Goal: Communication & Community: Participate in discussion

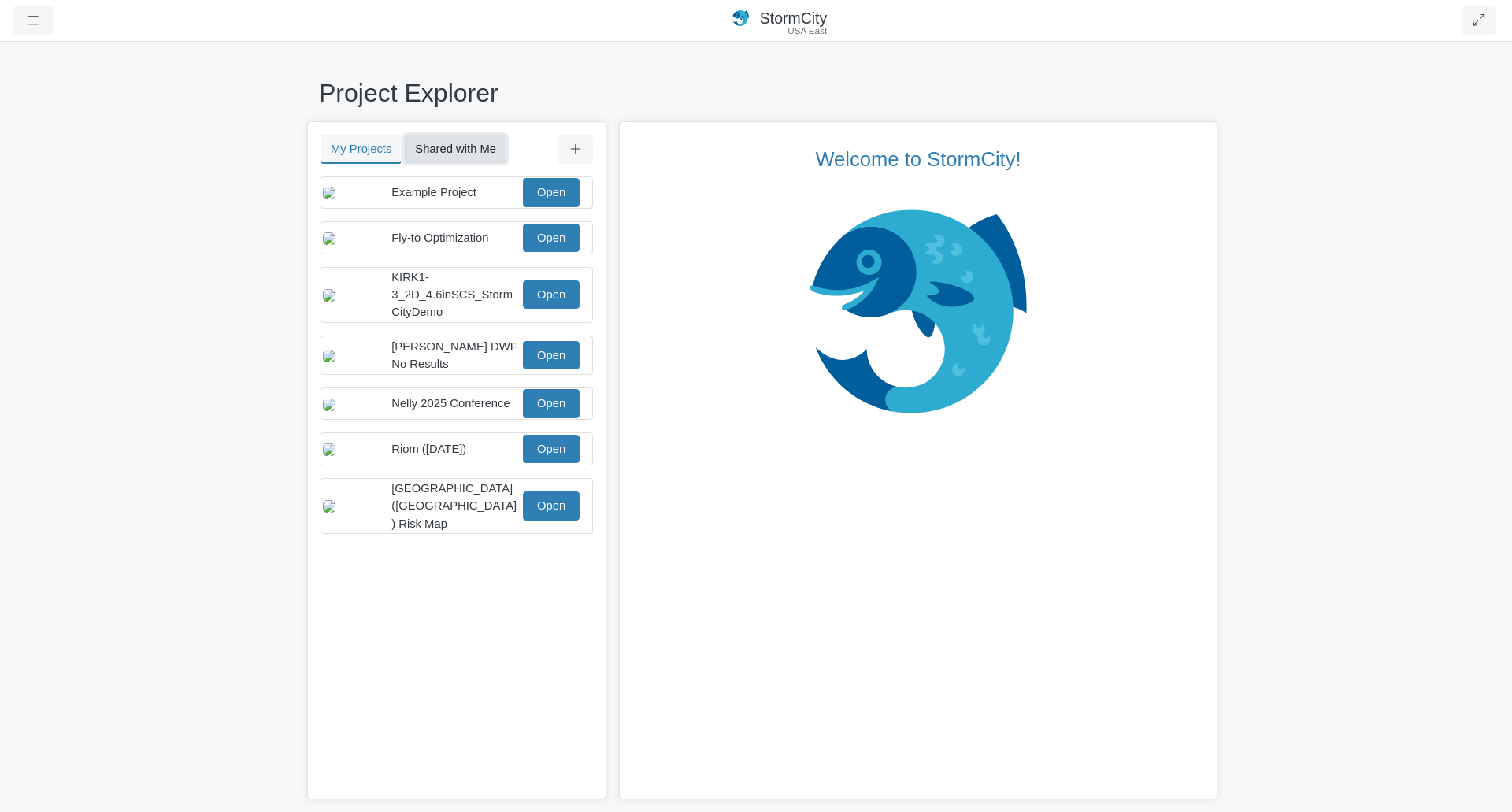
click at [475, 147] on button "Shared with Me" at bounding box center [456, 149] width 102 height 29
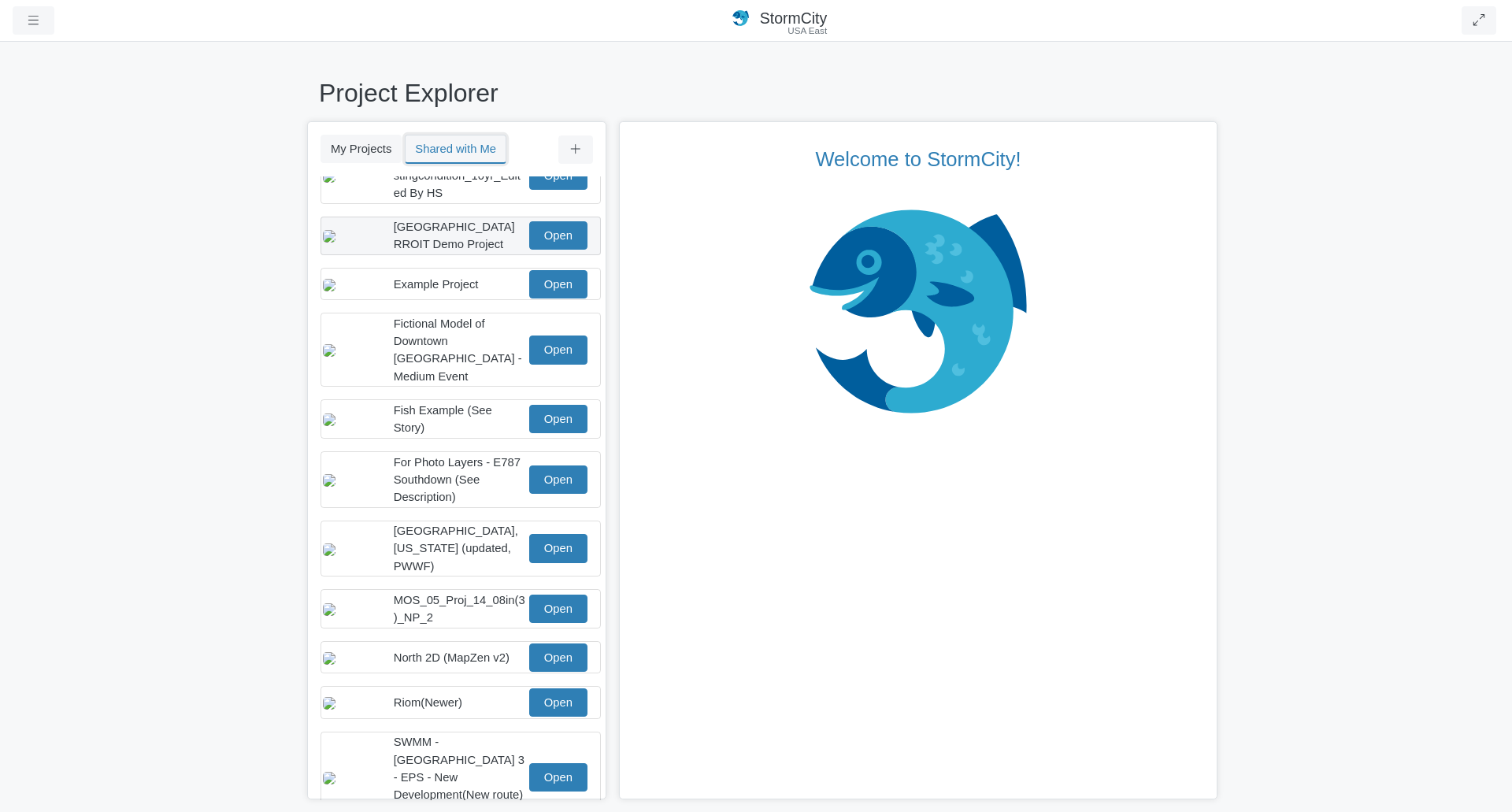
scroll to position [45, 0]
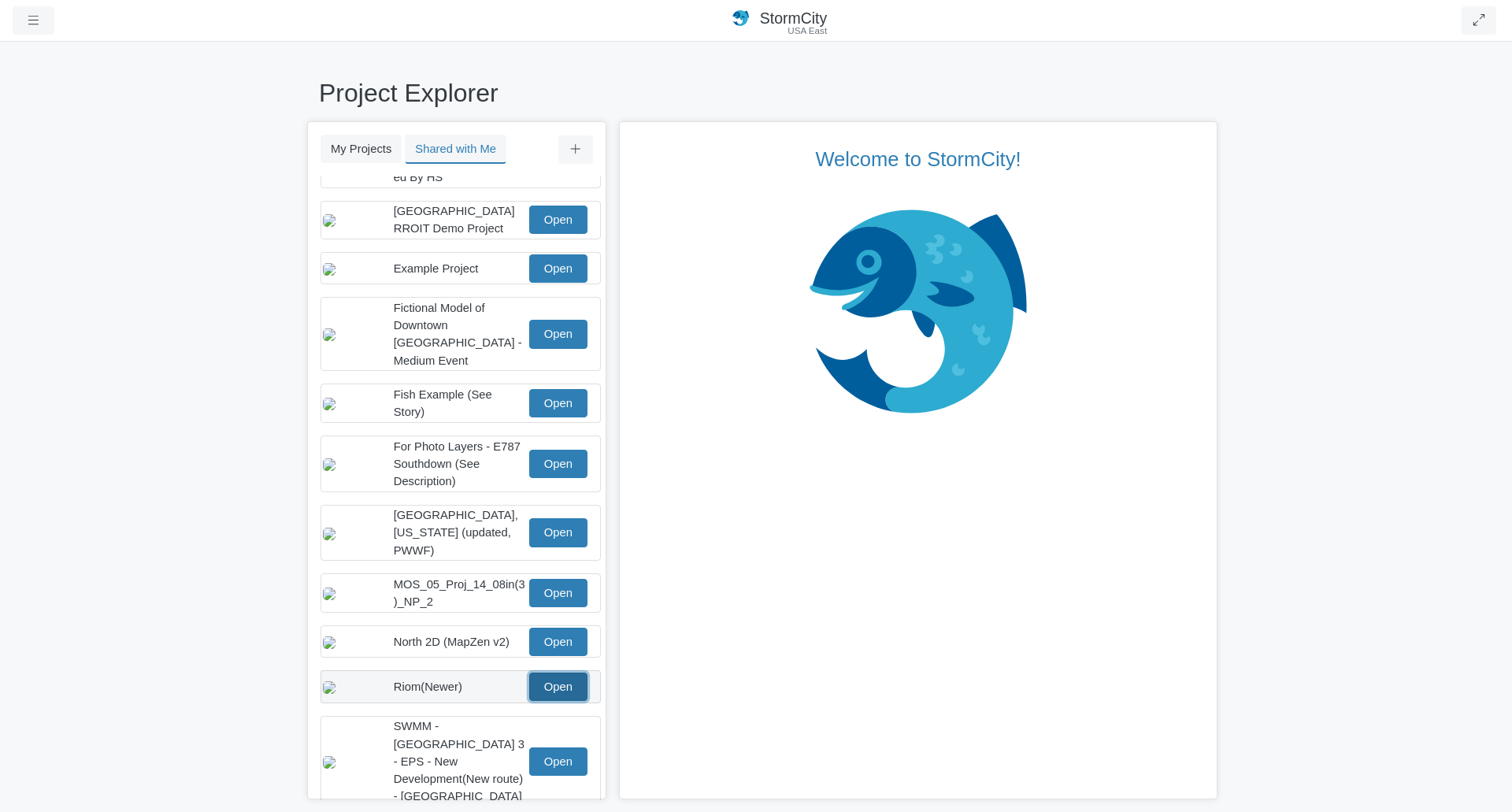
click at [558, 677] on link "Open" at bounding box center [558, 686] width 59 height 29
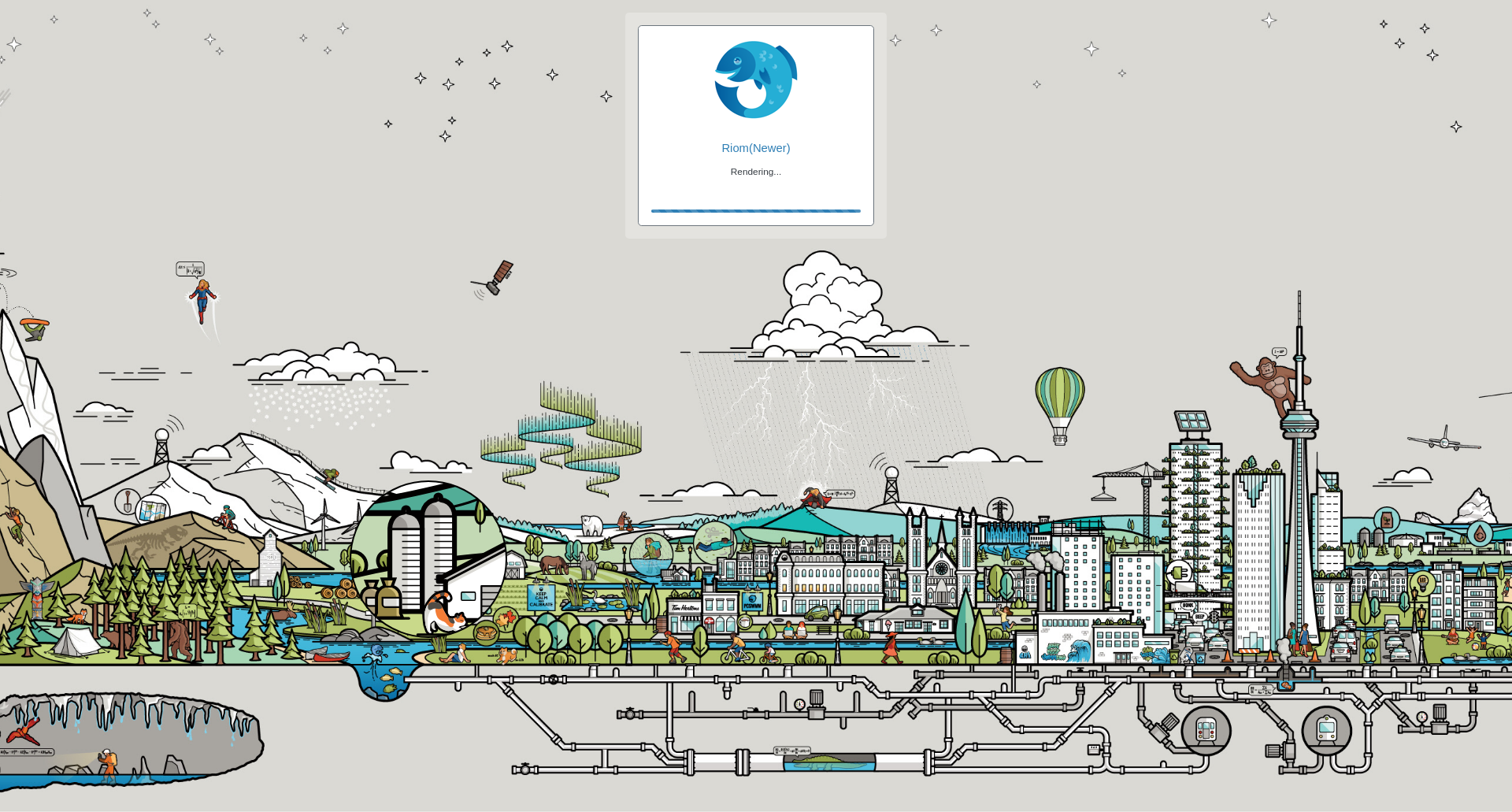
checkbox input "true"
checkbox input "false"
checkbox input "true"
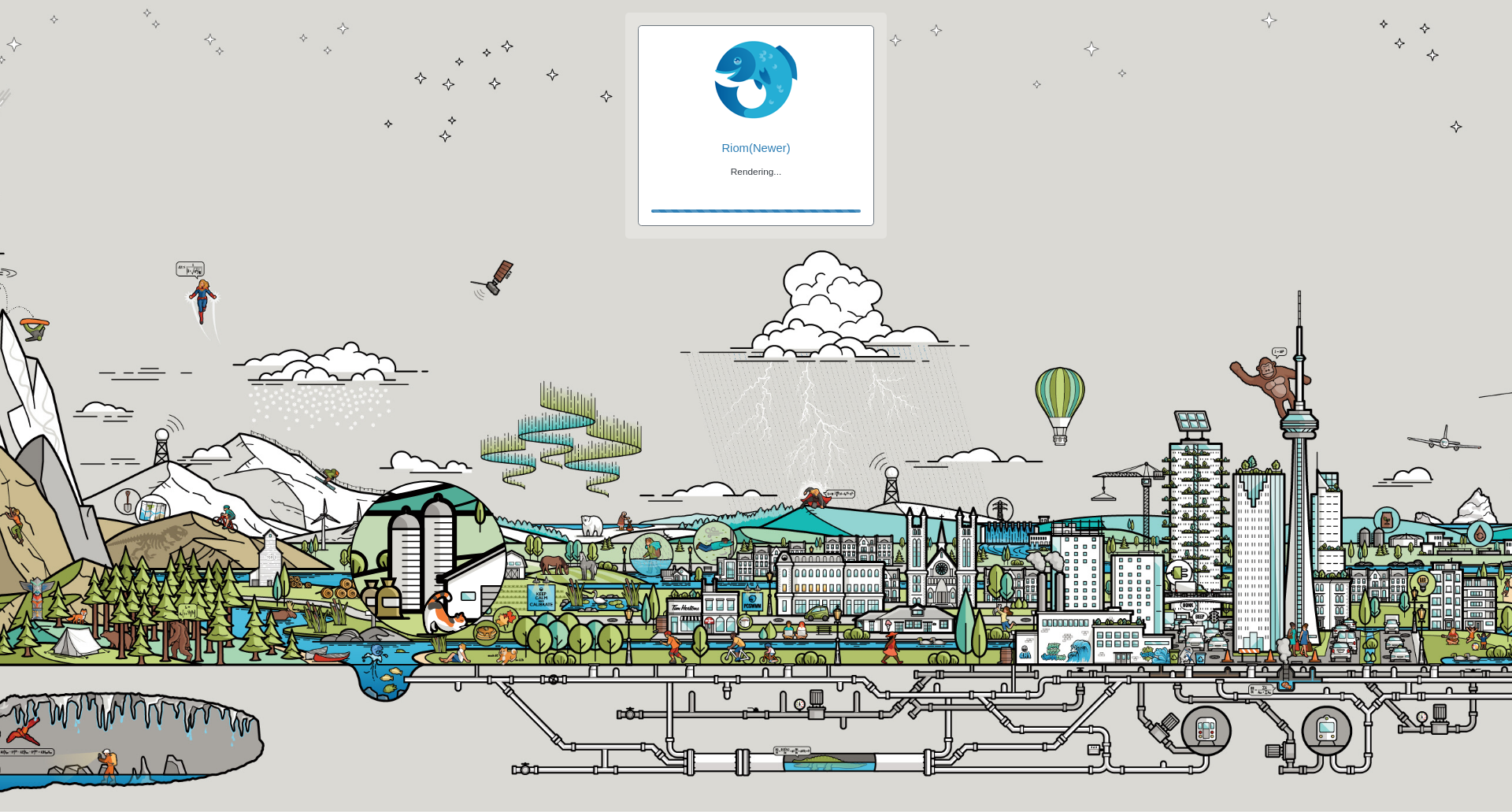
checkbox input "true"
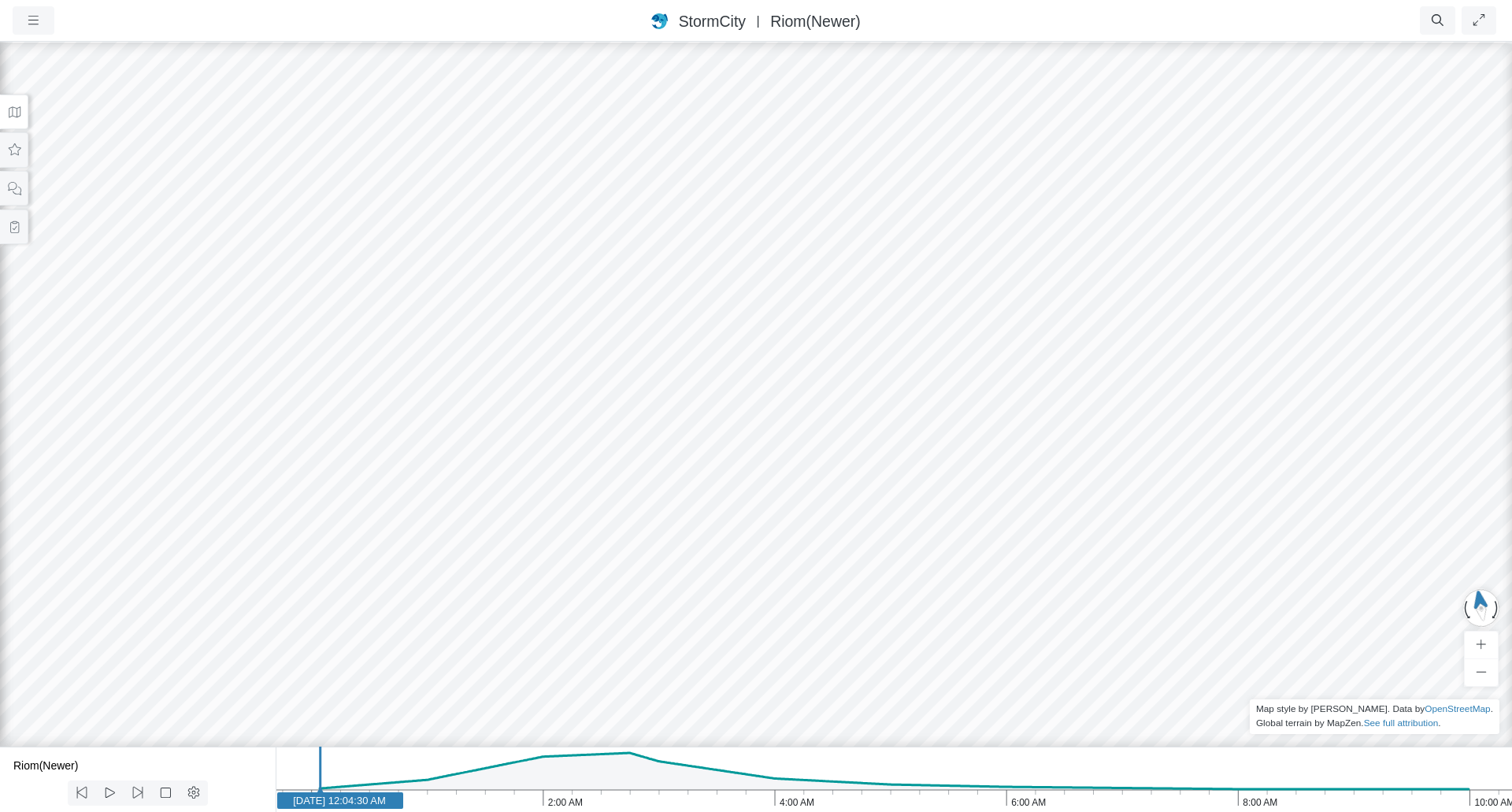
drag, startPoint x: 603, startPoint y: 602, endPoint x: 729, endPoint y: 394, distance: 243.2
click at [8, 217] on button at bounding box center [14, 227] width 29 height 36
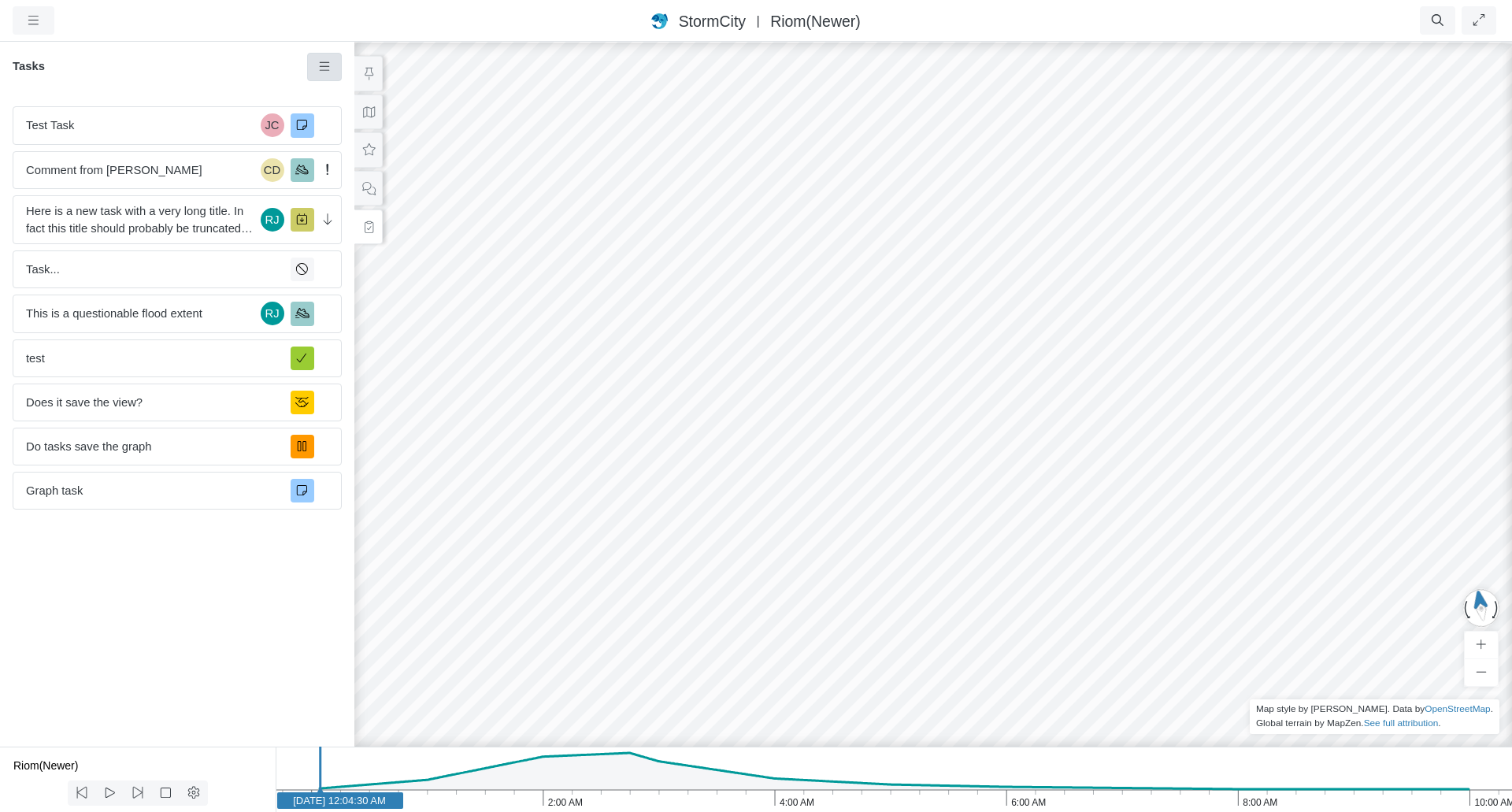
click at [321, 71] on icon at bounding box center [325, 66] width 15 height 12
click at [347, 94] on span "New Task" at bounding box center [366, 96] width 50 height 12
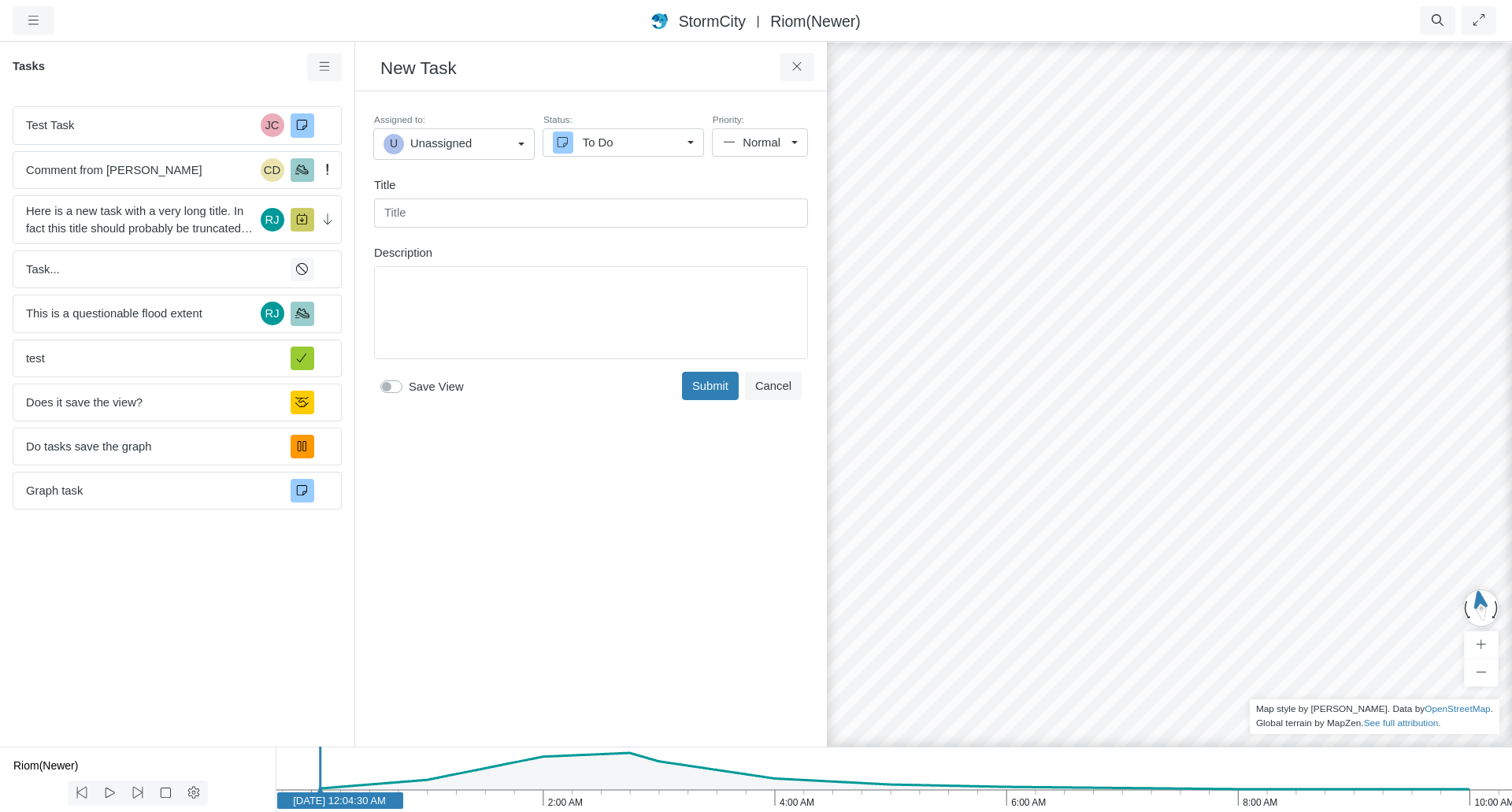
click at [585, 318] on div "Editor editing area: main" at bounding box center [590, 313] width 420 height 79
click at [592, 214] on input "text" at bounding box center [591, 213] width 434 height 29
click at [560, 291] on div "Toggle Dropdown Toggle Dropdown" at bounding box center [591, 323] width 434 height 116
click at [561, 210] on input "text" at bounding box center [591, 213] width 434 height 29
click at [475, 143] on div "U Unassigned" at bounding box center [447, 143] width 129 height 20
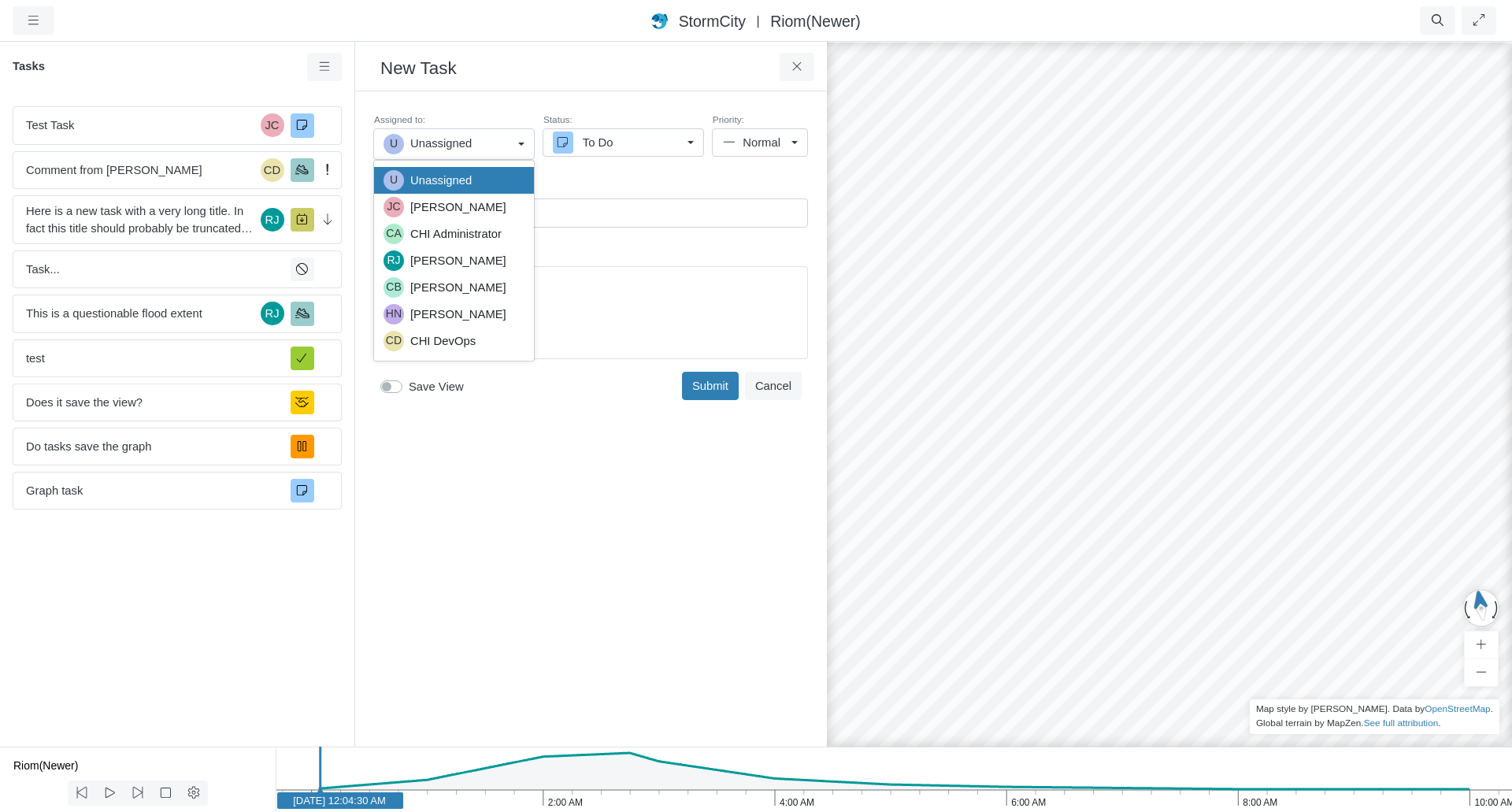
click at [563, 466] on div "Created just now by you Assigned to: U Unassigned U Unassigned [PERSON_NAME] CA…" at bounding box center [590, 418] width 446 height 630
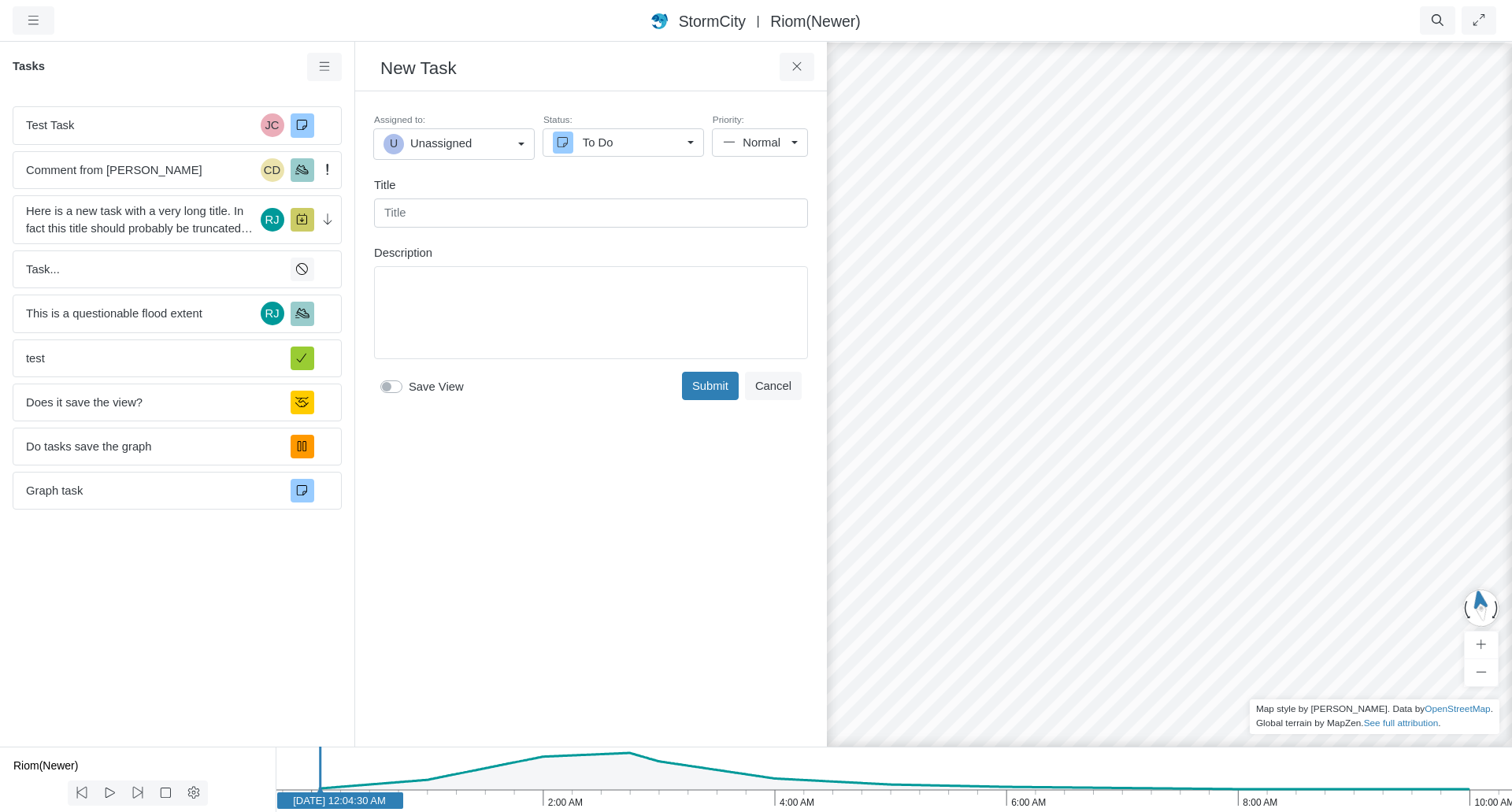
click at [506, 142] on div "U Unassigned" at bounding box center [447, 143] width 129 height 20
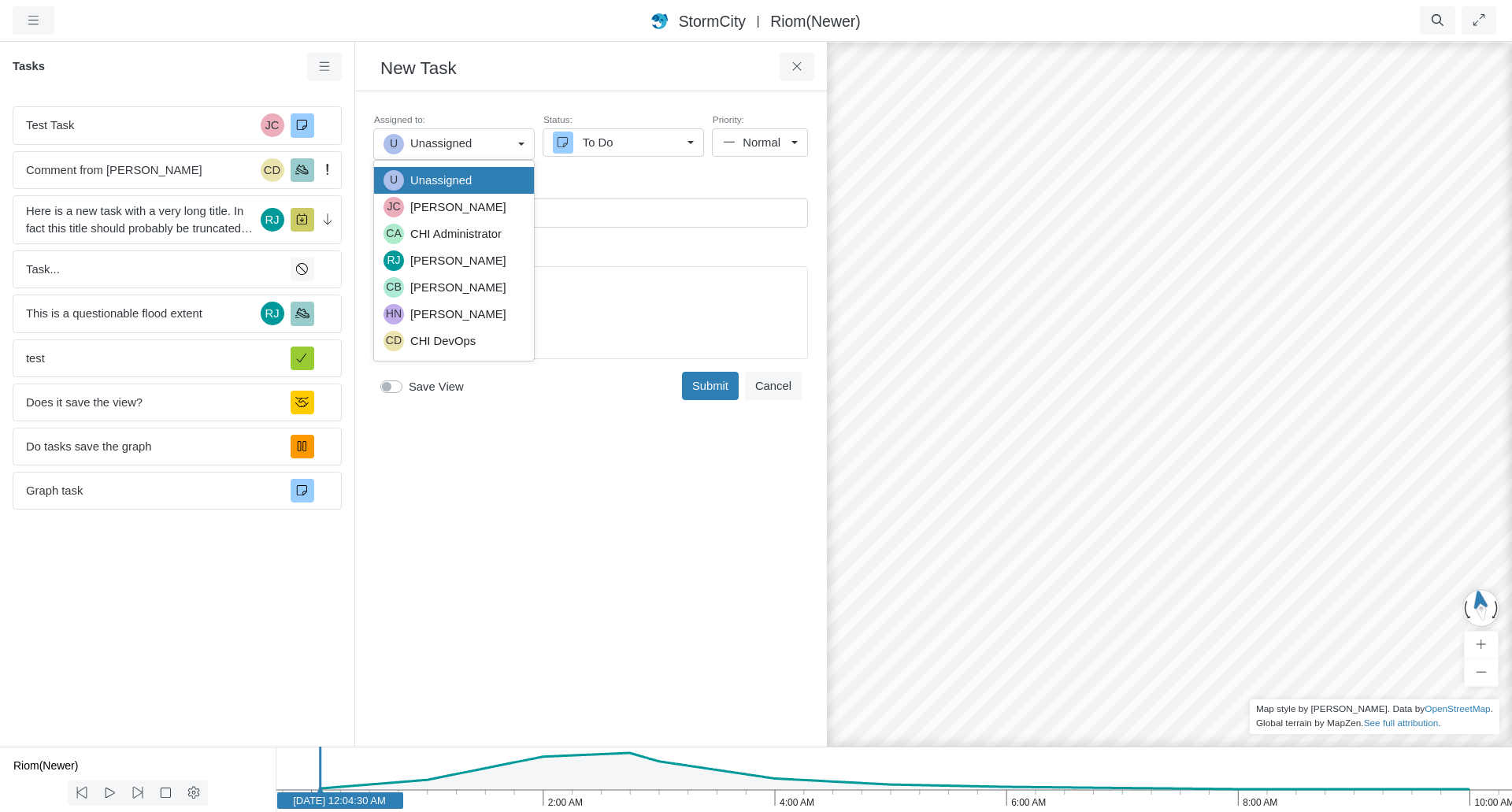
click at [523, 526] on div "Created just now by you Assigned to: U Unassigned U Unassigned [PERSON_NAME] CA…" at bounding box center [590, 418] width 446 height 630
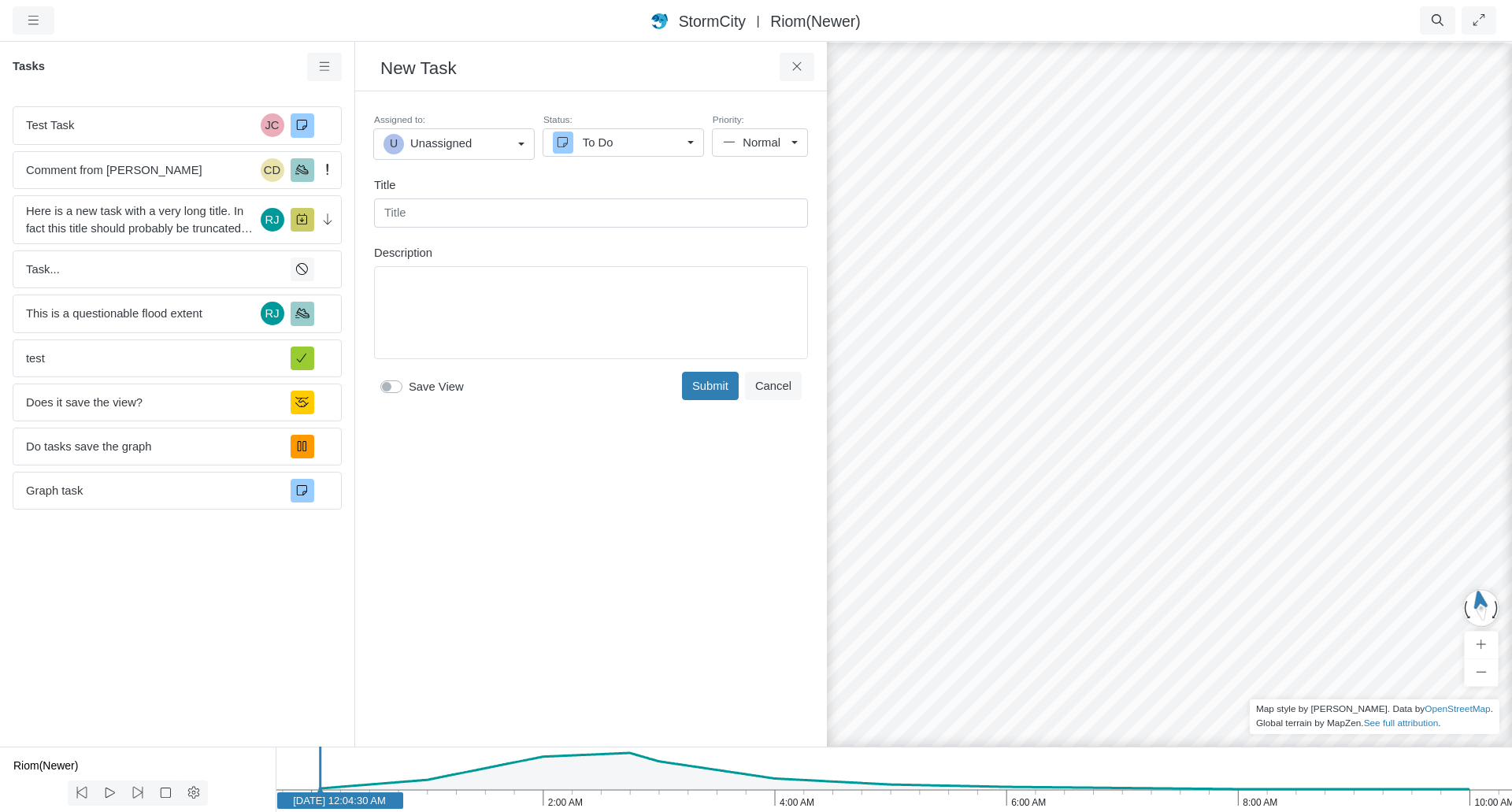
click at [702, 558] on div "Created just now by you Assigned to: U Unassigned U Unassigned [PERSON_NAME] CA…" at bounding box center [590, 418] width 446 height 630
click at [188, 209] on span "Here is a new task with a very long title. In fact this title should probably b…" at bounding box center [140, 220] width 228 height 35
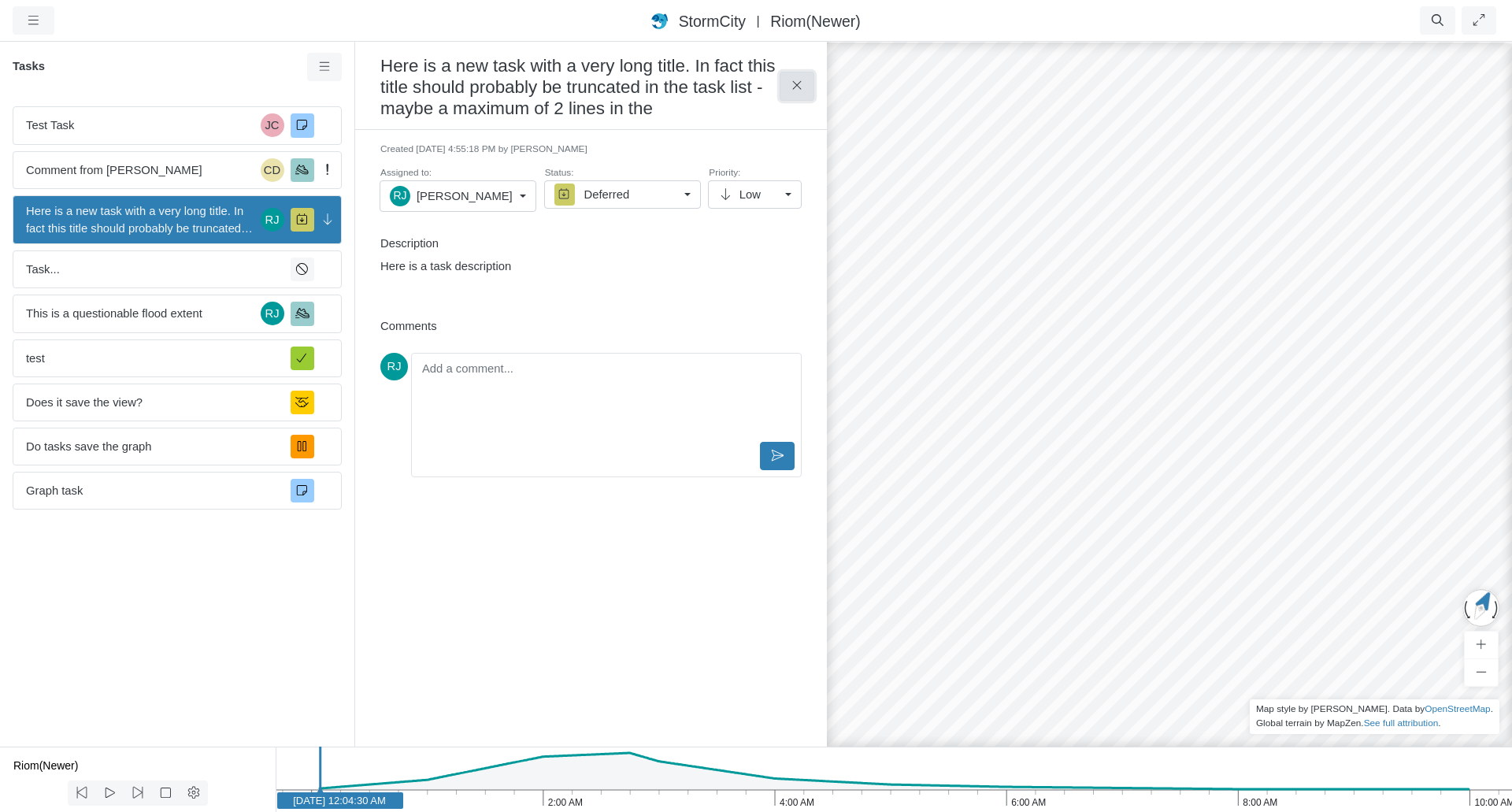
click at [804, 88] on button at bounding box center [797, 86] width 36 height 29
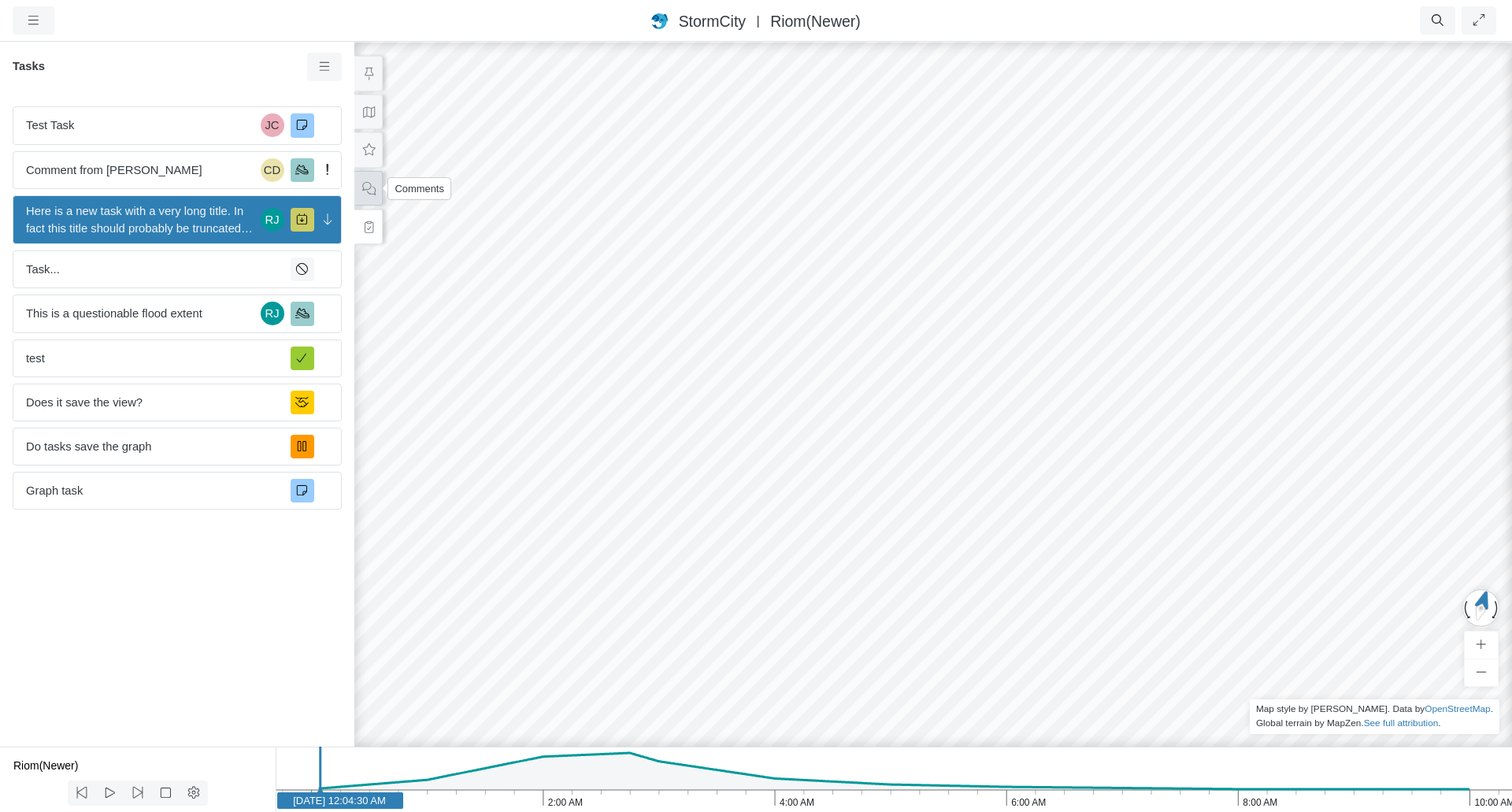
click at [369, 194] on icon at bounding box center [369, 188] width 13 height 13
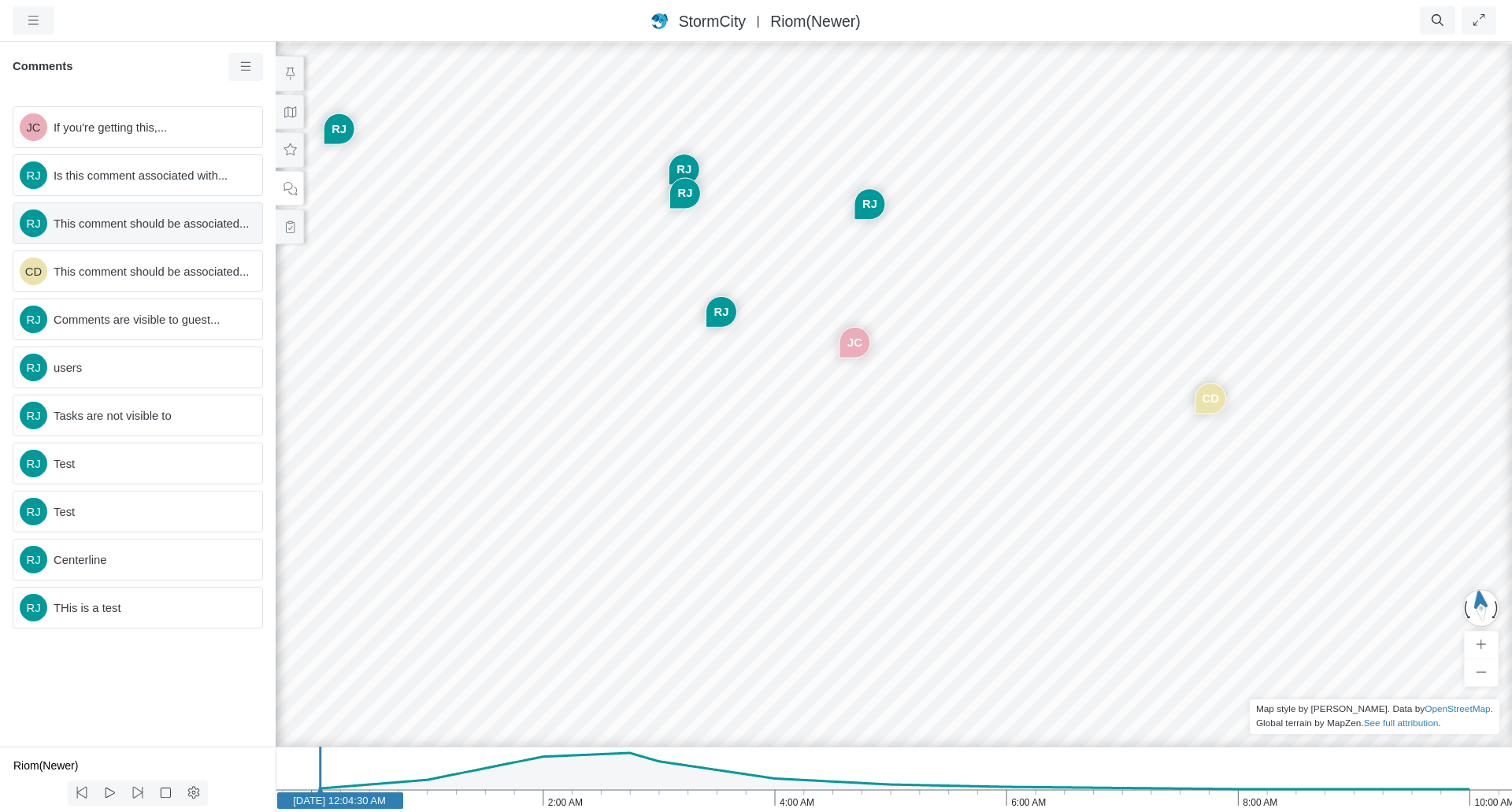
click at [155, 233] on div "RJ This comment should be associated..." at bounding box center [137, 223] width 251 height 41
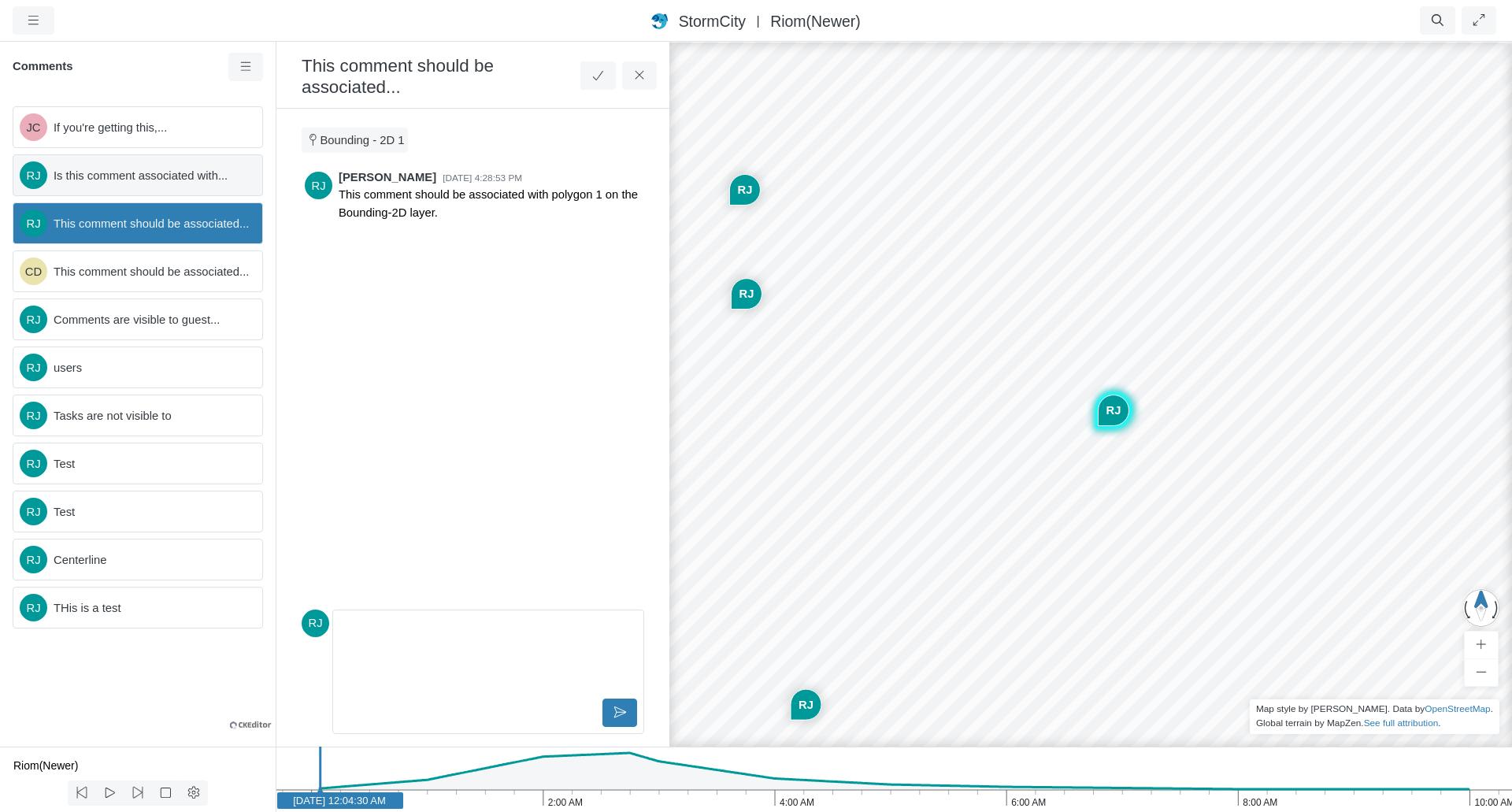
click at [157, 182] on span "Is this comment associated with..." at bounding box center [152, 176] width 196 height 17
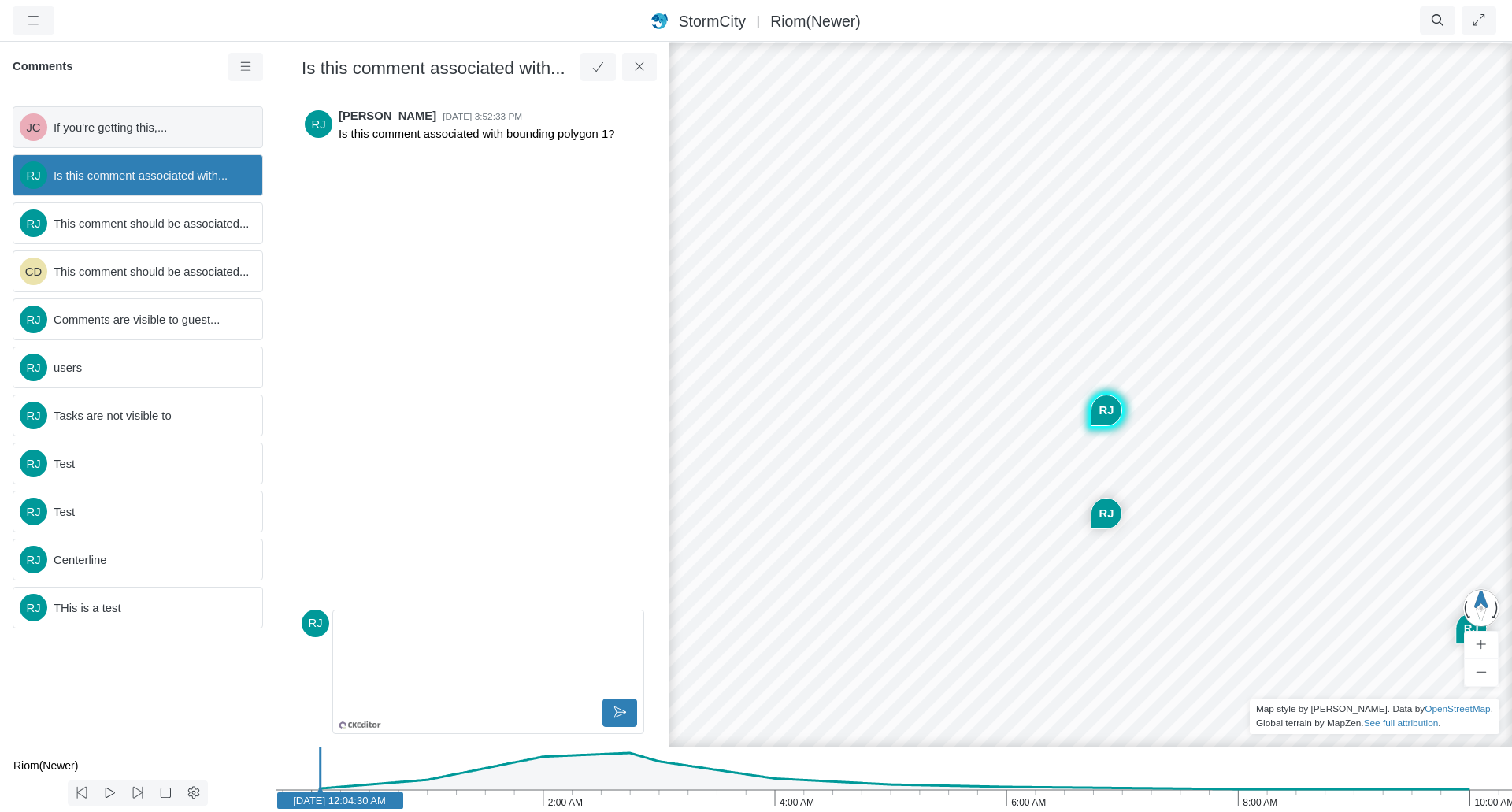
click at [163, 138] on div "JC If you're getting this,..." at bounding box center [137, 127] width 251 height 41
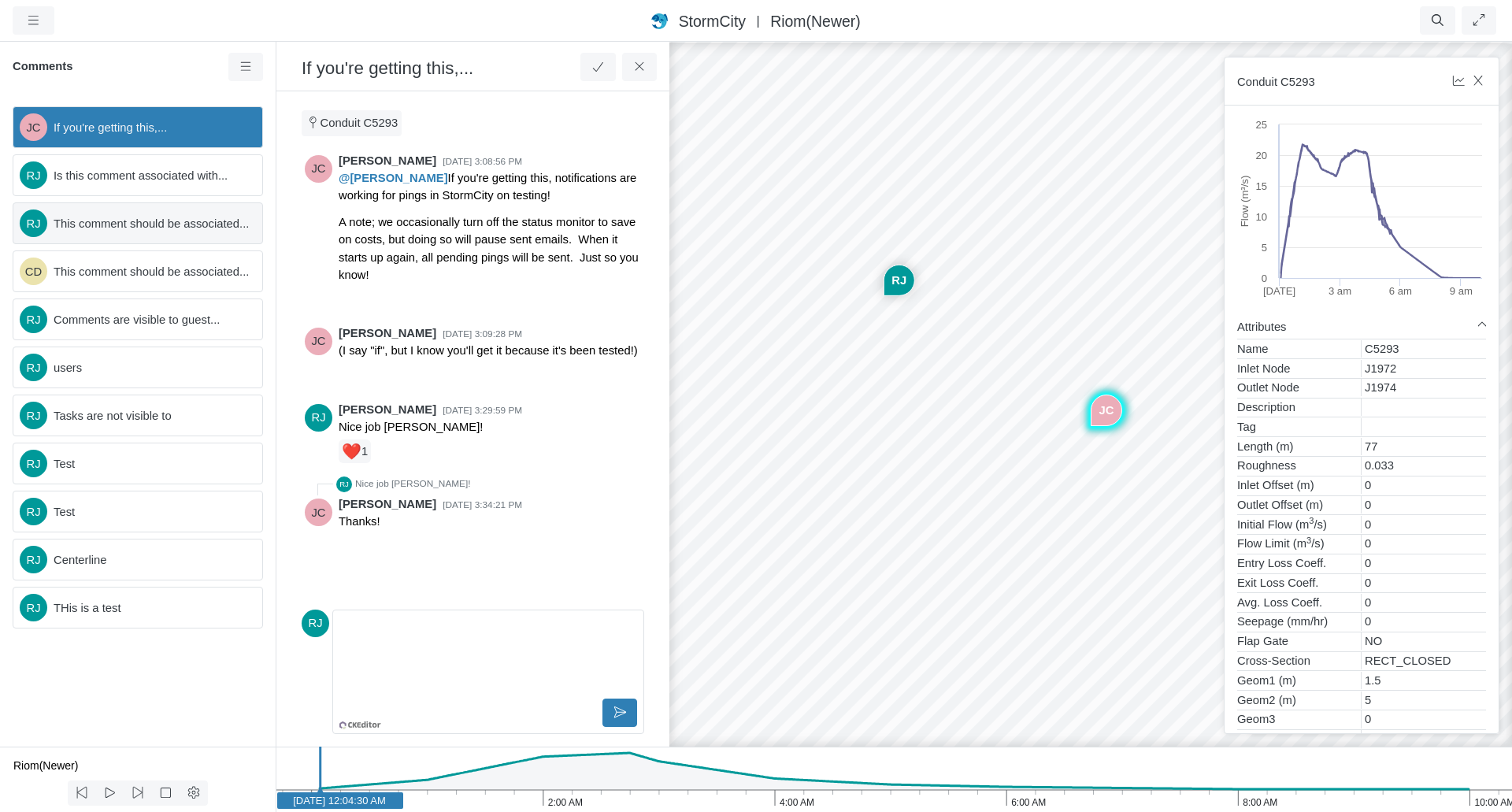
click at [145, 226] on span "This comment should be associated..." at bounding box center [152, 224] width 196 height 17
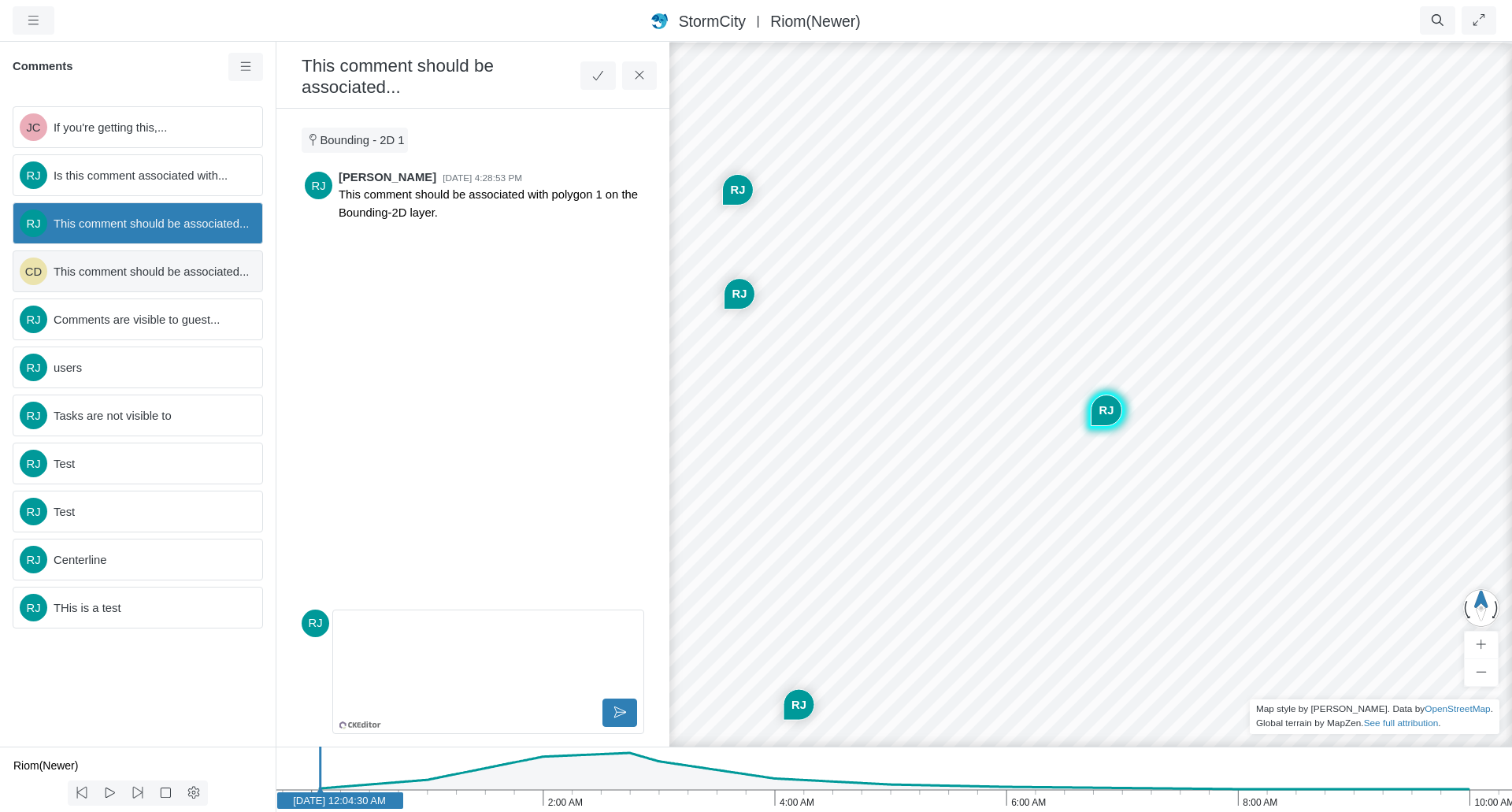
click at [149, 274] on span "This comment should be associated..." at bounding box center [152, 272] width 196 height 17
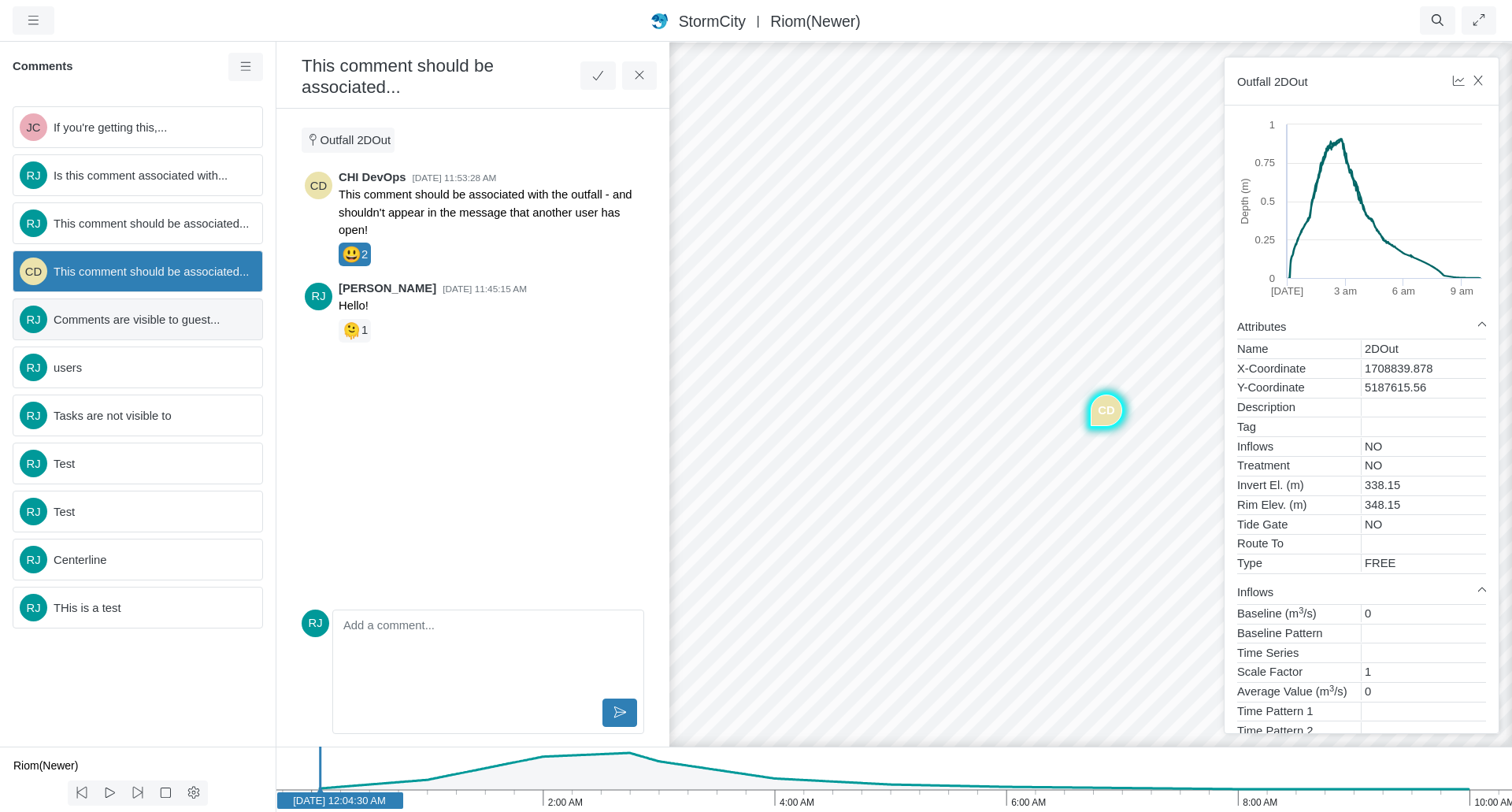
click at [148, 313] on span "Comments are visible to guest..." at bounding box center [152, 320] width 196 height 17
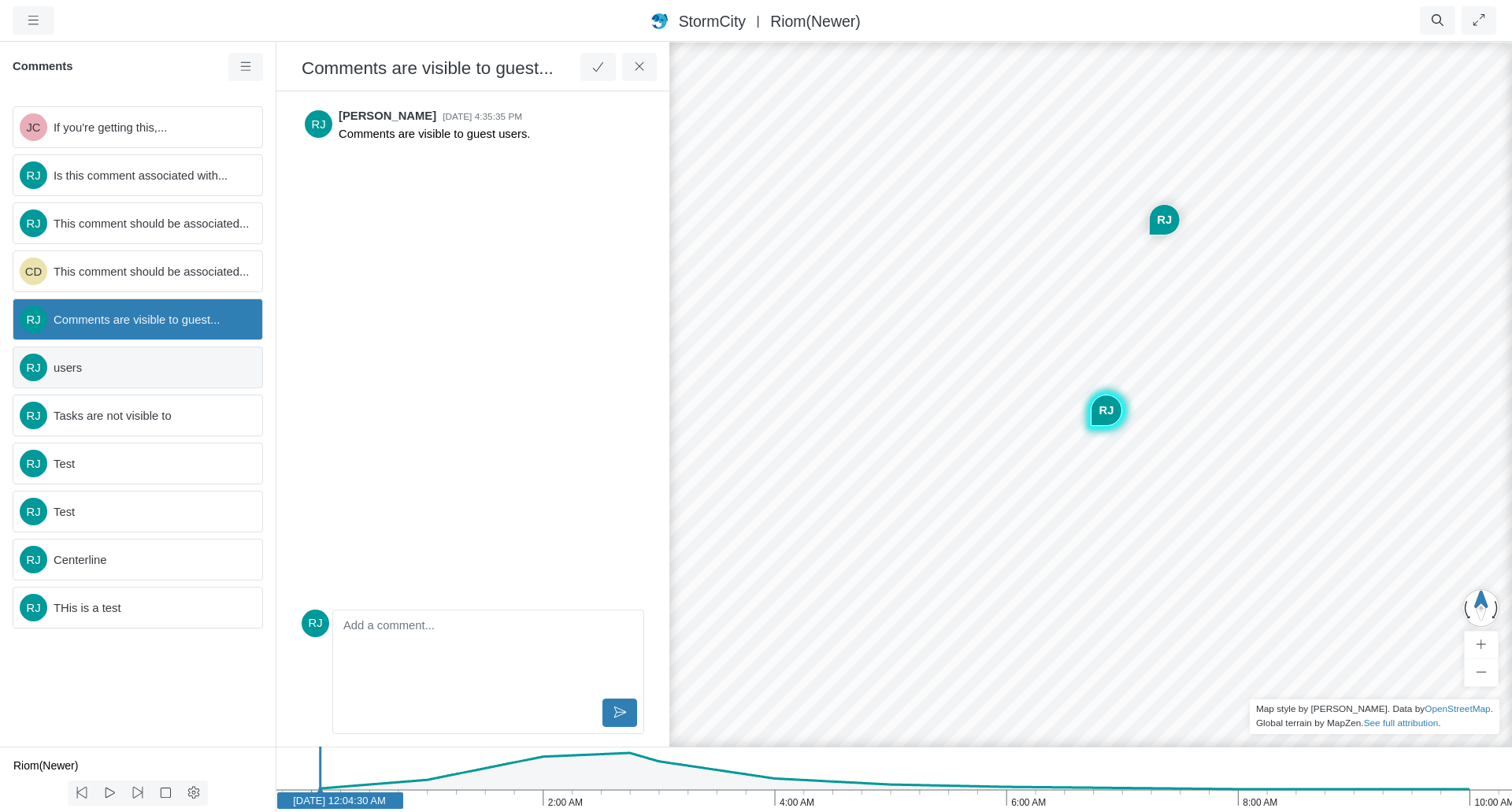
click at [132, 367] on span "users" at bounding box center [152, 368] width 196 height 17
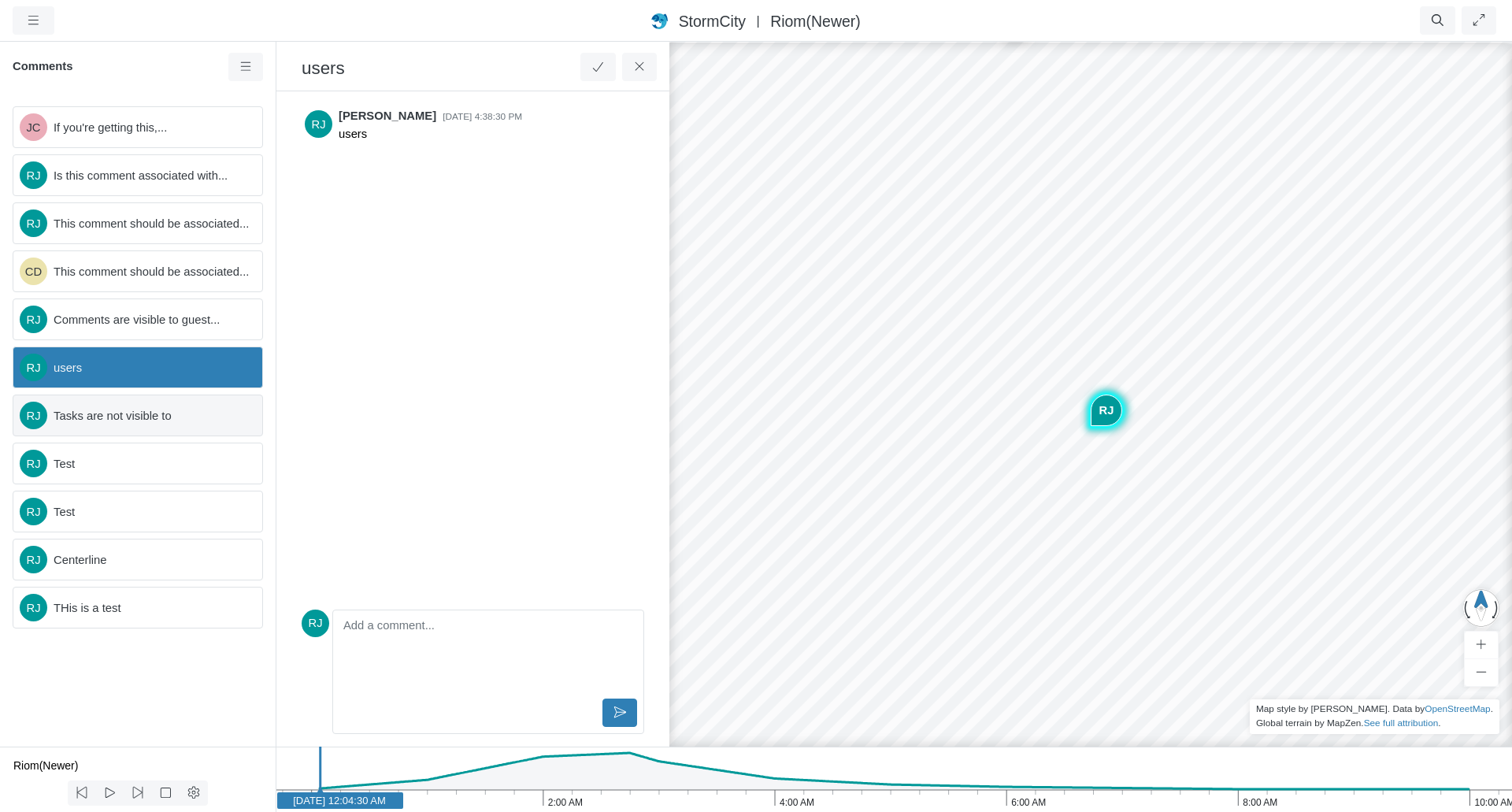
click at [132, 417] on span "Tasks are not visible to" at bounding box center [152, 416] width 196 height 17
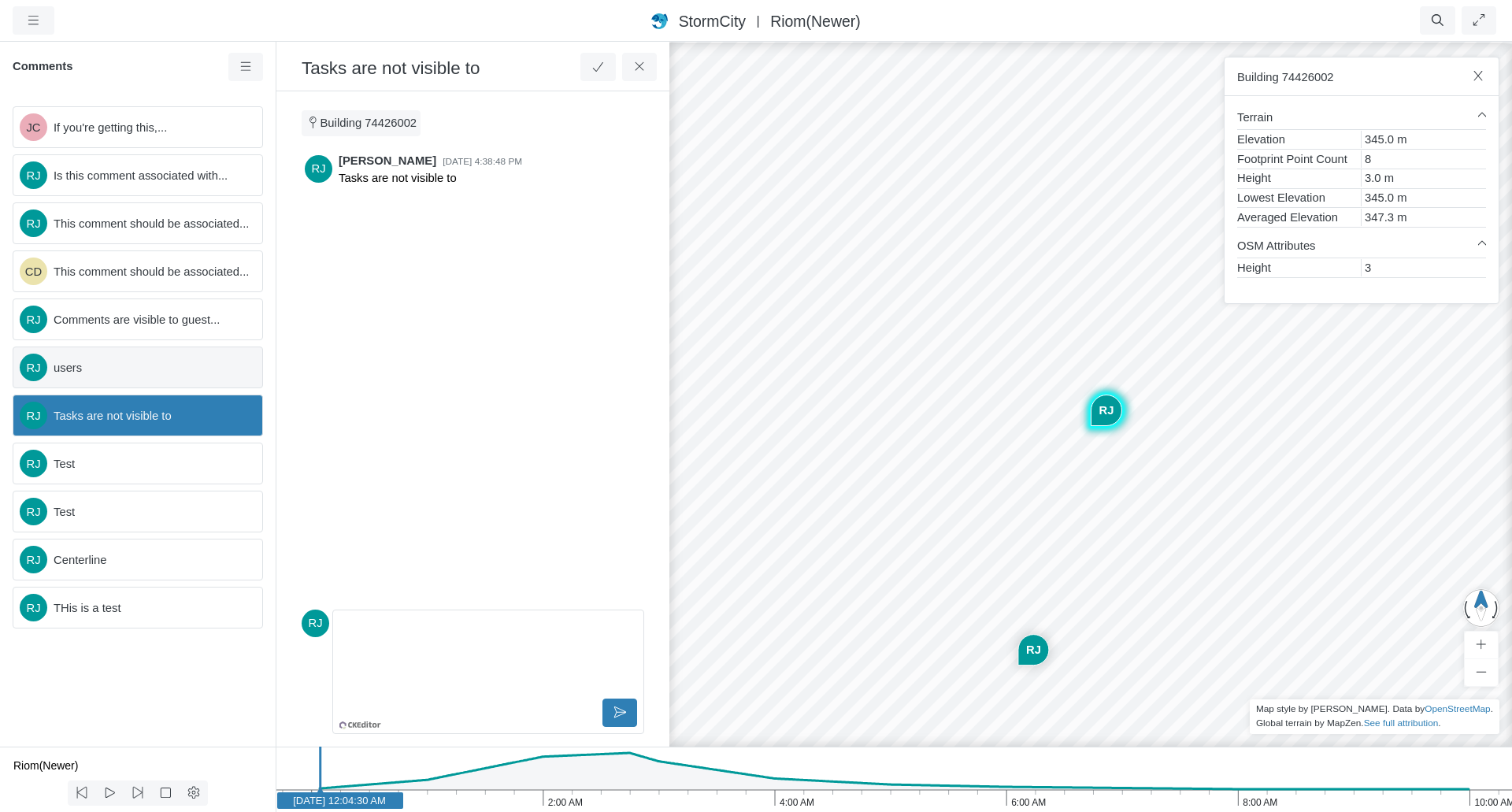
click at [148, 370] on span "users" at bounding box center [152, 368] width 196 height 17
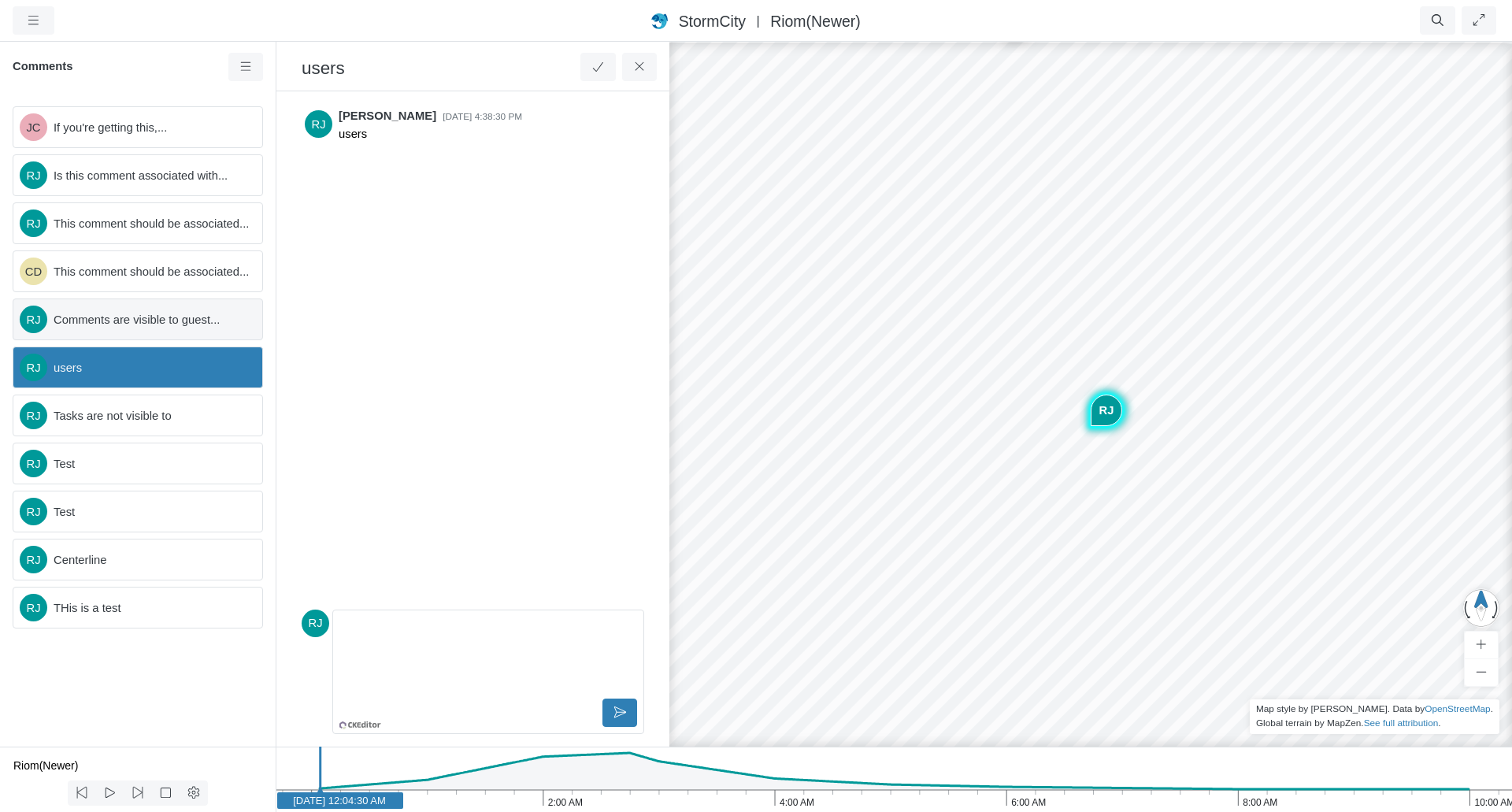
click at [141, 320] on span "Comments are visible to guest..." at bounding box center [152, 320] width 196 height 17
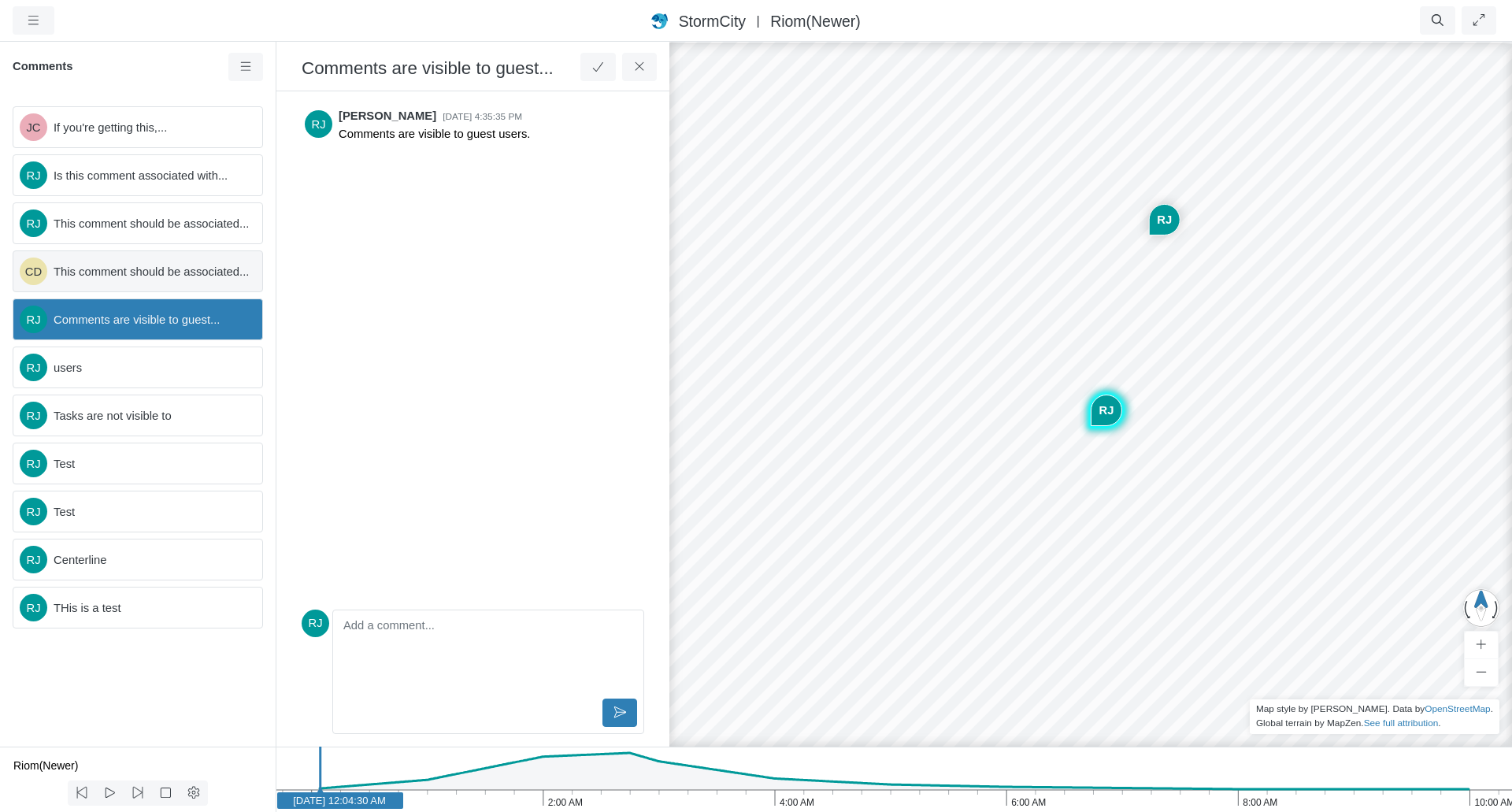
click at [162, 269] on span "This comment should be associated..." at bounding box center [152, 272] width 196 height 17
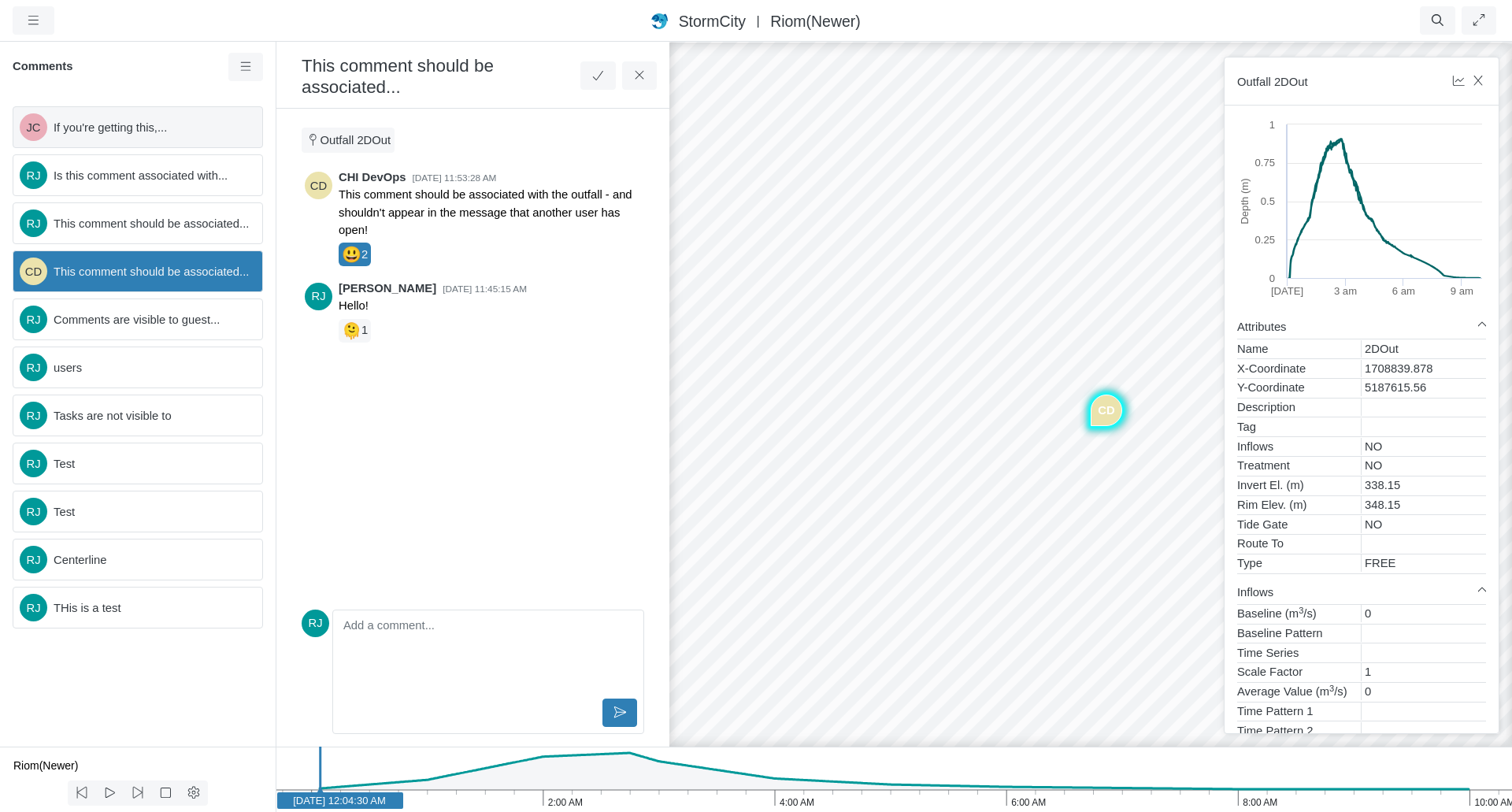
click at [160, 129] on span "If you're getting this,..." at bounding box center [152, 128] width 196 height 17
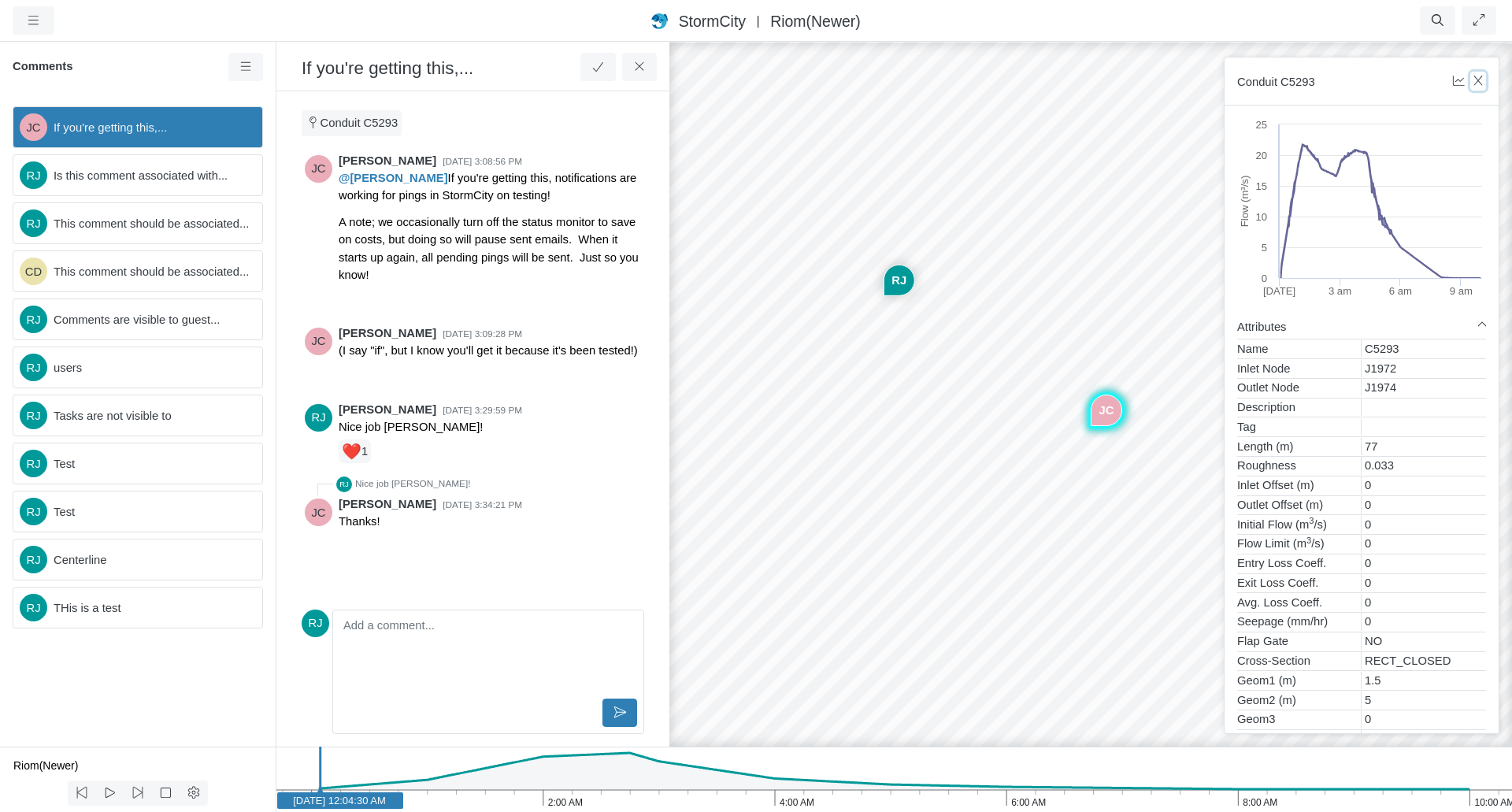
click at [1479, 86] on icon "button" at bounding box center [1478, 81] width 15 height 12
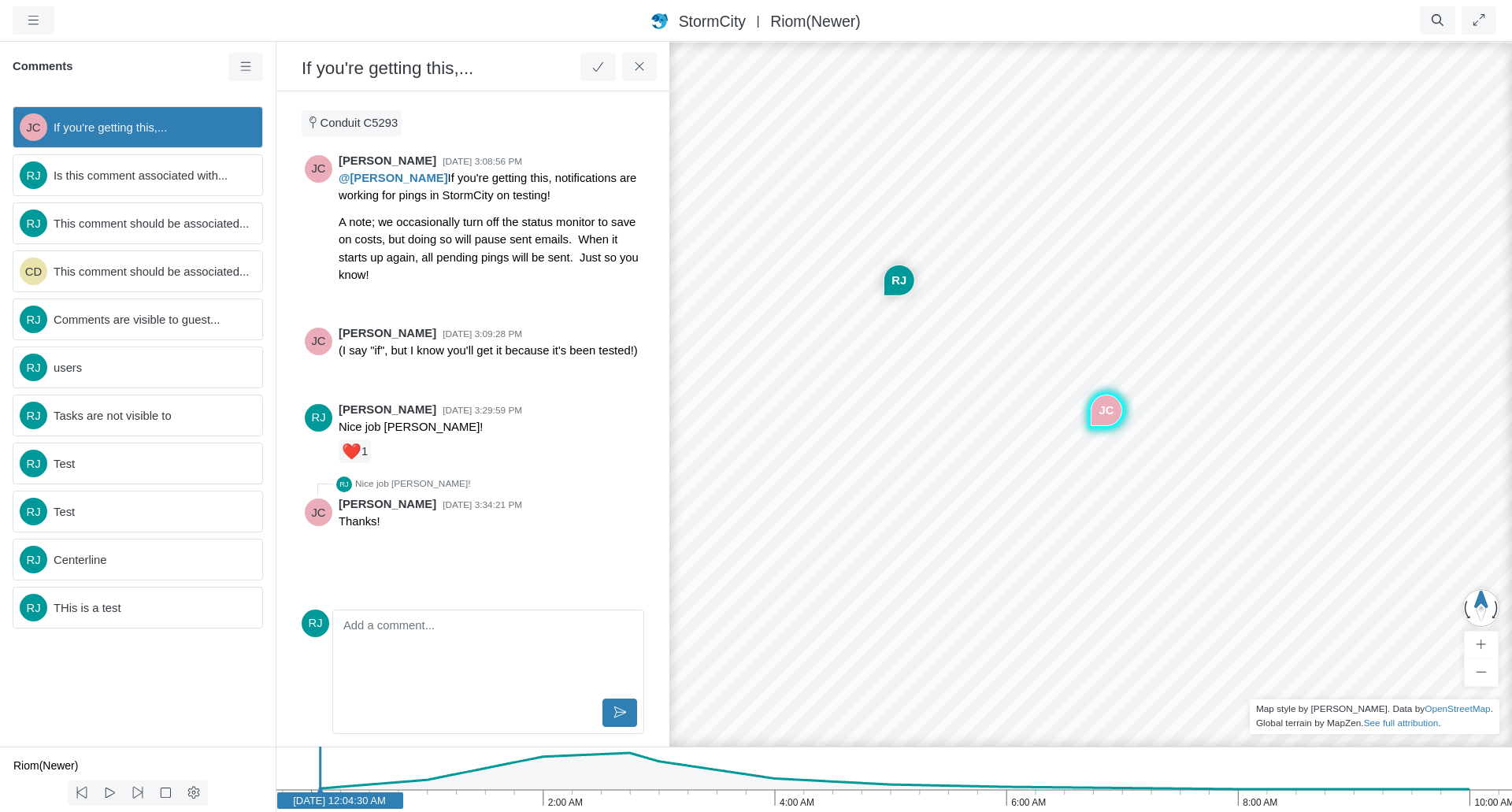
click at [977, 31] on div "StormCity [GEOGRAPHIC_DATA] East | Riom(Newer)" at bounding box center [756, 21] width 882 height 23
click at [249, 71] on icon at bounding box center [247, 66] width 15 height 12
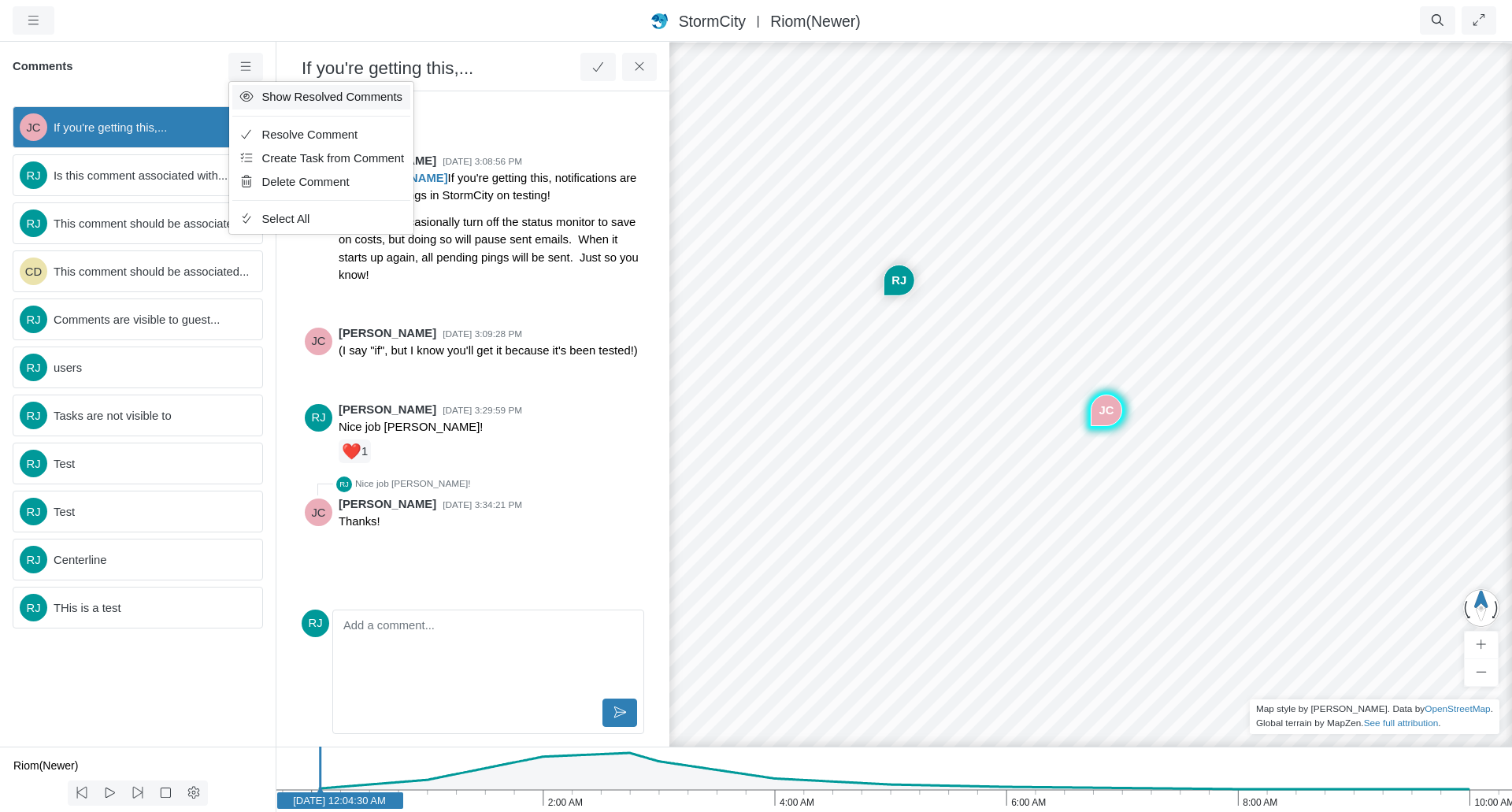
click at [258, 89] on link "Show Resolved Comments" at bounding box center [322, 97] width 179 height 24
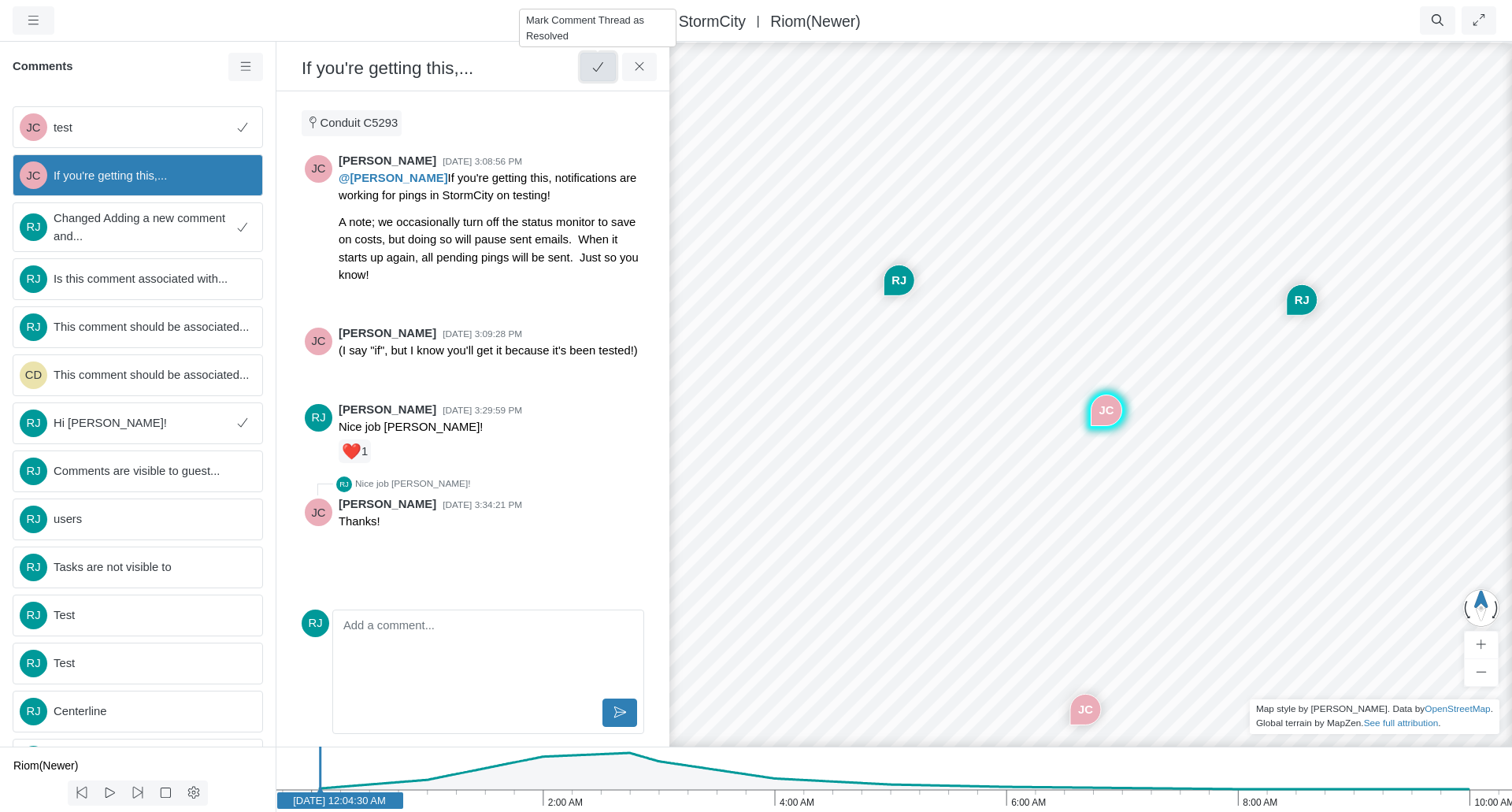
click at [601, 66] on icon at bounding box center [598, 67] width 11 height 10
click at [601, 68] on icon at bounding box center [598, 66] width 15 height 12
click at [640, 66] on icon at bounding box center [638, 66] width 9 height 9
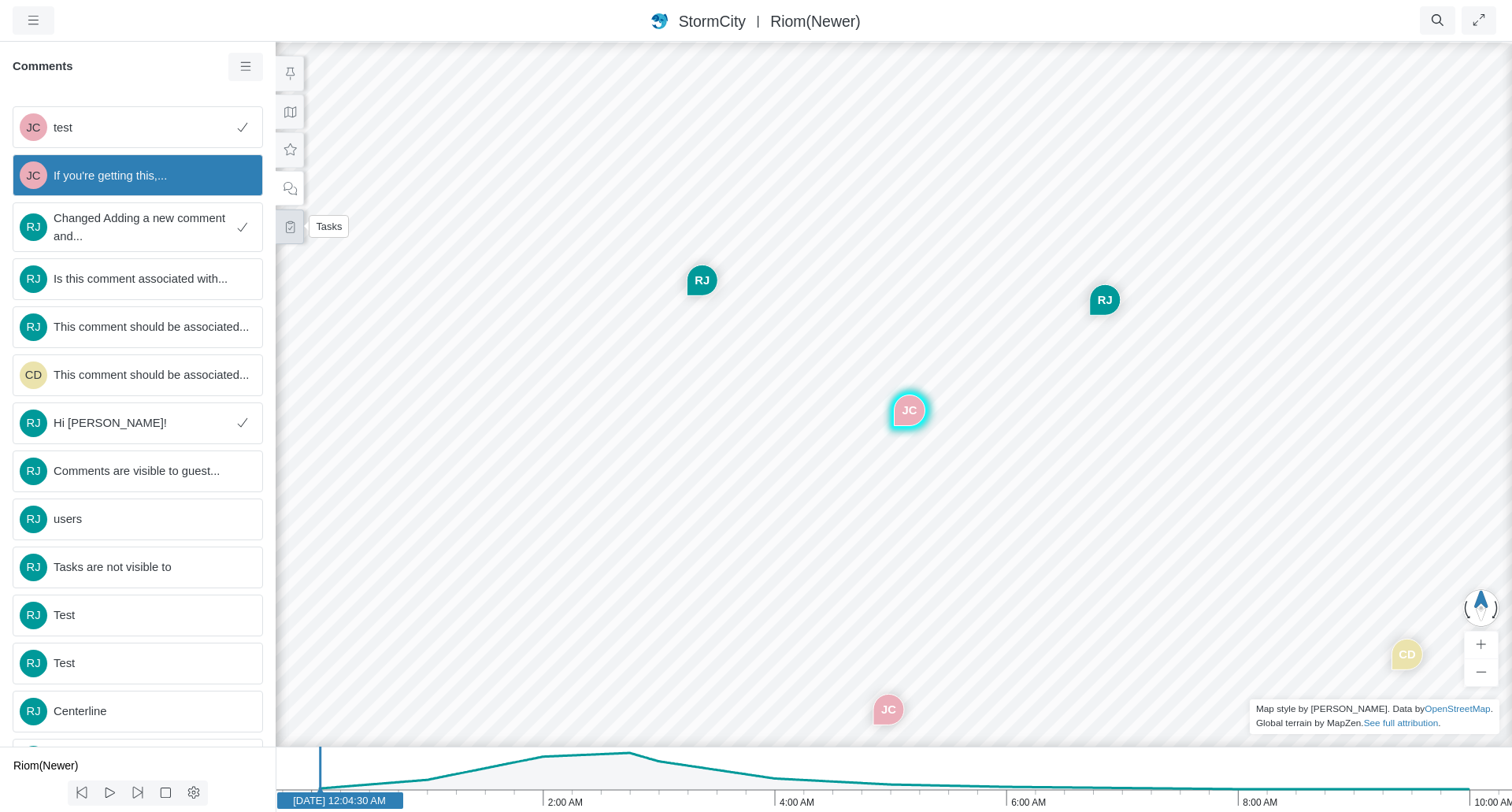
click at [286, 228] on icon at bounding box center [290, 227] width 15 height 12
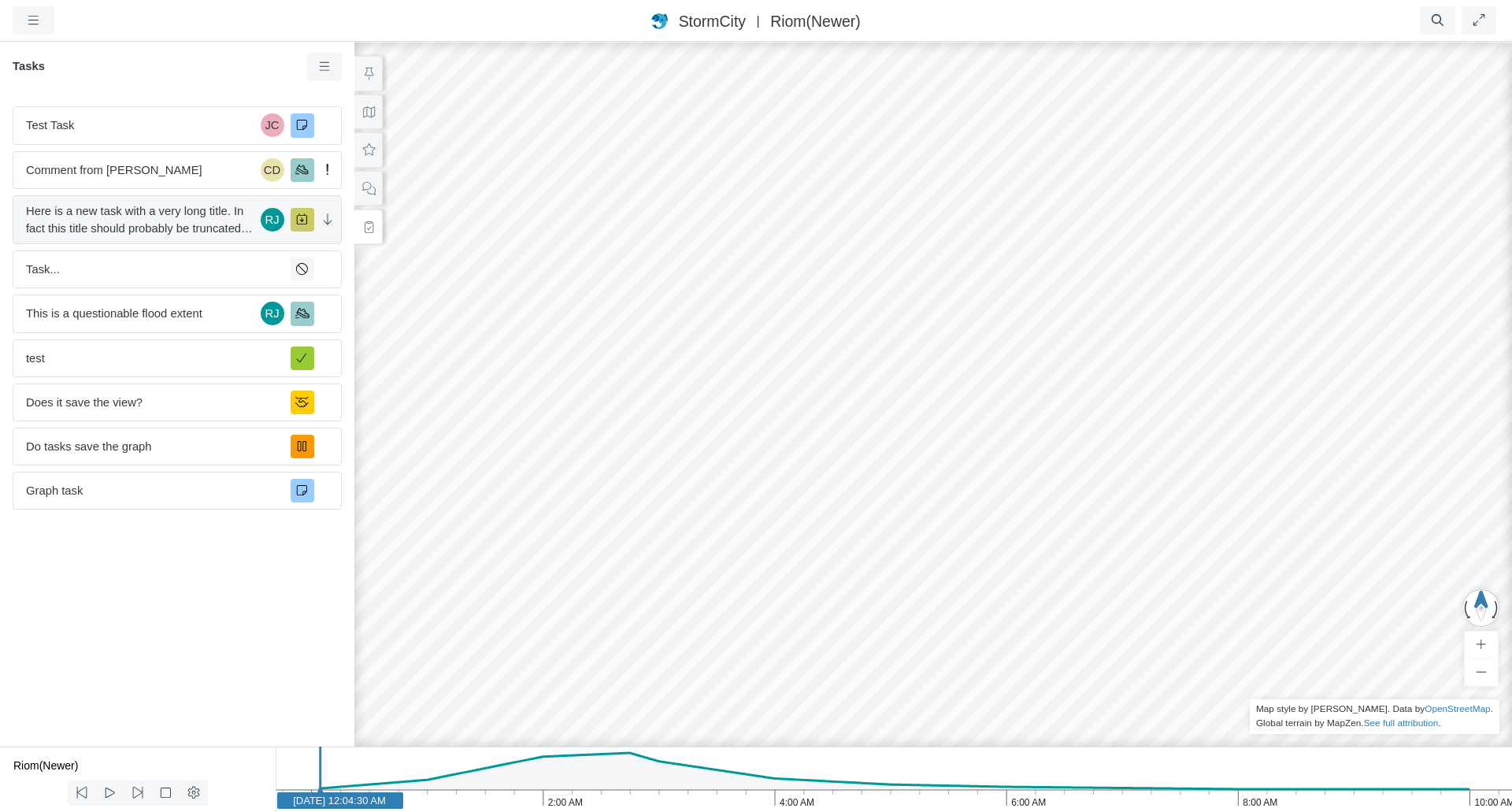
click at [205, 221] on span "Here is a new task with a very long title. In fact this title should probably b…" at bounding box center [140, 220] width 228 height 35
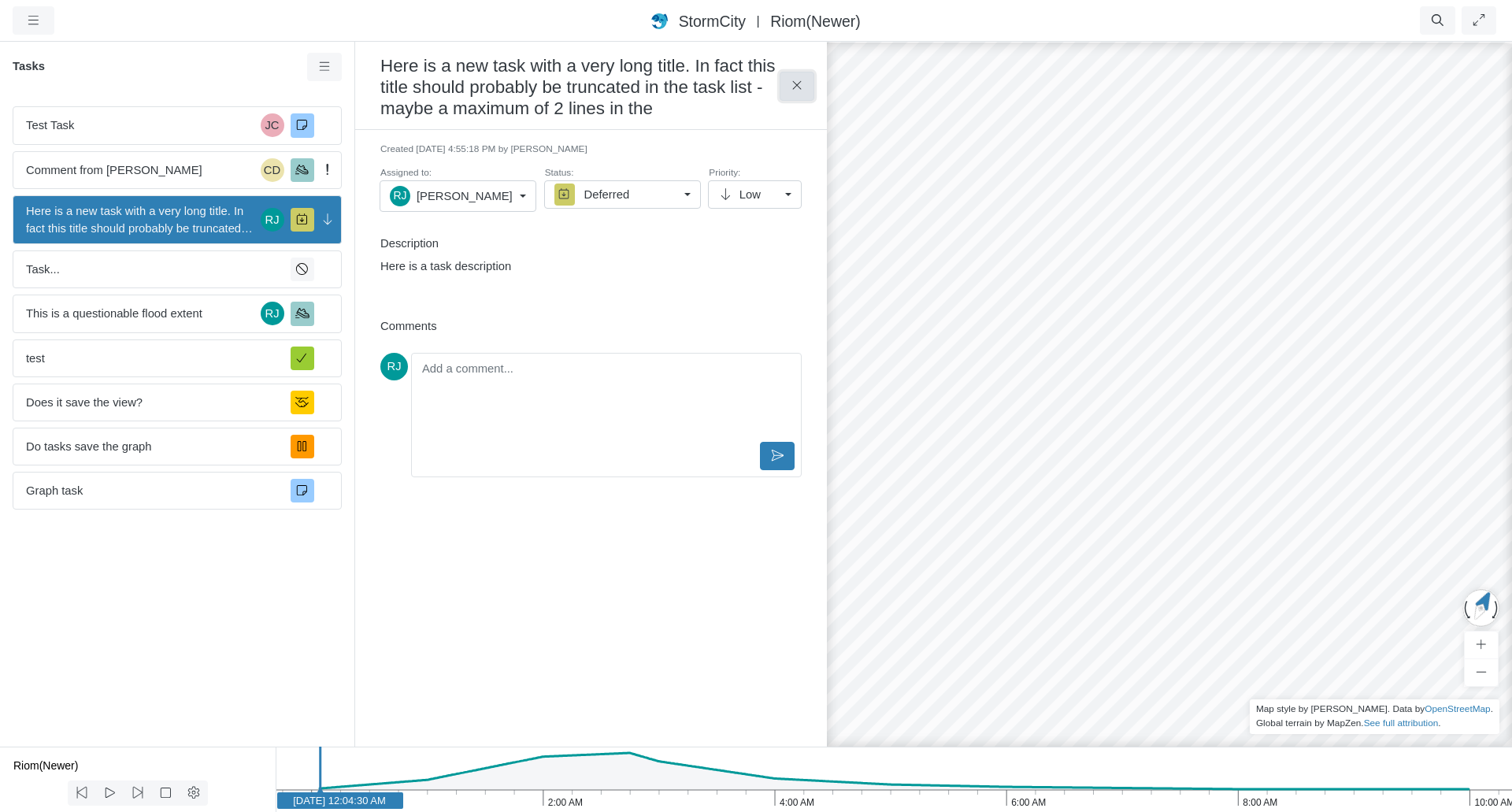
click at [790, 89] on icon at bounding box center [798, 85] width 15 height 12
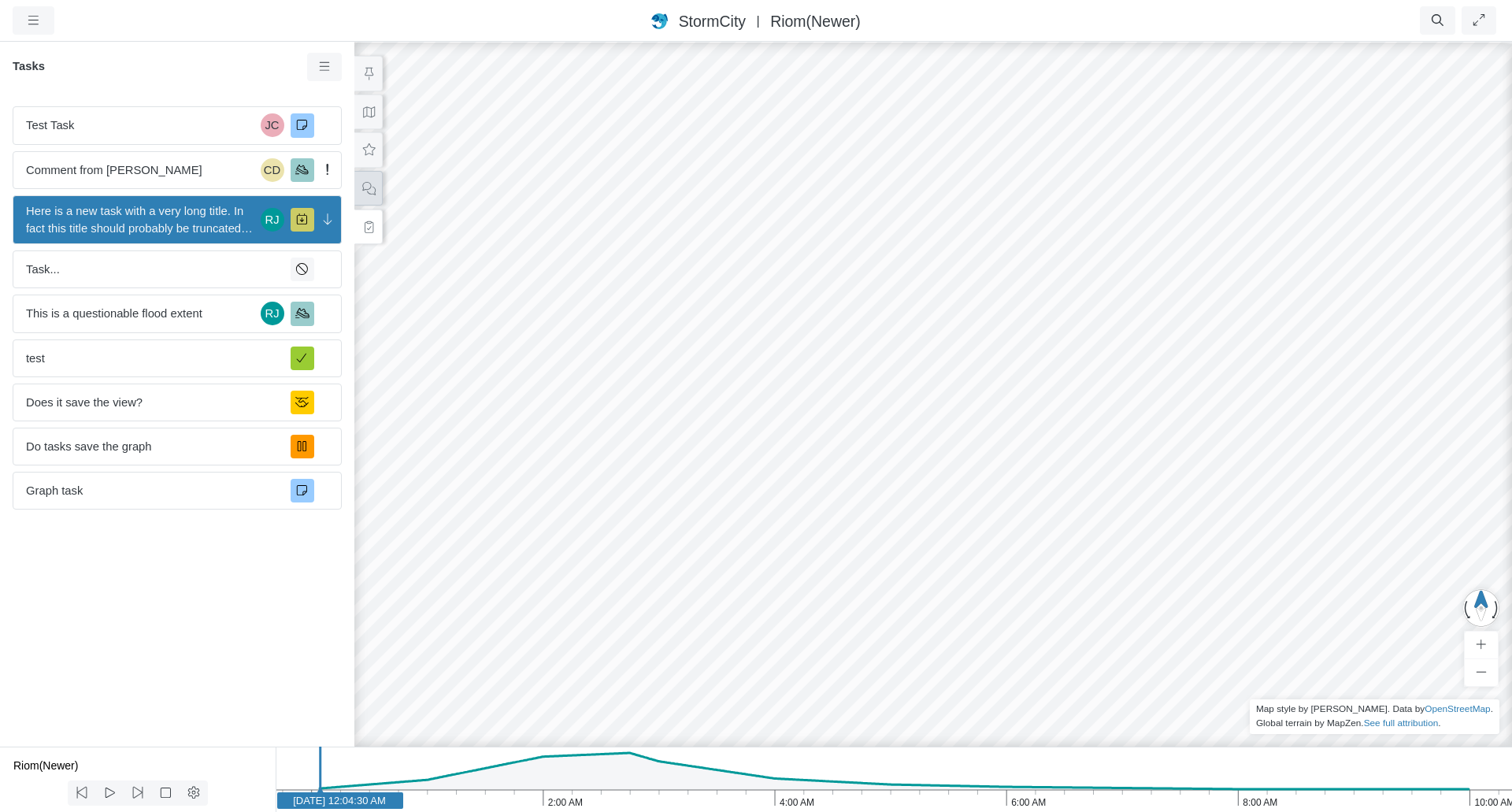
click at [370, 183] on icon at bounding box center [369, 188] width 15 height 12
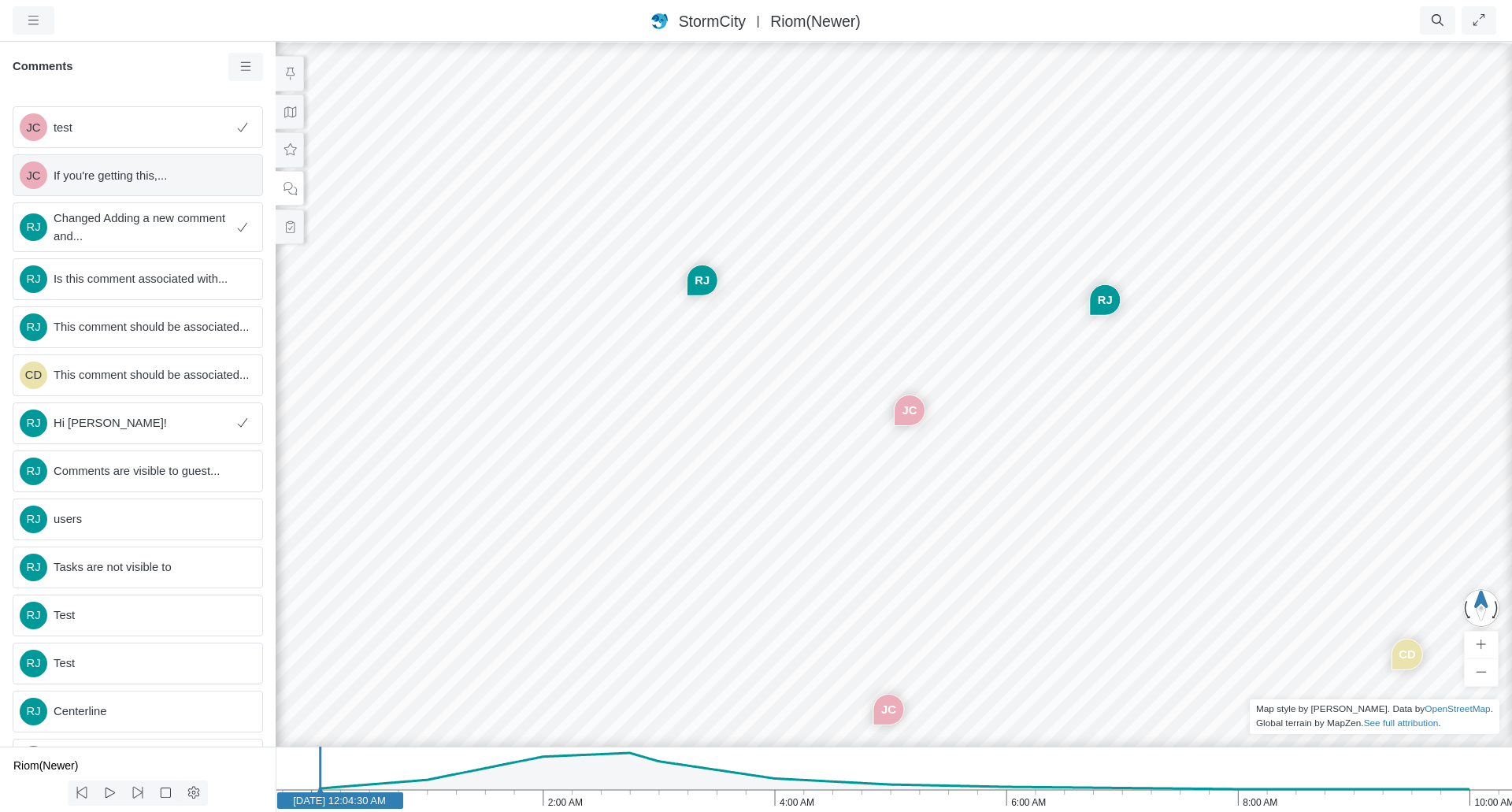
click at [120, 177] on span "If you're getting this,..." at bounding box center [152, 176] width 196 height 17
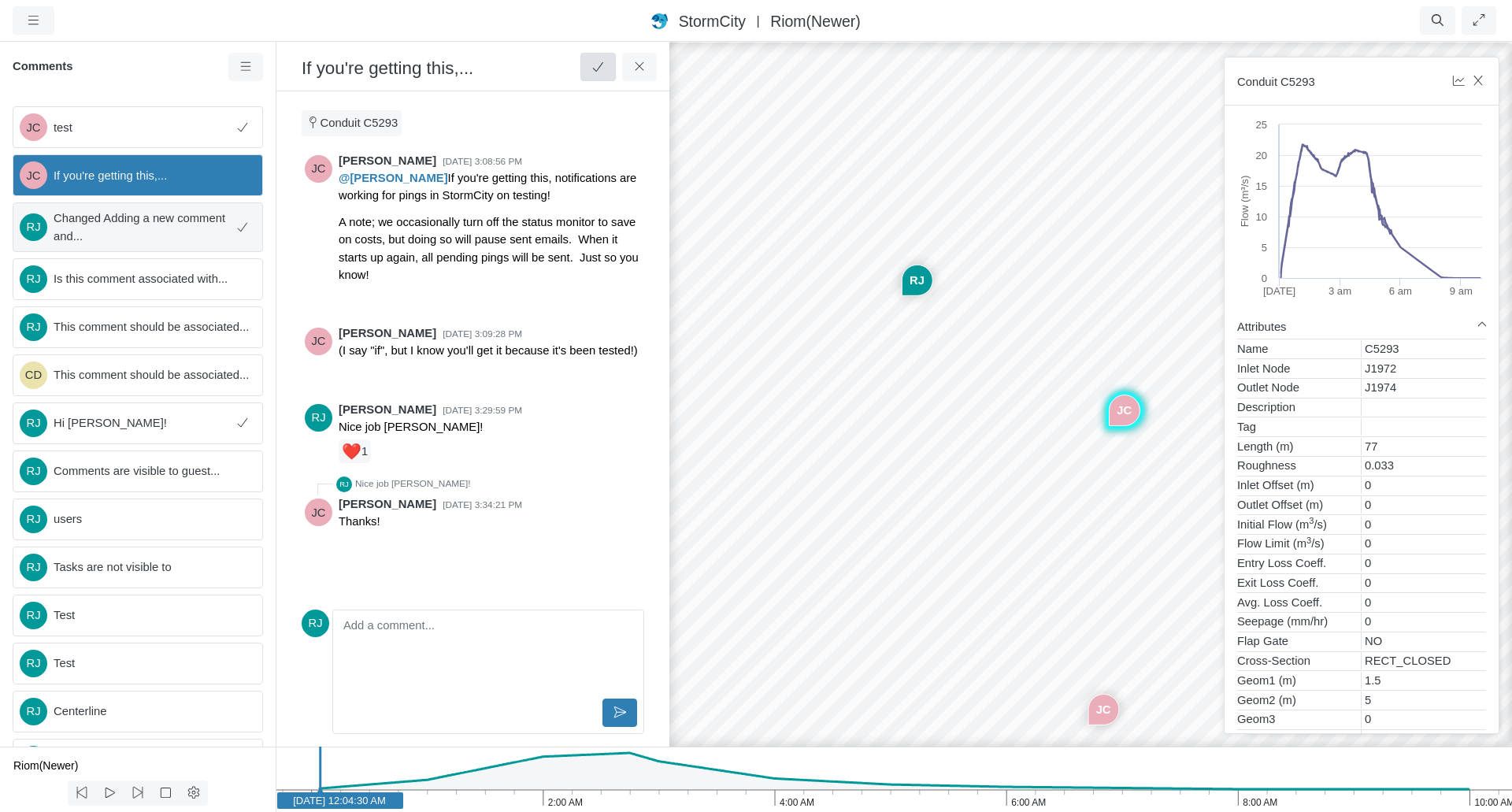
click at [117, 227] on span "Changed Adding a new comment and..." at bounding box center [141, 227] width 176 height 35
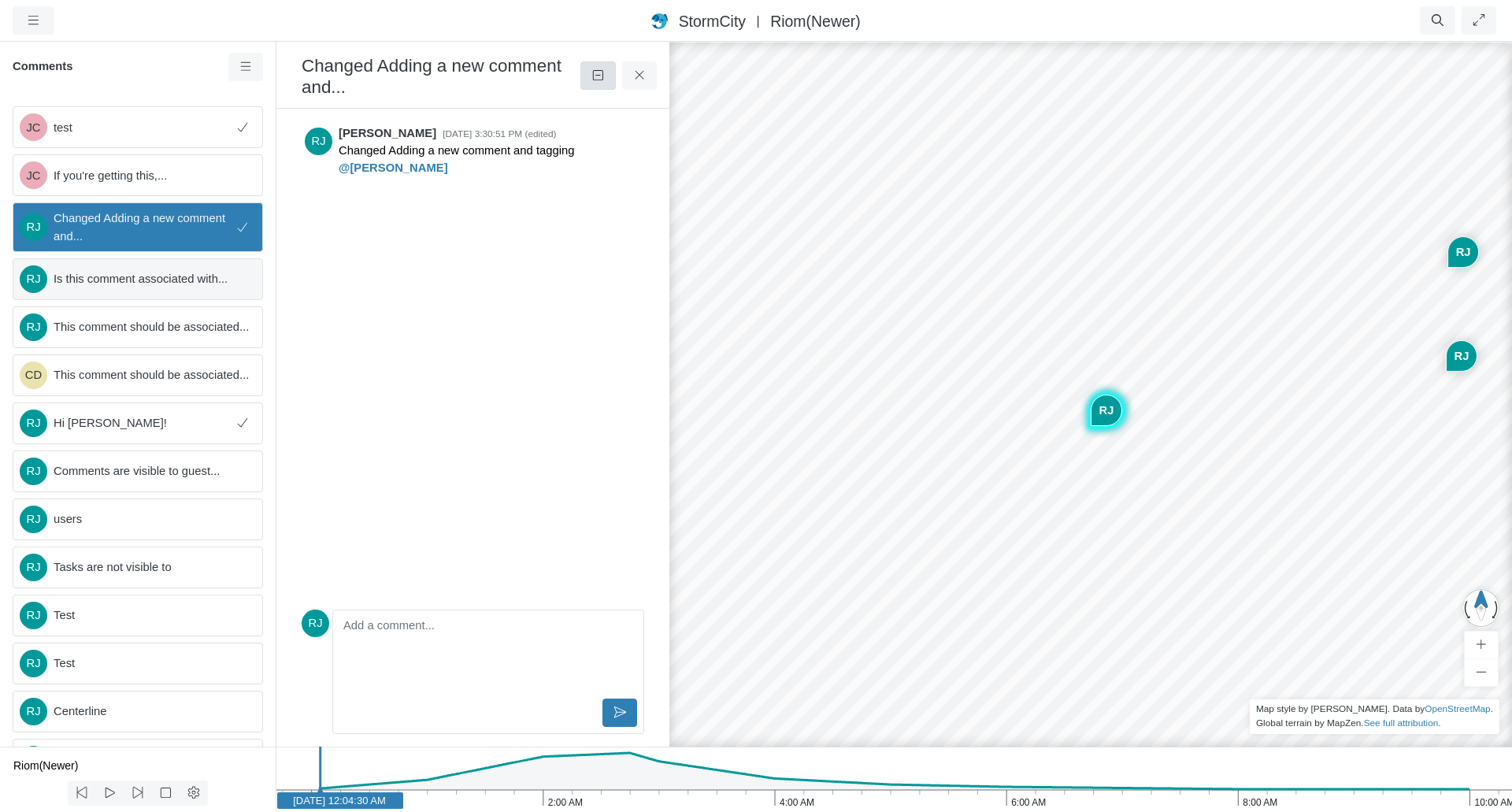
click at [136, 280] on span "Is this comment associated with..." at bounding box center [152, 278] width 196 height 17
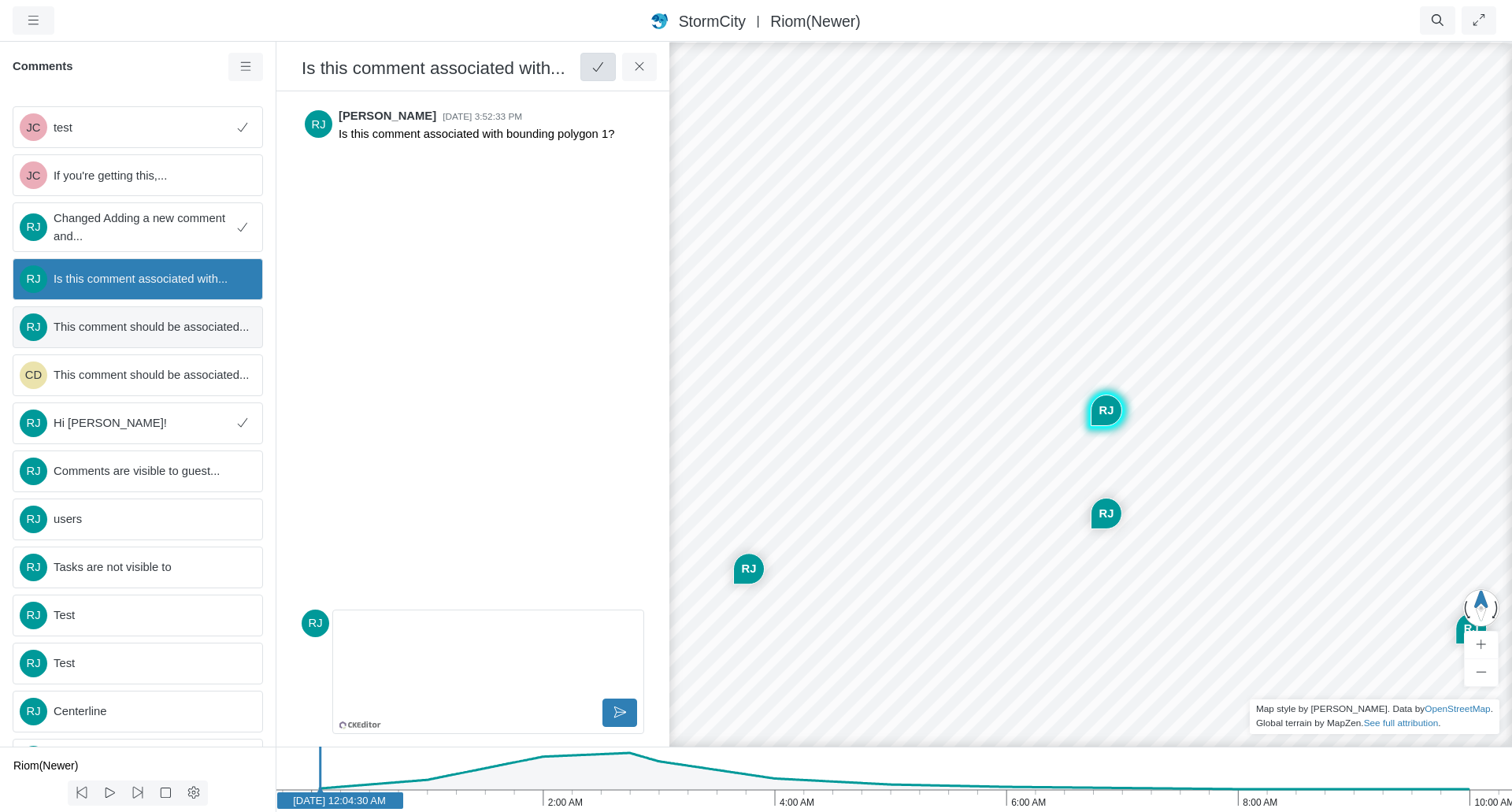
click at [136, 321] on span "This comment should be associated..." at bounding box center [152, 326] width 196 height 17
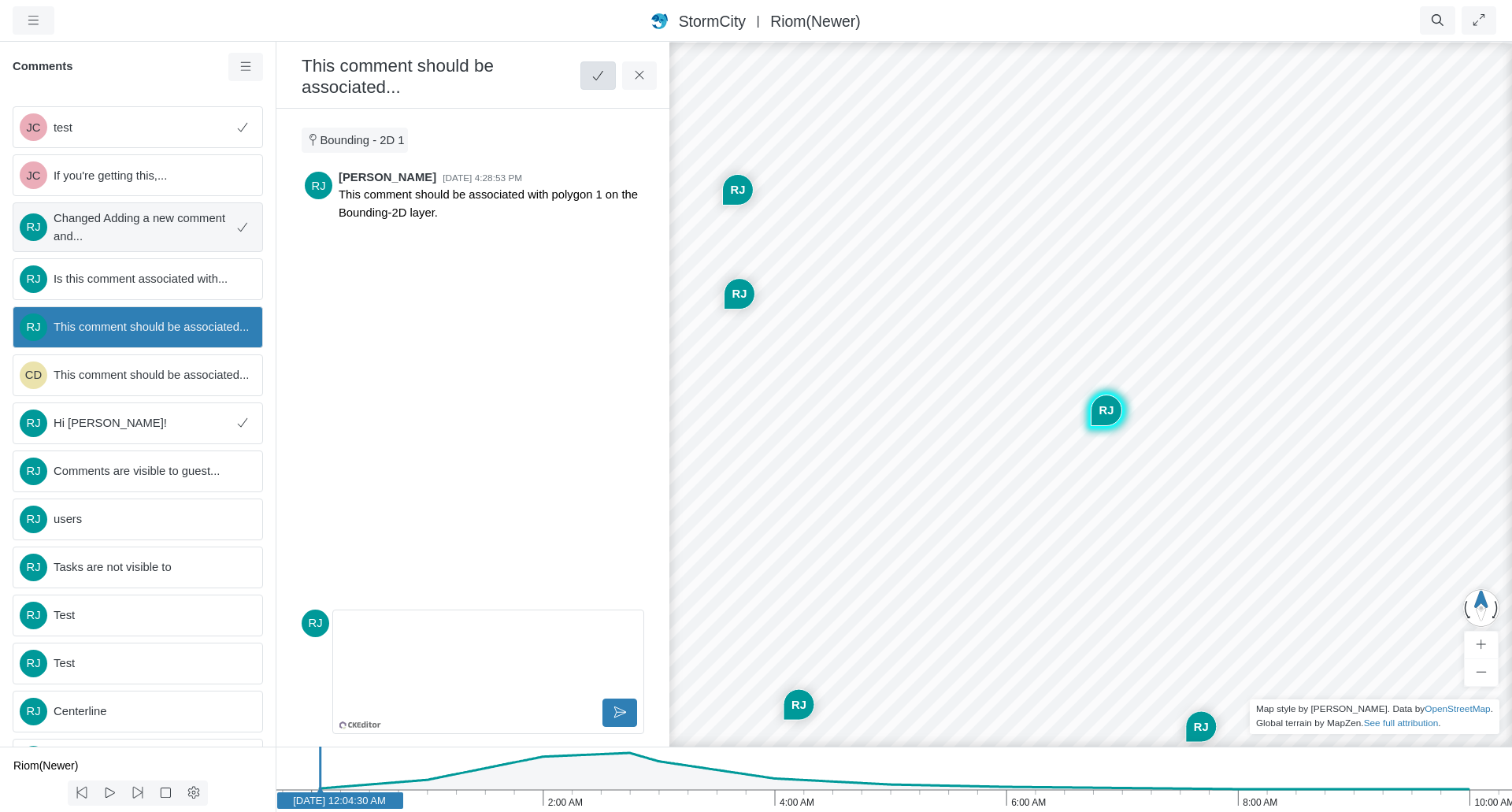
click at [149, 231] on span "Changed Adding a new comment and..." at bounding box center [141, 227] width 176 height 35
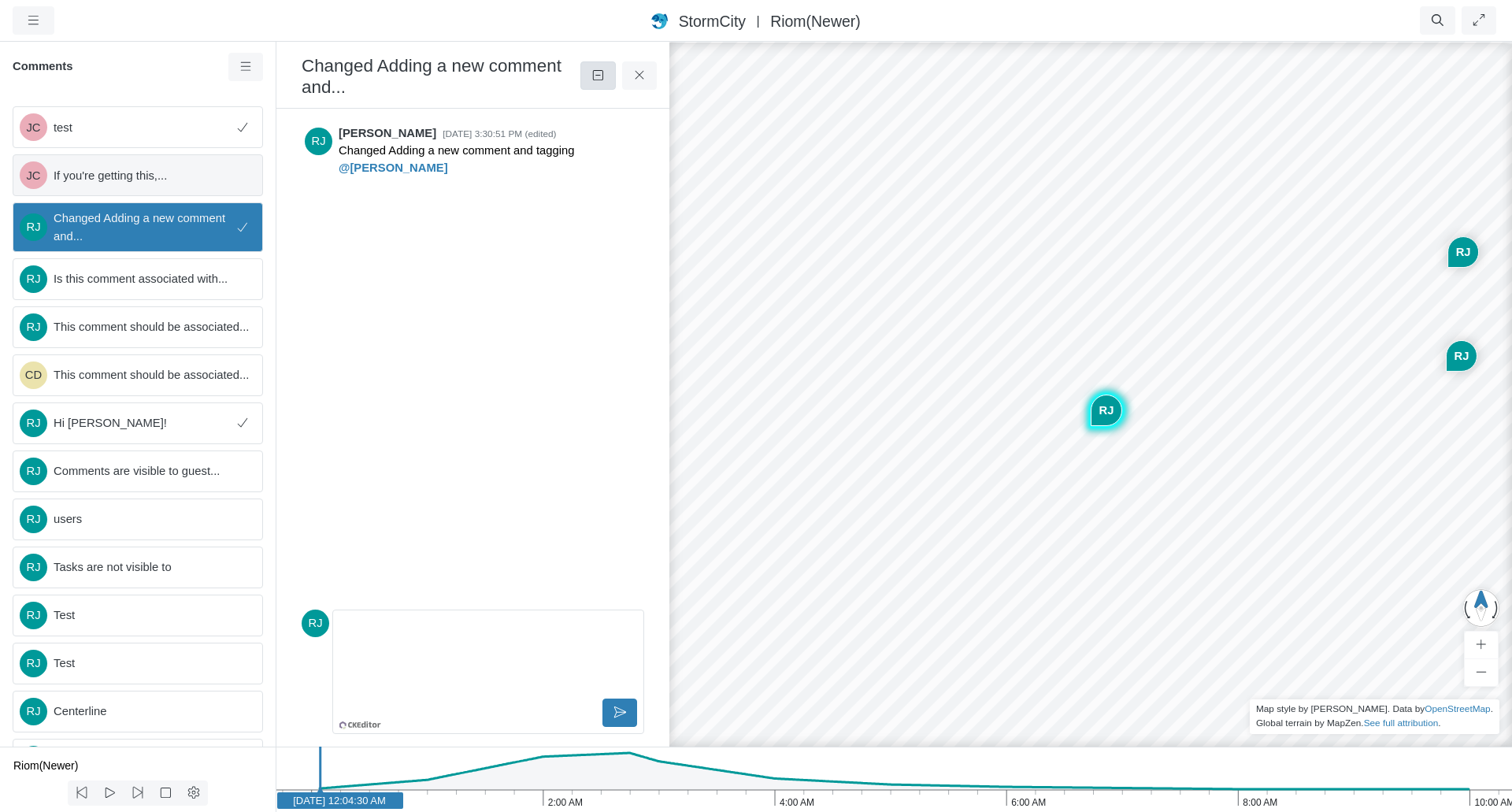
click at [154, 180] on span "If you're getting this,..." at bounding box center [152, 176] width 196 height 17
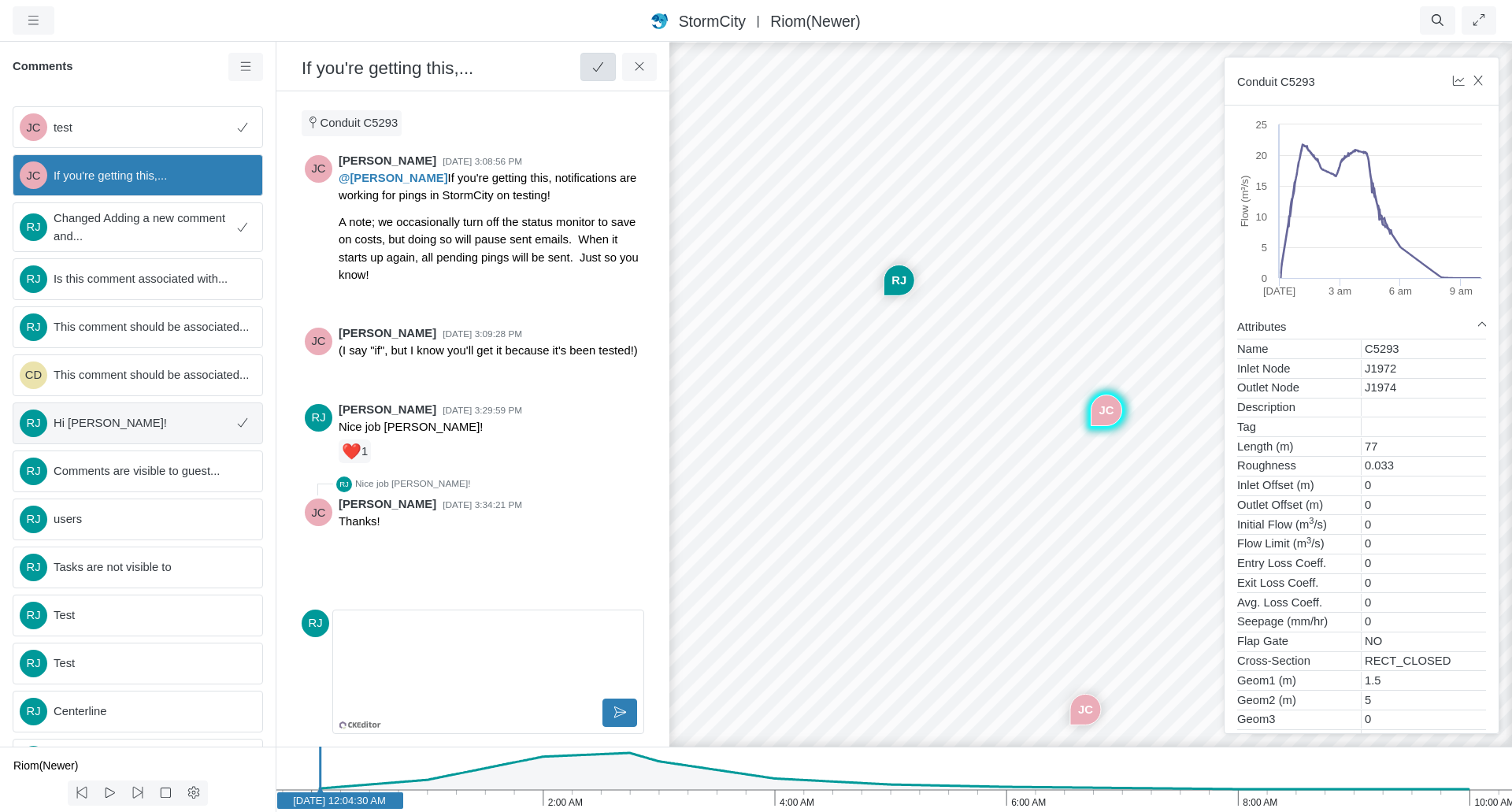
click at [156, 431] on span "Hi [PERSON_NAME]!" at bounding box center [141, 422] width 176 height 17
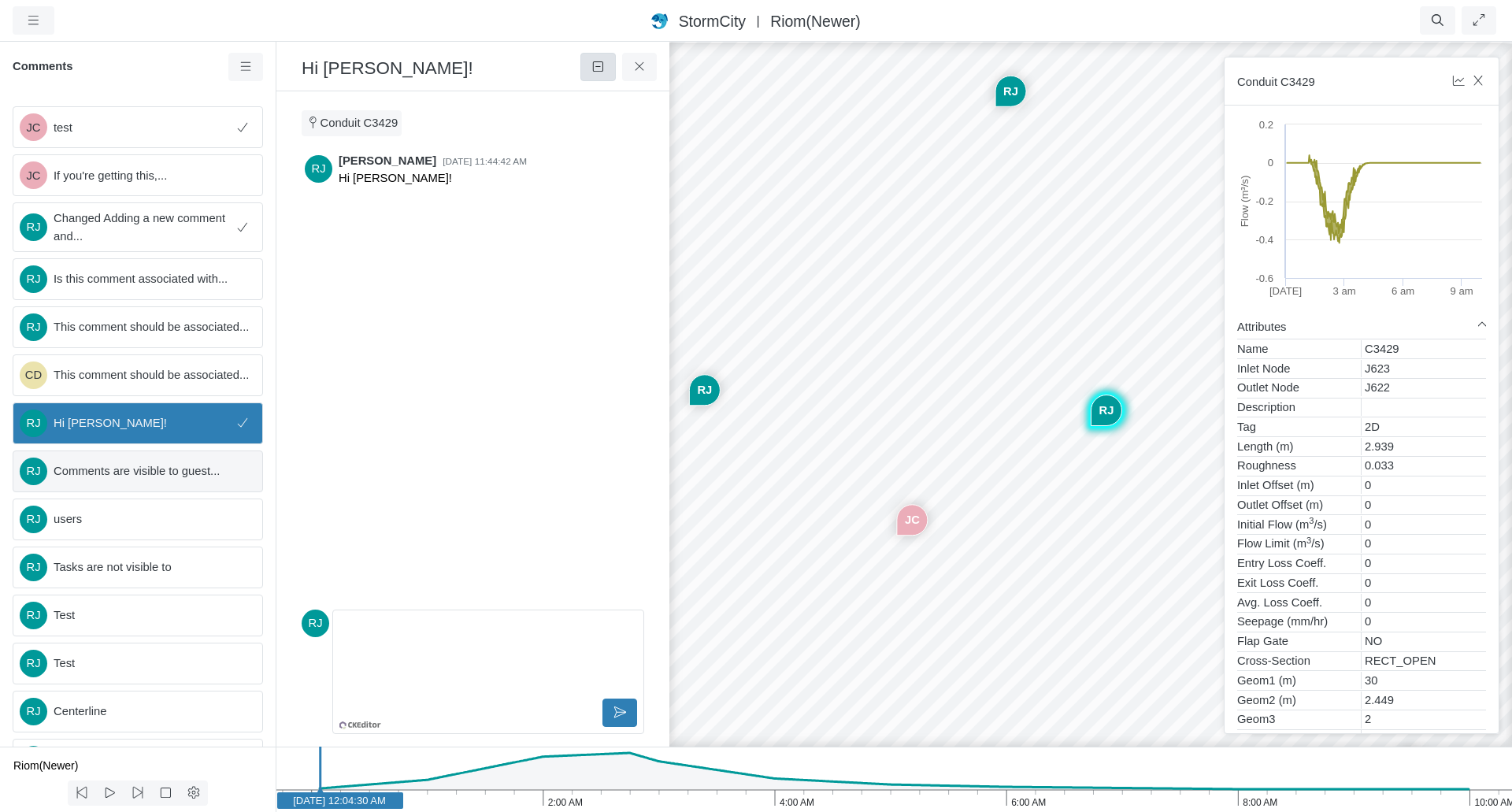
click at [153, 479] on span "Comments are visible to guest..." at bounding box center [152, 470] width 196 height 17
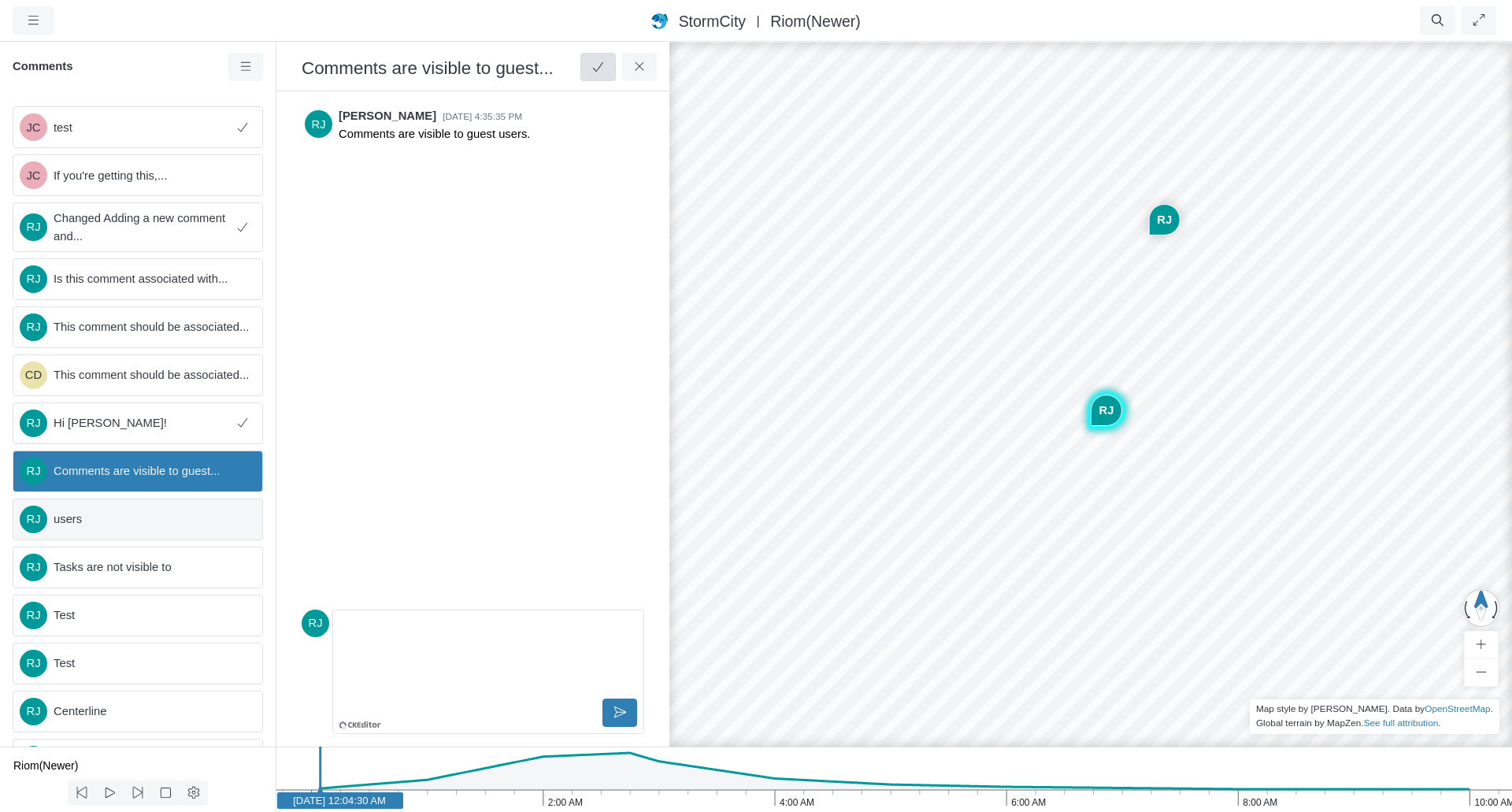
click at [147, 528] on span "users" at bounding box center [152, 518] width 196 height 17
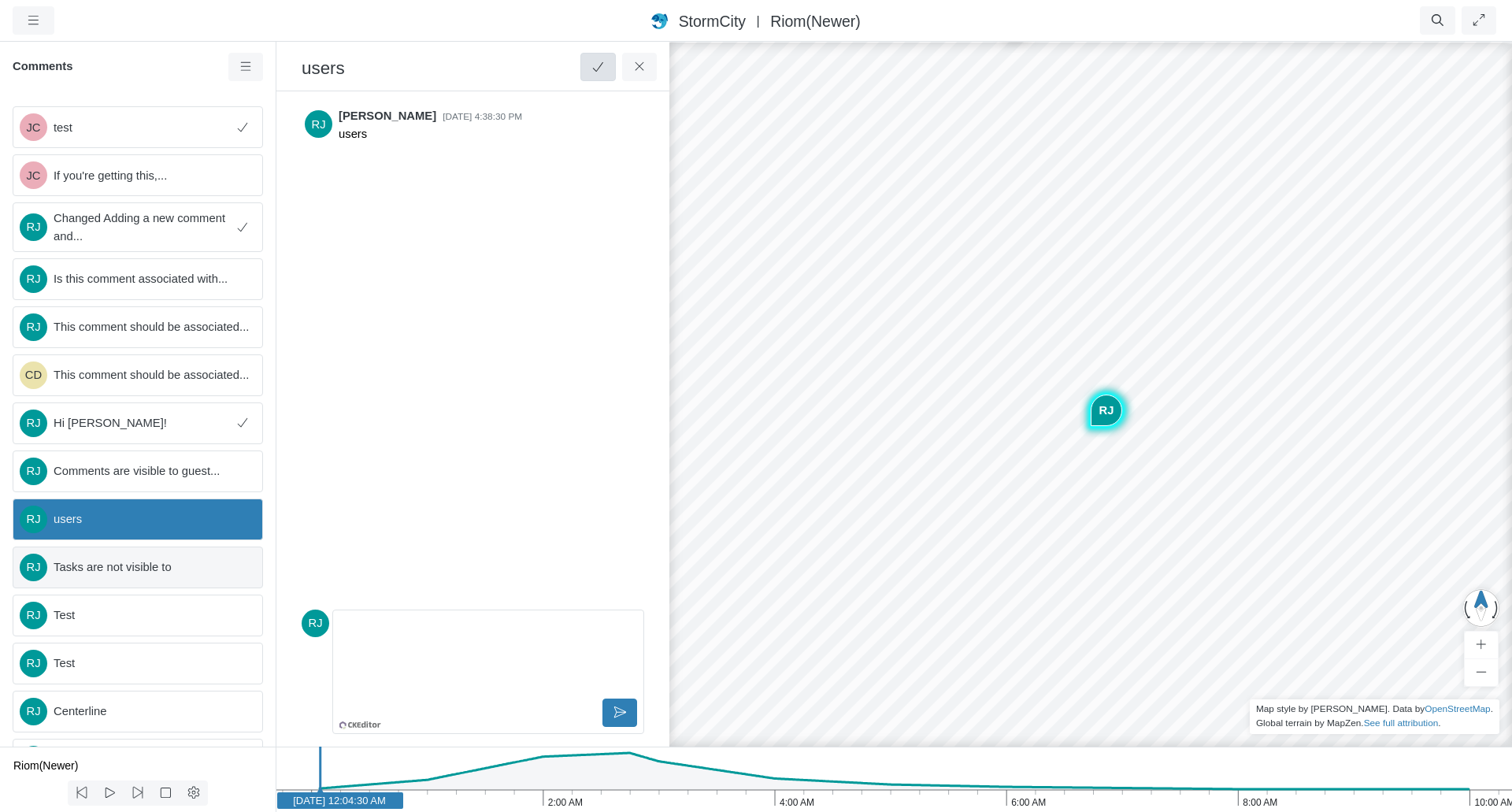
click at [147, 576] on span "Tasks are not visible to" at bounding box center [152, 566] width 196 height 17
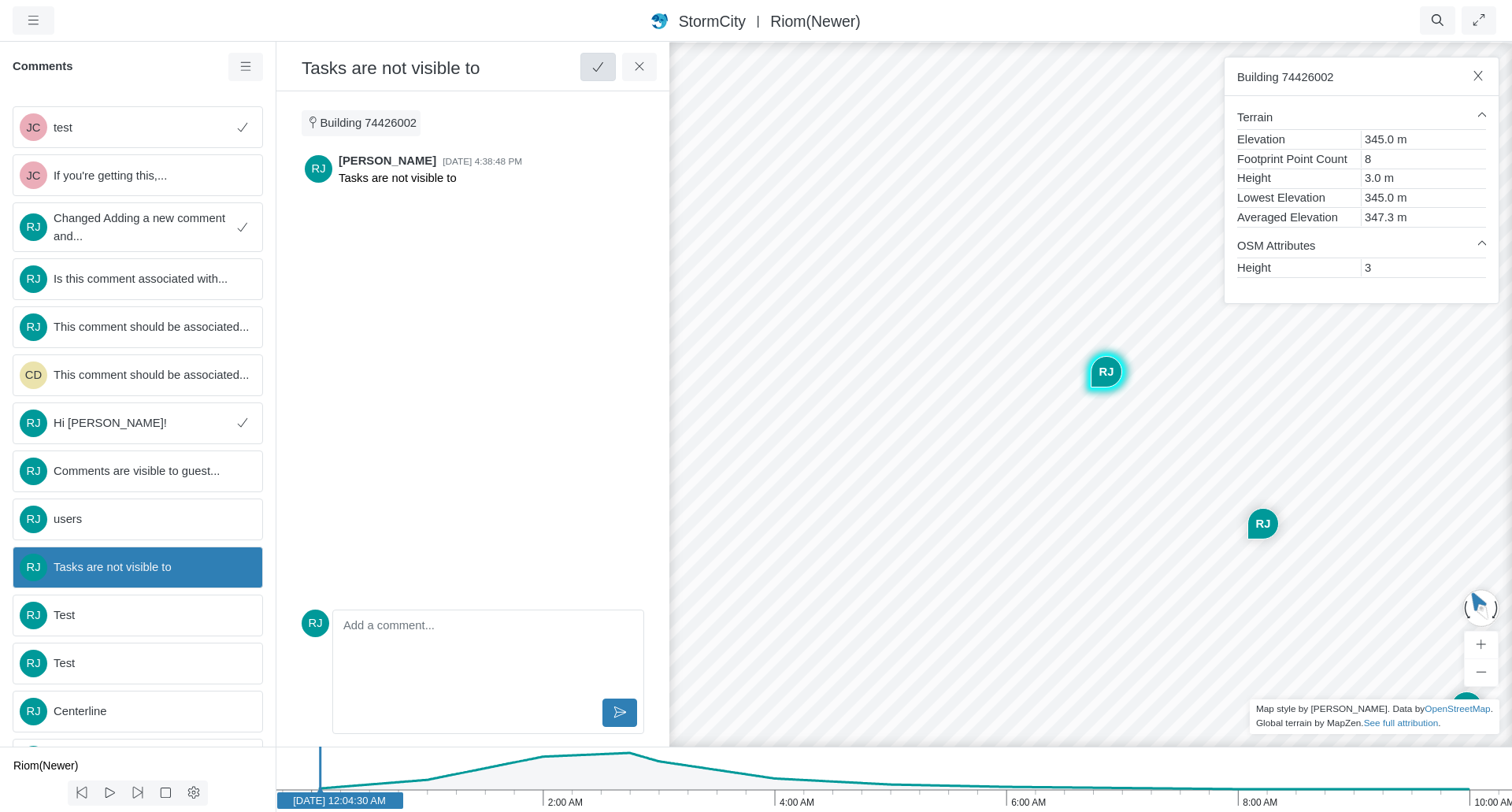
drag, startPoint x: 902, startPoint y: 585, endPoint x: 1296, endPoint y: 340, distance: 464.0
click at [1016, 482] on div "JC [GEOGRAPHIC_DATA] [GEOGRAPHIC_DATA] CD [GEOGRAPHIC_DATA] [GEOGRAPHIC_DATA] […" at bounding box center [1091, 426] width 1512 height 772
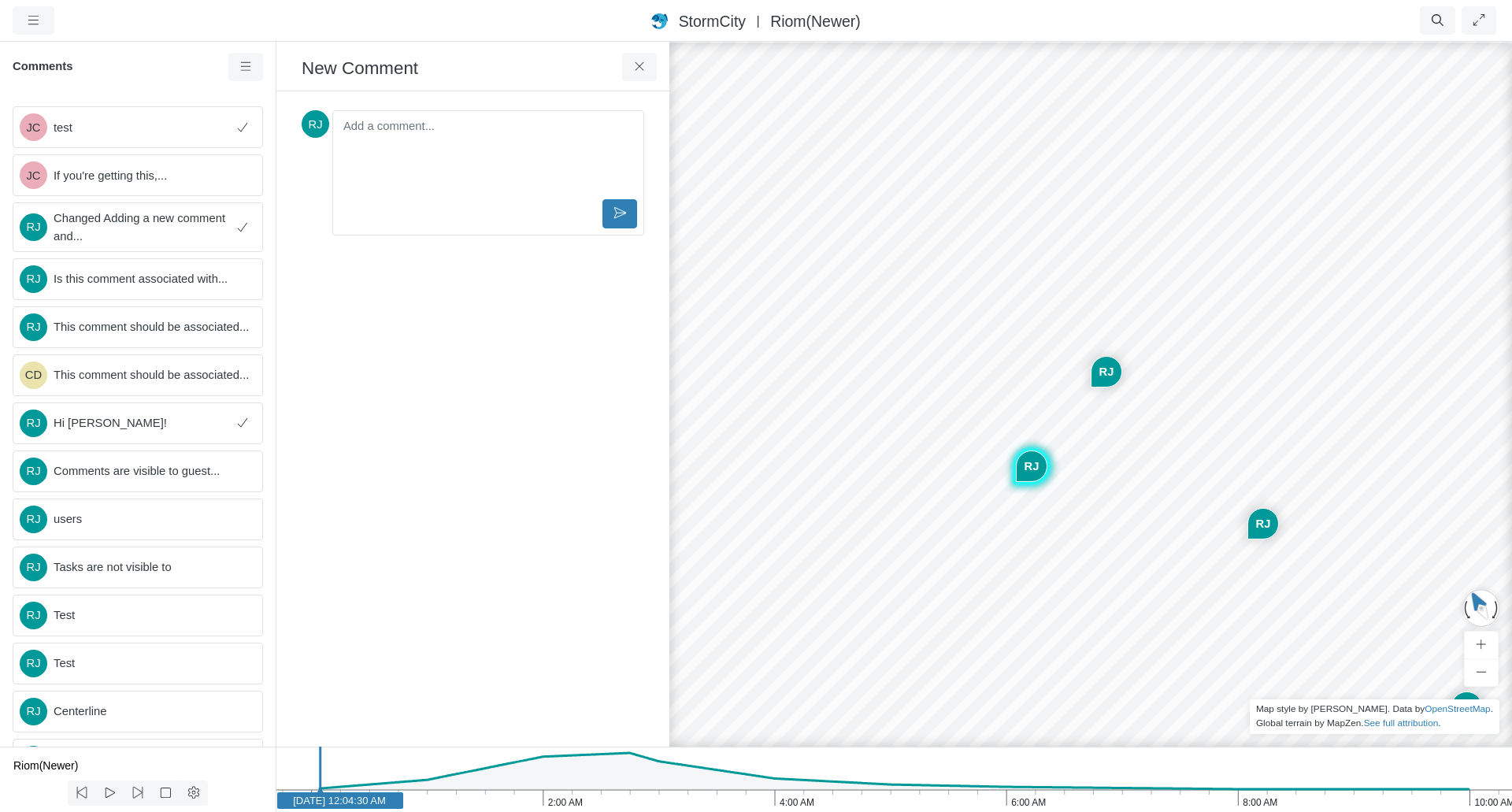
click at [1049, 425] on div "JC [GEOGRAPHIC_DATA] [GEOGRAPHIC_DATA] CD [GEOGRAPHIC_DATA] [GEOGRAPHIC_DATA] […" at bounding box center [1091, 426] width 1512 height 772
click at [1058, 395] on div "JC [GEOGRAPHIC_DATA] [GEOGRAPHIC_DATA] CD [GEOGRAPHIC_DATA] [GEOGRAPHIC_DATA] […" at bounding box center [1091, 426] width 1512 height 772
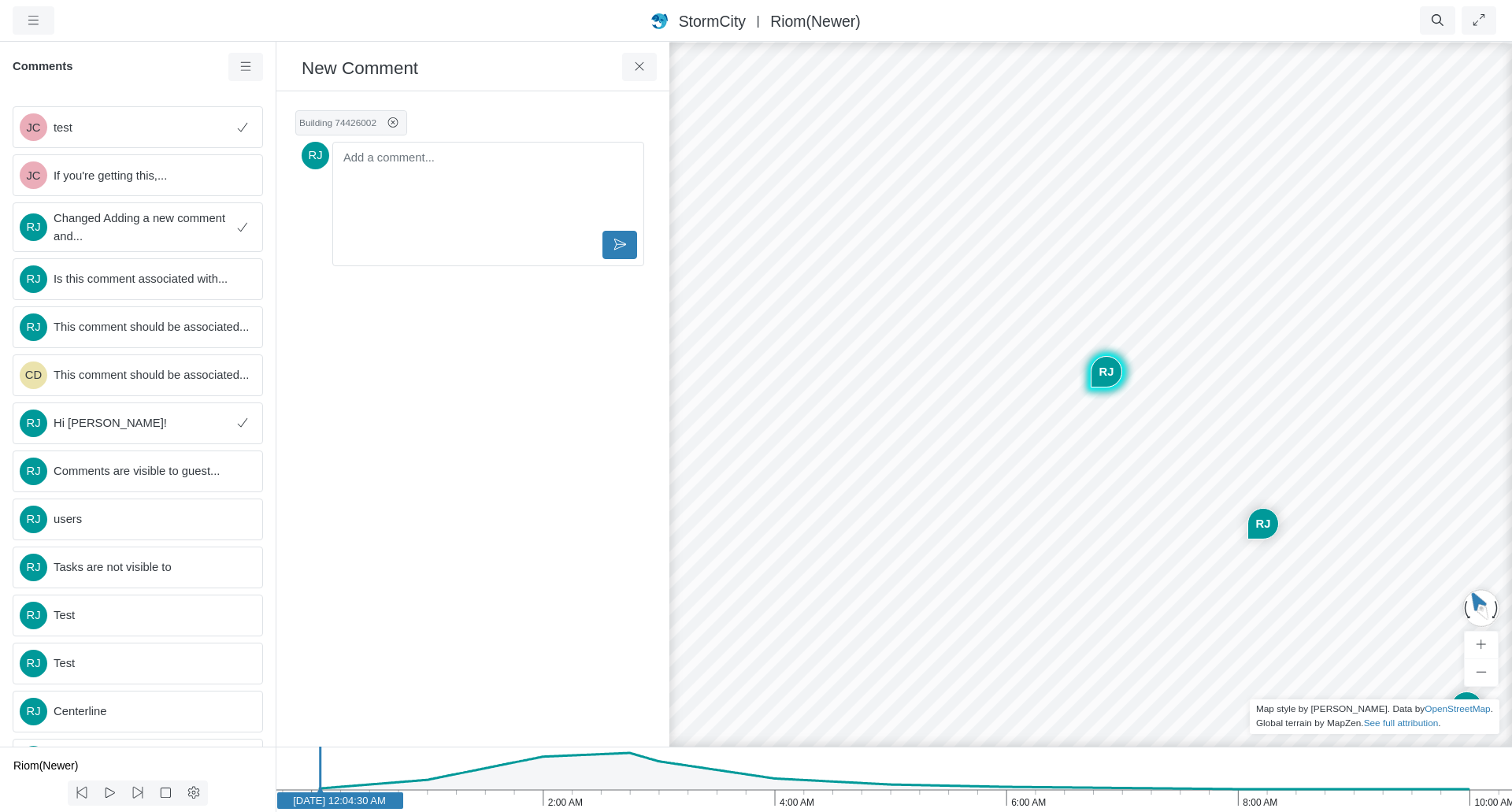
click at [1079, 431] on div "JC [GEOGRAPHIC_DATA] [GEOGRAPHIC_DATA] CD [GEOGRAPHIC_DATA] [GEOGRAPHIC_DATA] […" at bounding box center [1091, 426] width 1512 height 772
click at [1073, 440] on div "JC [GEOGRAPHIC_DATA] [GEOGRAPHIC_DATA] CD [GEOGRAPHIC_DATA] [GEOGRAPHIC_DATA] […" at bounding box center [1091, 426] width 1512 height 772
click at [1079, 411] on div "JC [GEOGRAPHIC_DATA] [GEOGRAPHIC_DATA] CD [GEOGRAPHIC_DATA] [GEOGRAPHIC_DATA] […" at bounding box center [1091, 426] width 1512 height 772
click at [1068, 436] on div "JC [GEOGRAPHIC_DATA] [GEOGRAPHIC_DATA] CD [GEOGRAPHIC_DATA] [GEOGRAPHIC_DATA] […" at bounding box center [1091, 426] width 1512 height 772
click at [945, 408] on div "JC [GEOGRAPHIC_DATA] [GEOGRAPHIC_DATA] CD [GEOGRAPHIC_DATA] [GEOGRAPHIC_DATA] […" at bounding box center [1091, 426] width 1512 height 772
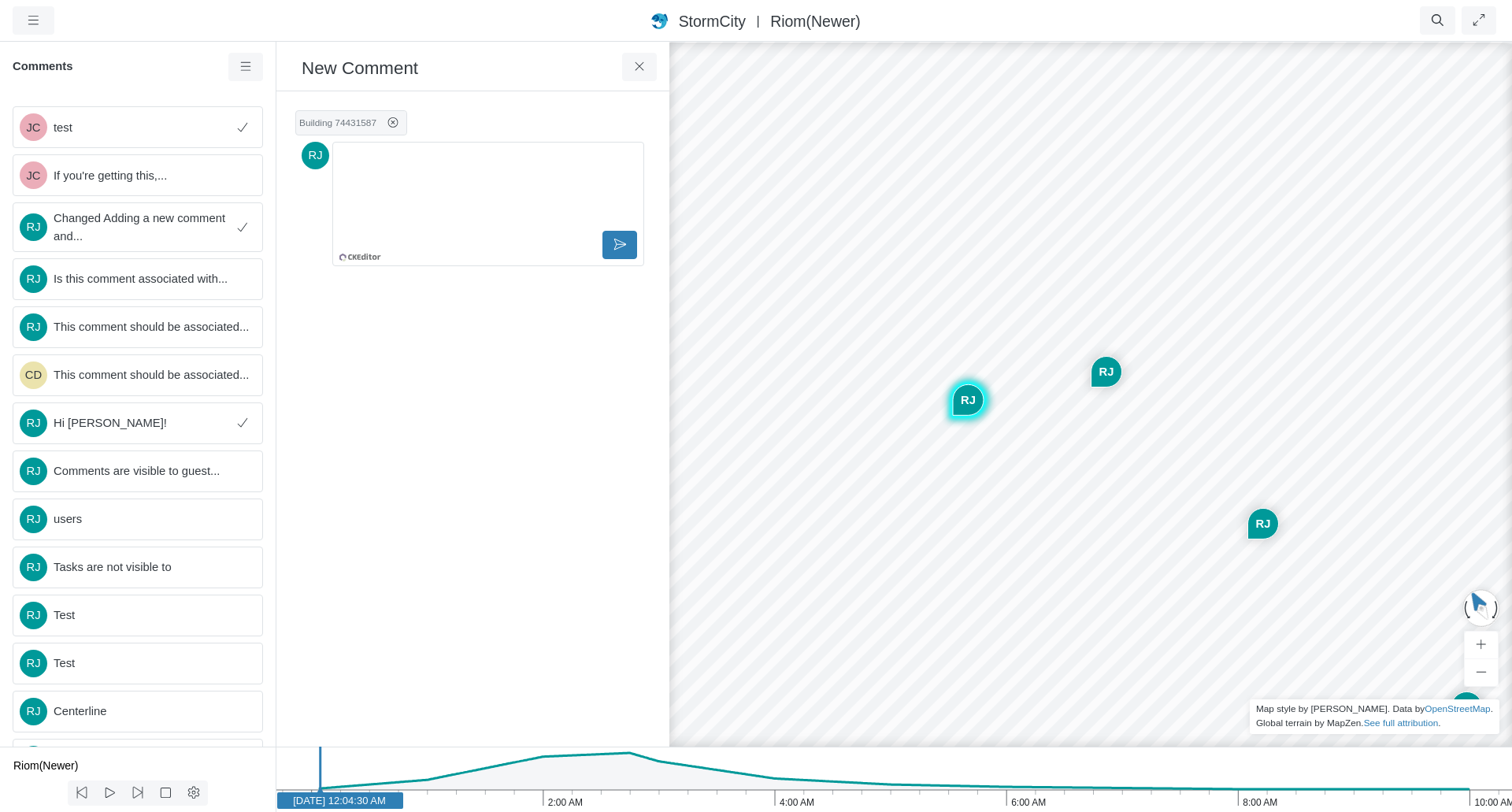
click at [925, 381] on div "JC [GEOGRAPHIC_DATA] [GEOGRAPHIC_DATA] CD [GEOGRAPHIC_DATA] [GEOGRAPHIC_DATA] […" at bounding box center [1091, 426] width 1512 height 772
click at [646, 72] on button at bounding box center [639, 67] width 36 height 29
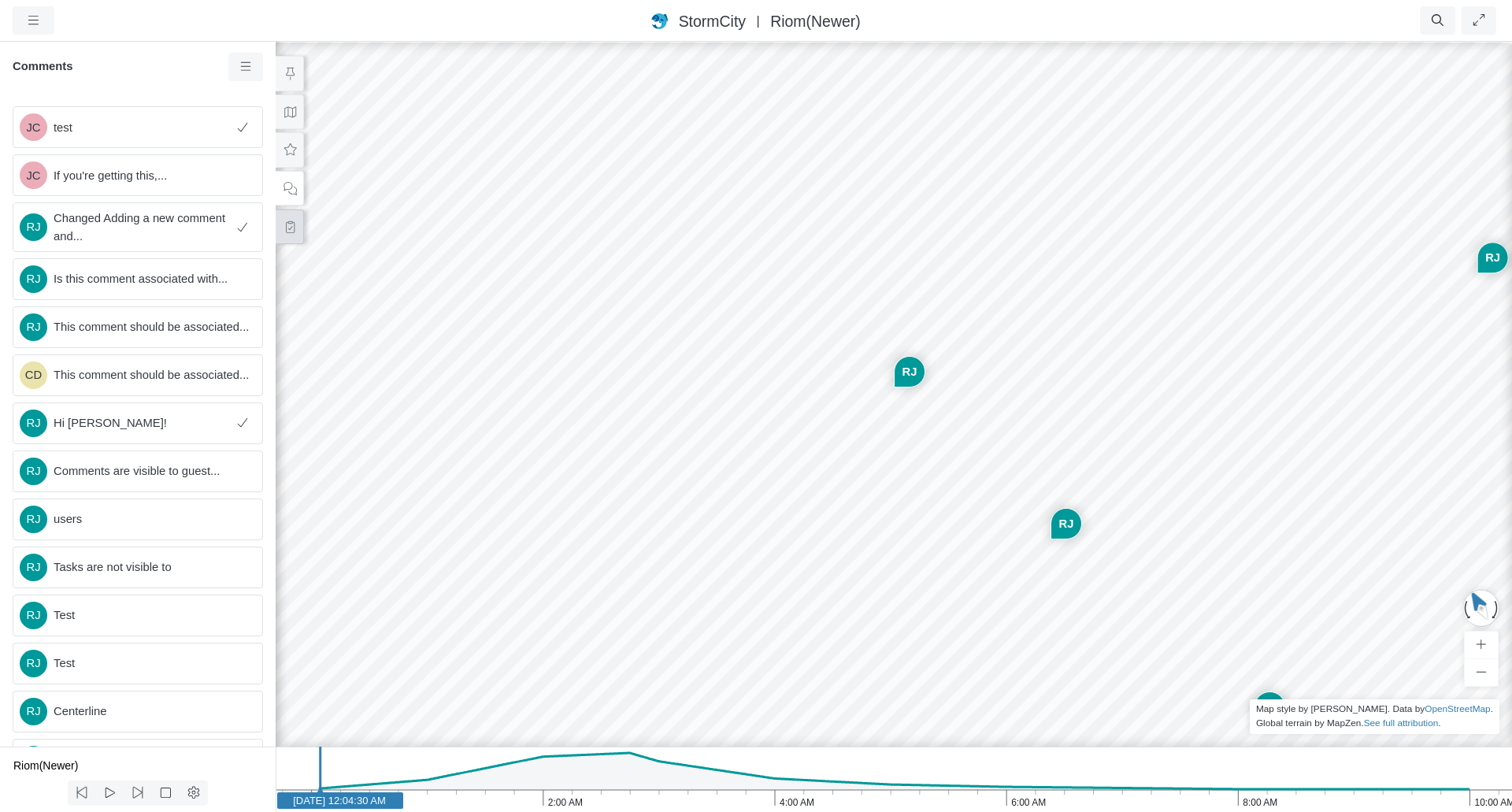
click at [287, 224] on icon at bounding box center [290, 227] width 15 height 12
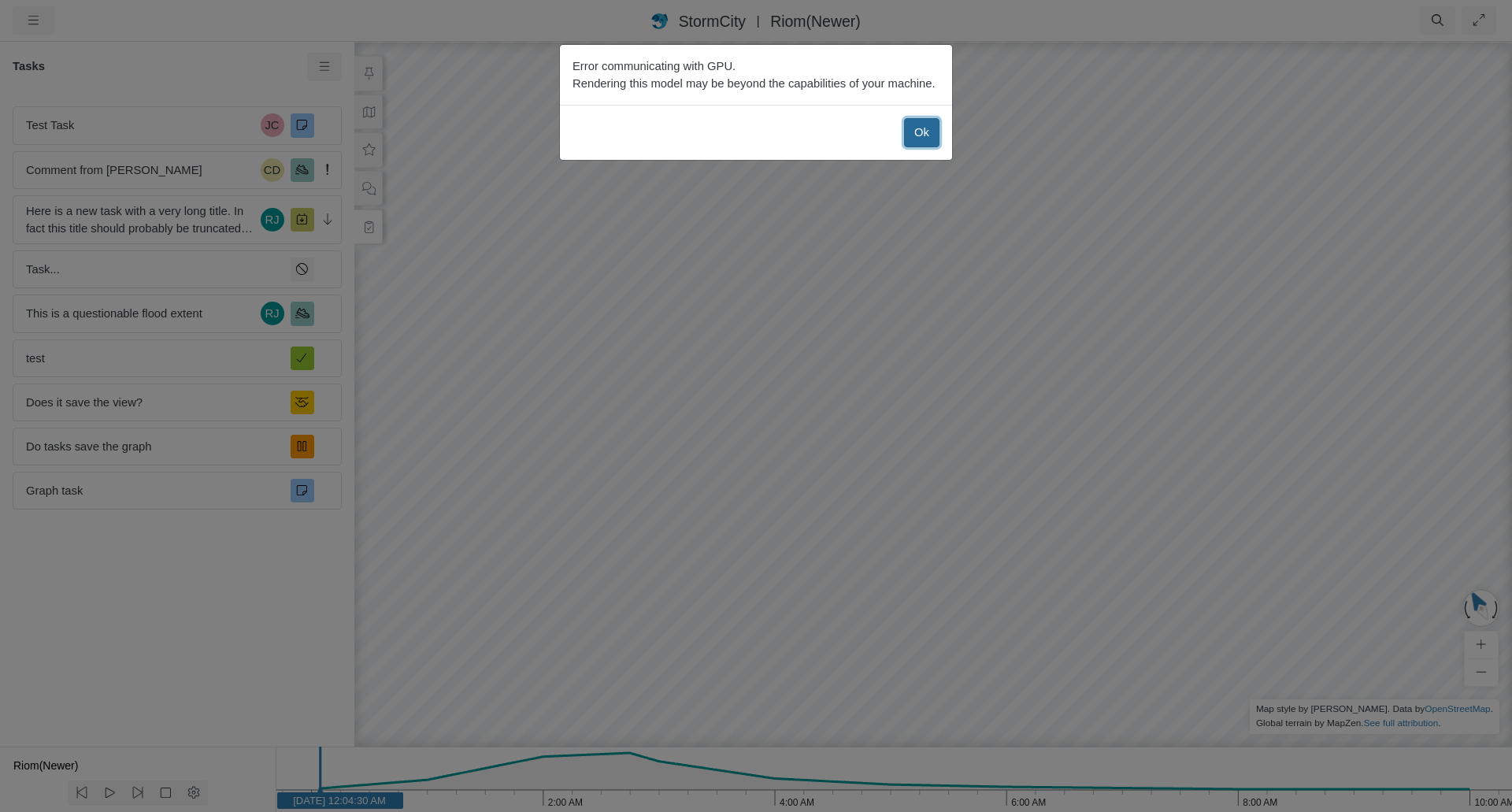
click at [916, 132] on button "Ok" at bounding box center [922, 132] width 36 height 29
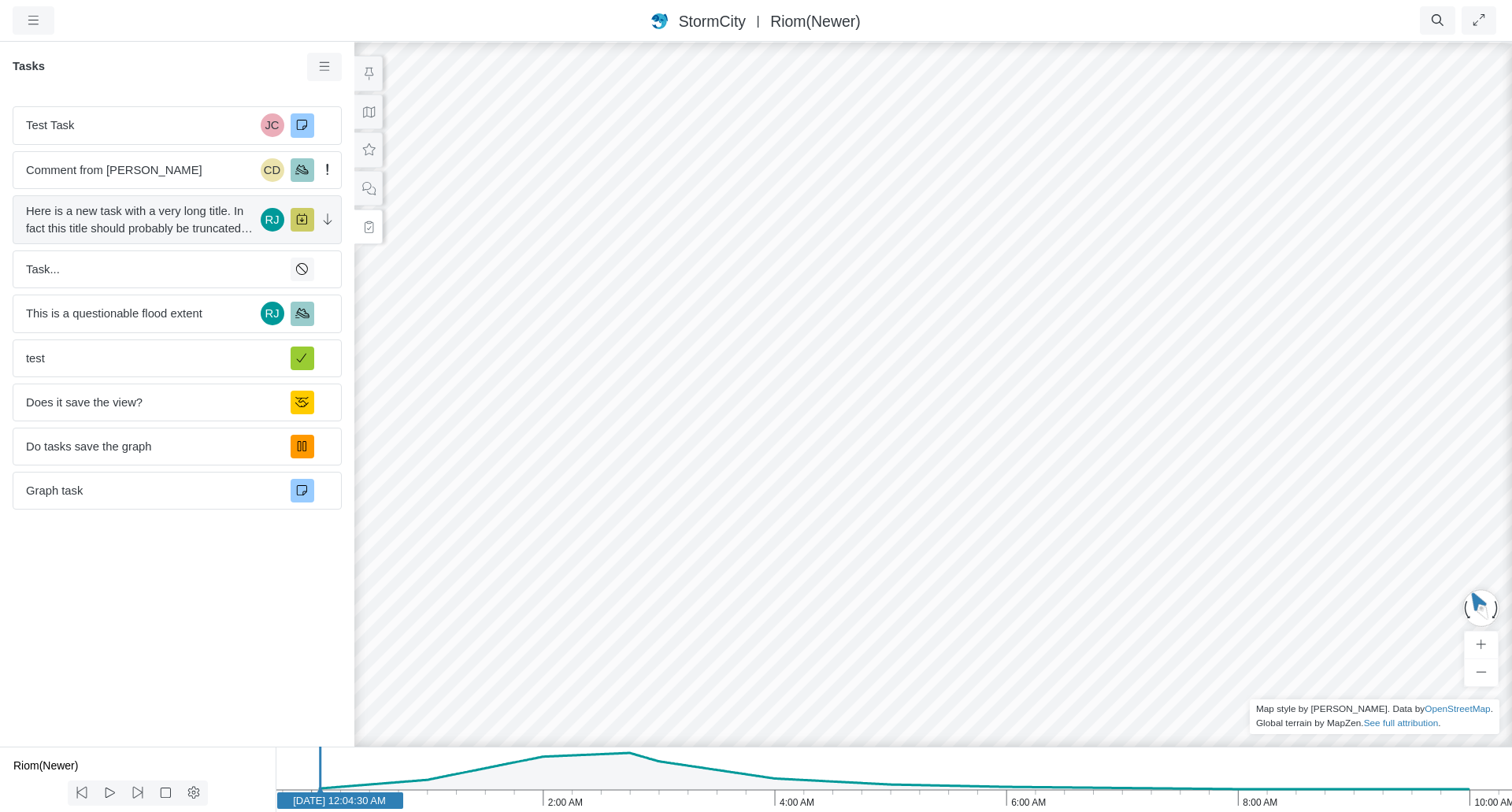
click at [142, 225] on span "Here is a new task with a very long title. In fact this title should probably b…" at bounding box center [140, 220] width 228 height 35
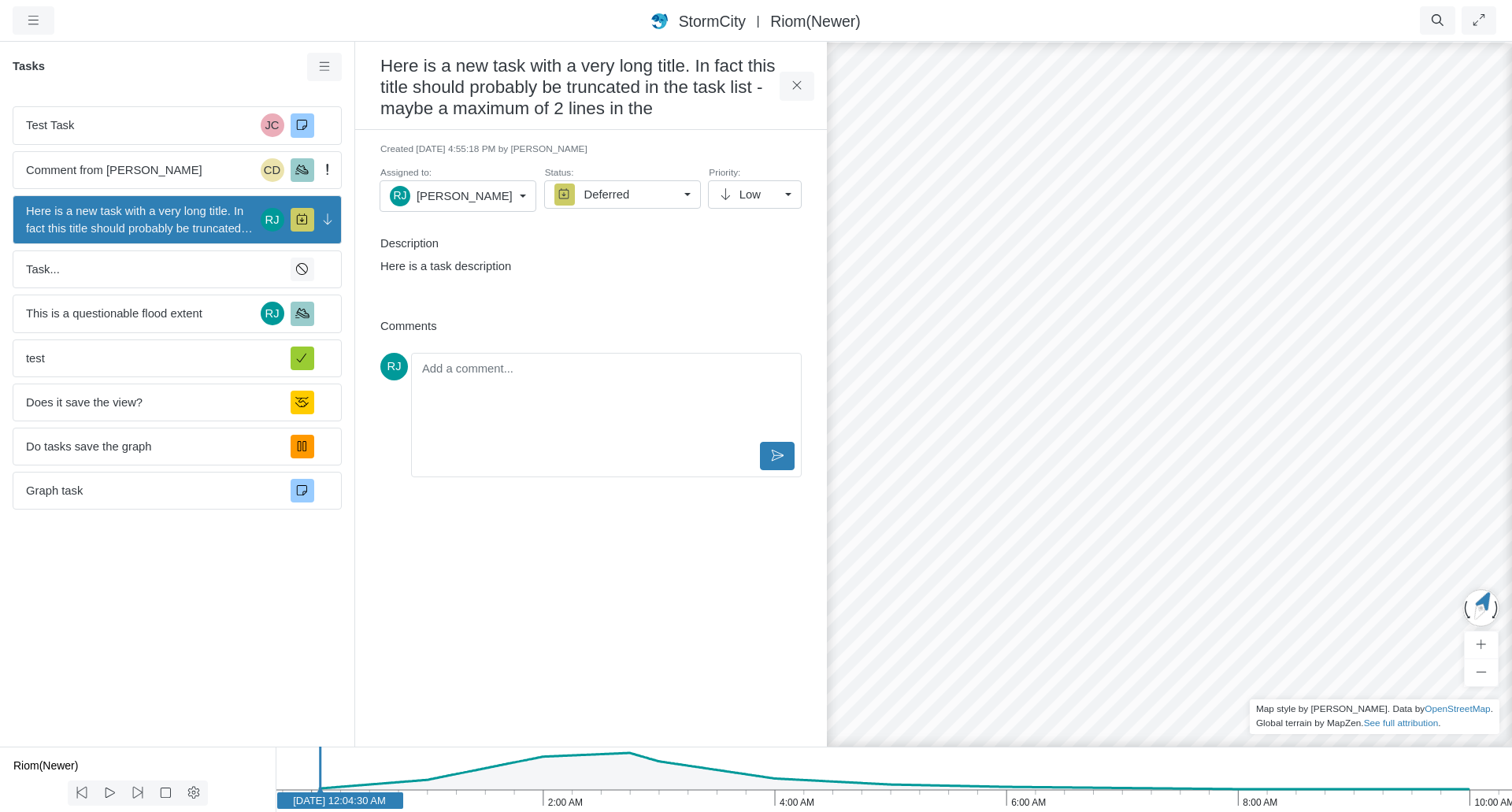
click at [691, 197] on link "Deferred" at bounding box center [622, 195] width 156 height 29
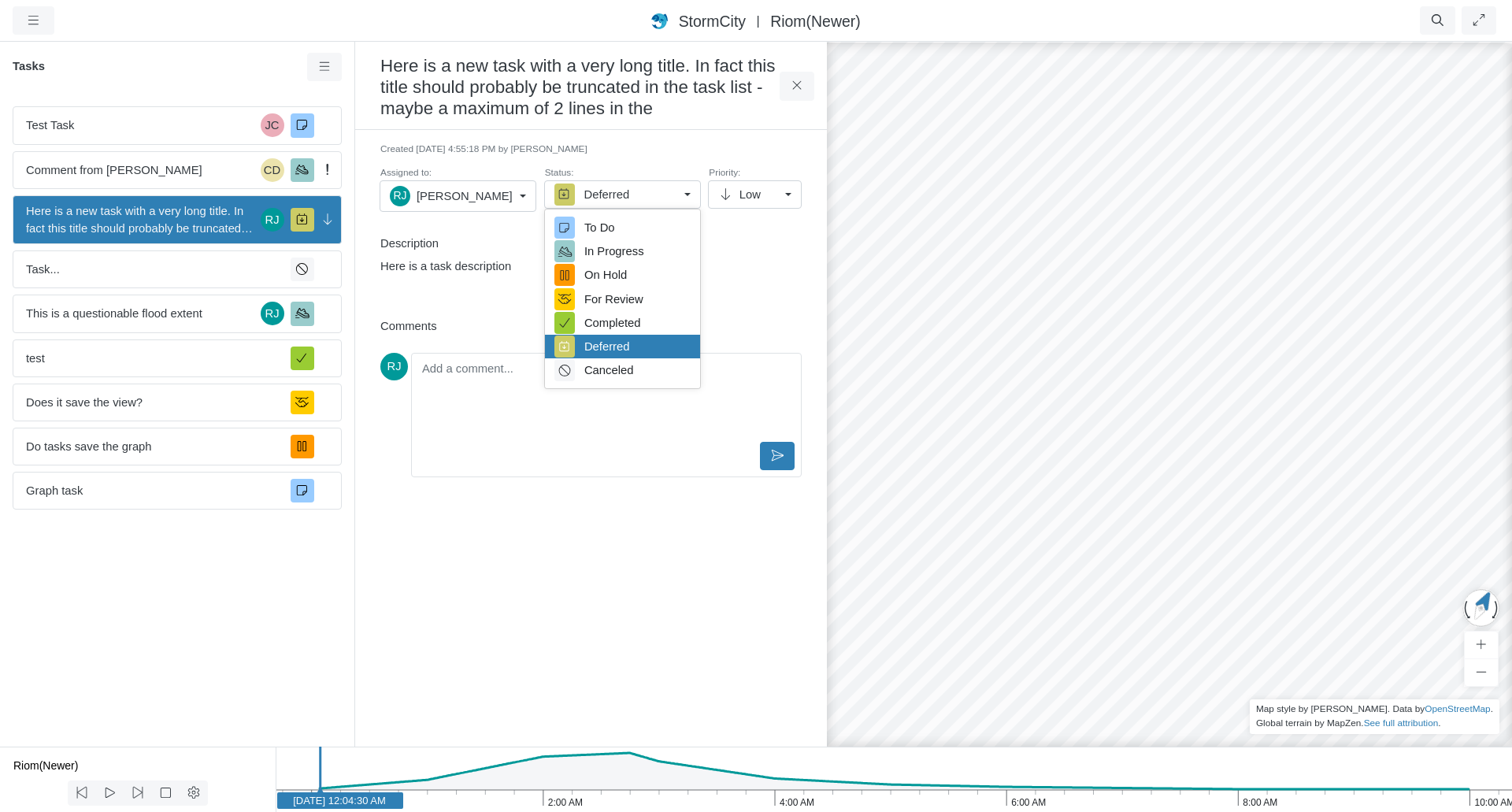
click at [780, 270] on p "Here is a task description" at bounding box center [587, 266] width 414 height 17
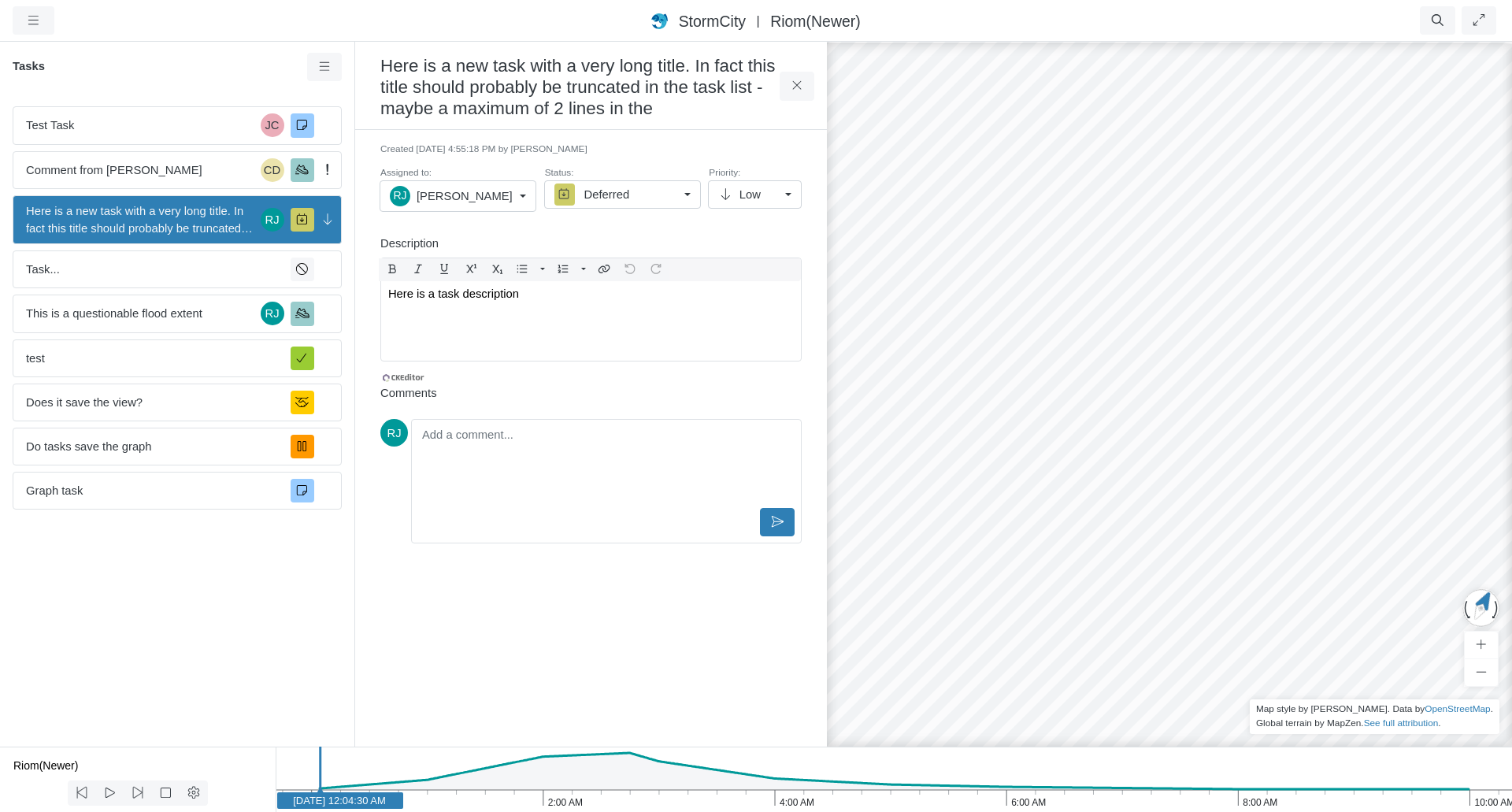
click at [718, 228] on div "Created [DATE] 4:55:18 PM by [PERSON_NAME] Assigned to: [PERSON_NAME] U Unassig…" at bounding box center [590, 261] width 446 height 238
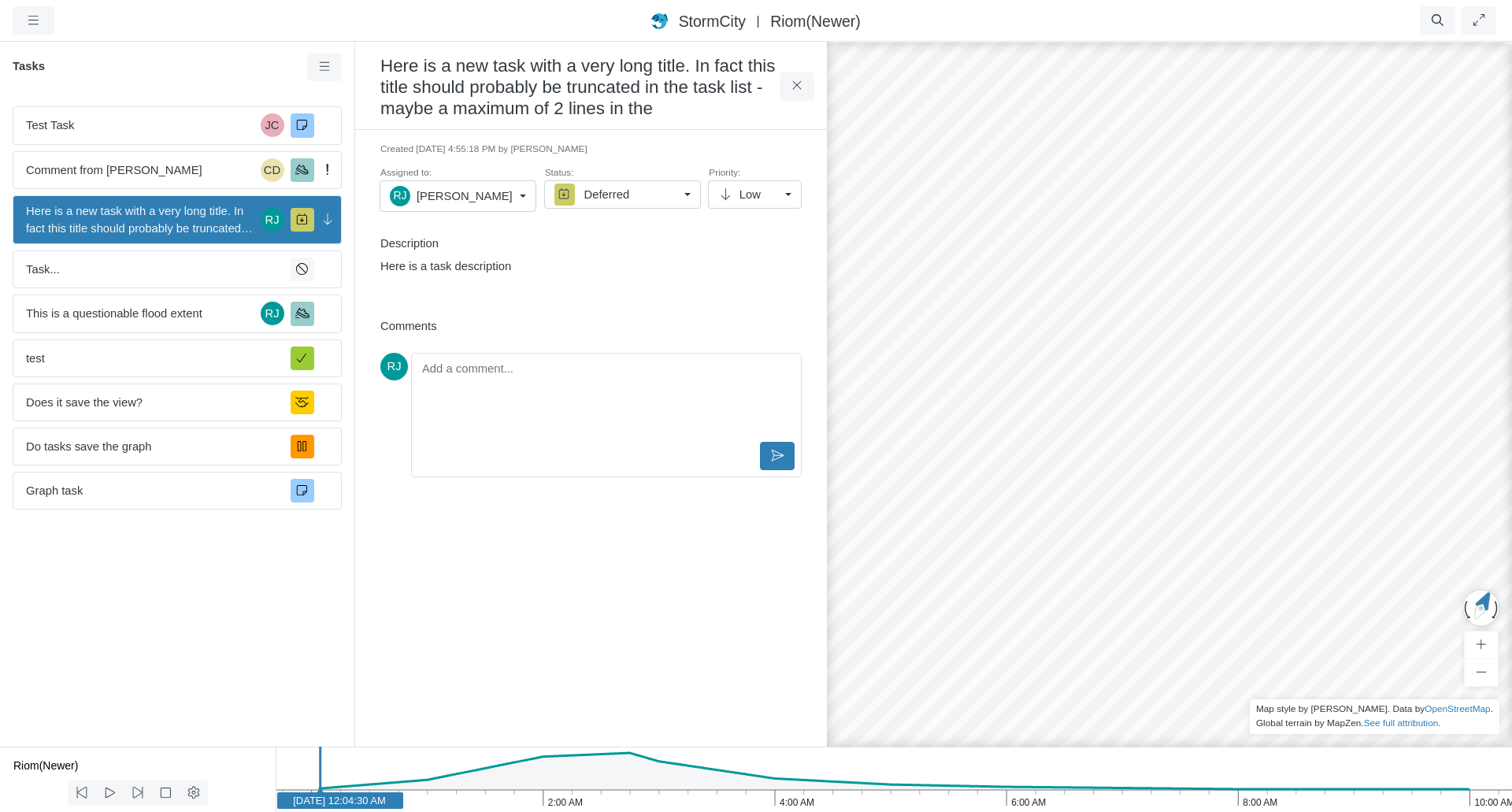
click at [564, 93] on h3 "Here is a new task with a very long title. In fact this title should probably b…" at bounding box center [580, 86] width 399 height 67
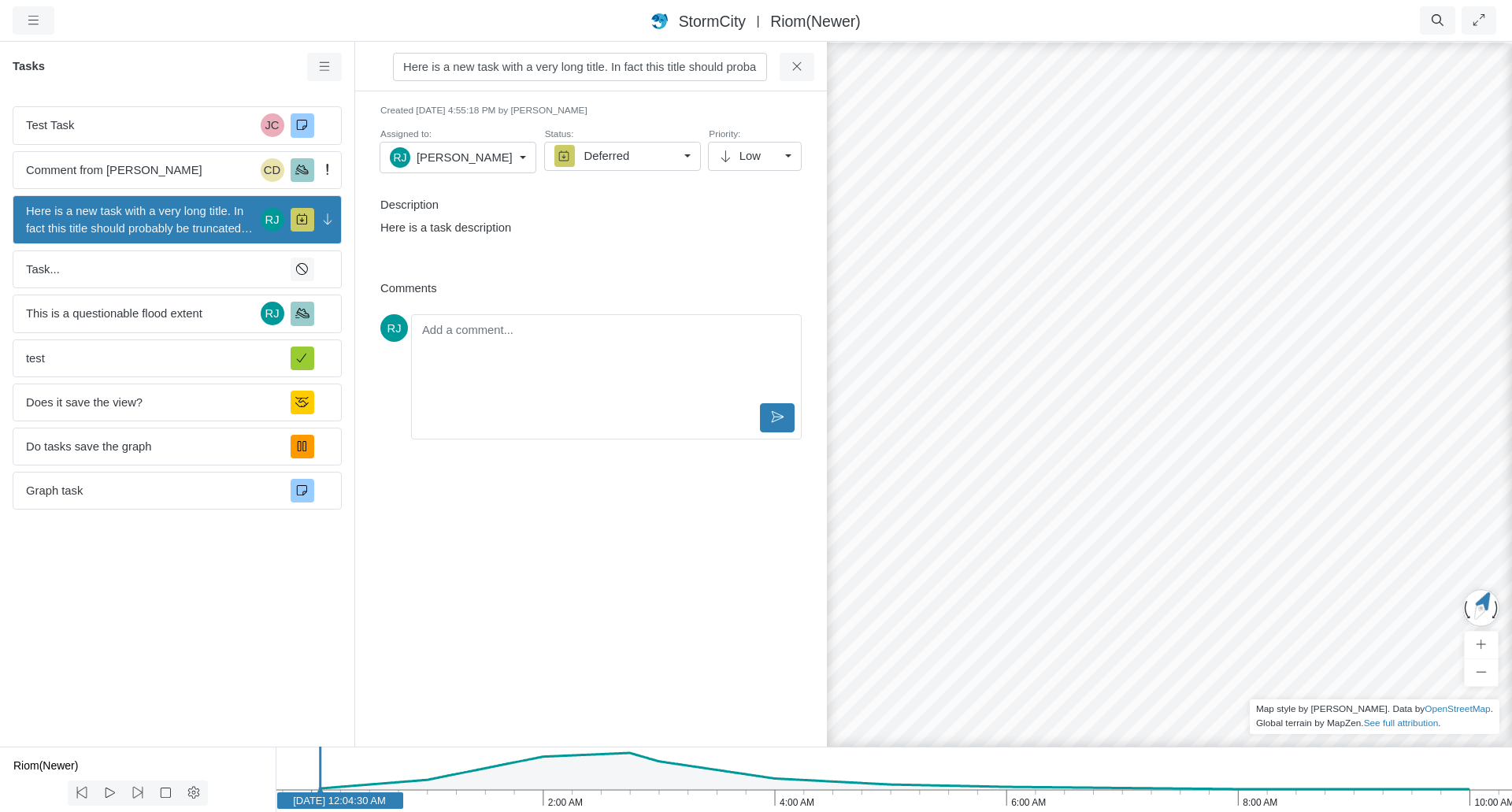
scroll to position [0, 352]
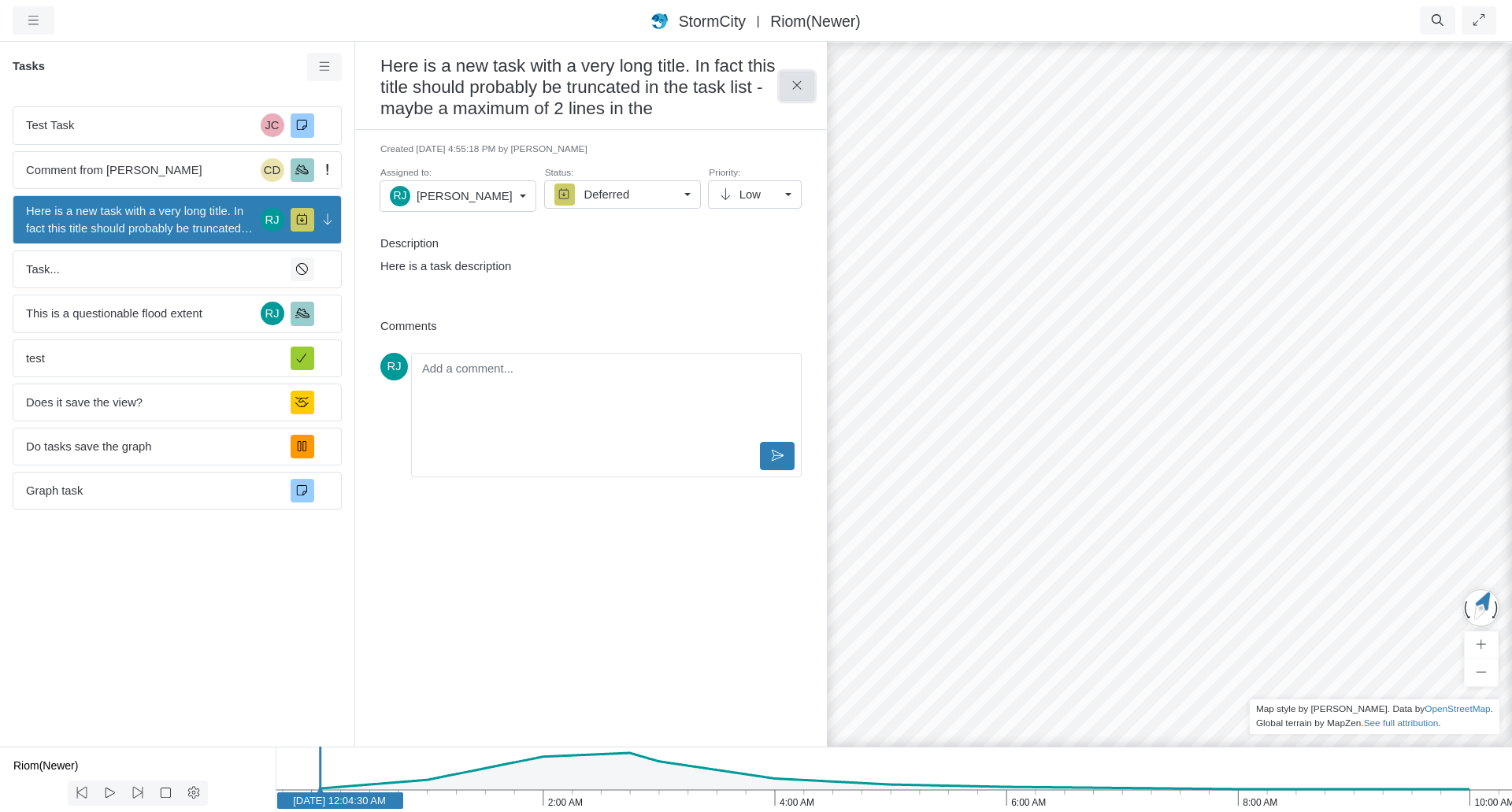
click at [804, 75] on button at bounding box center [797, 86] width 36 height 29
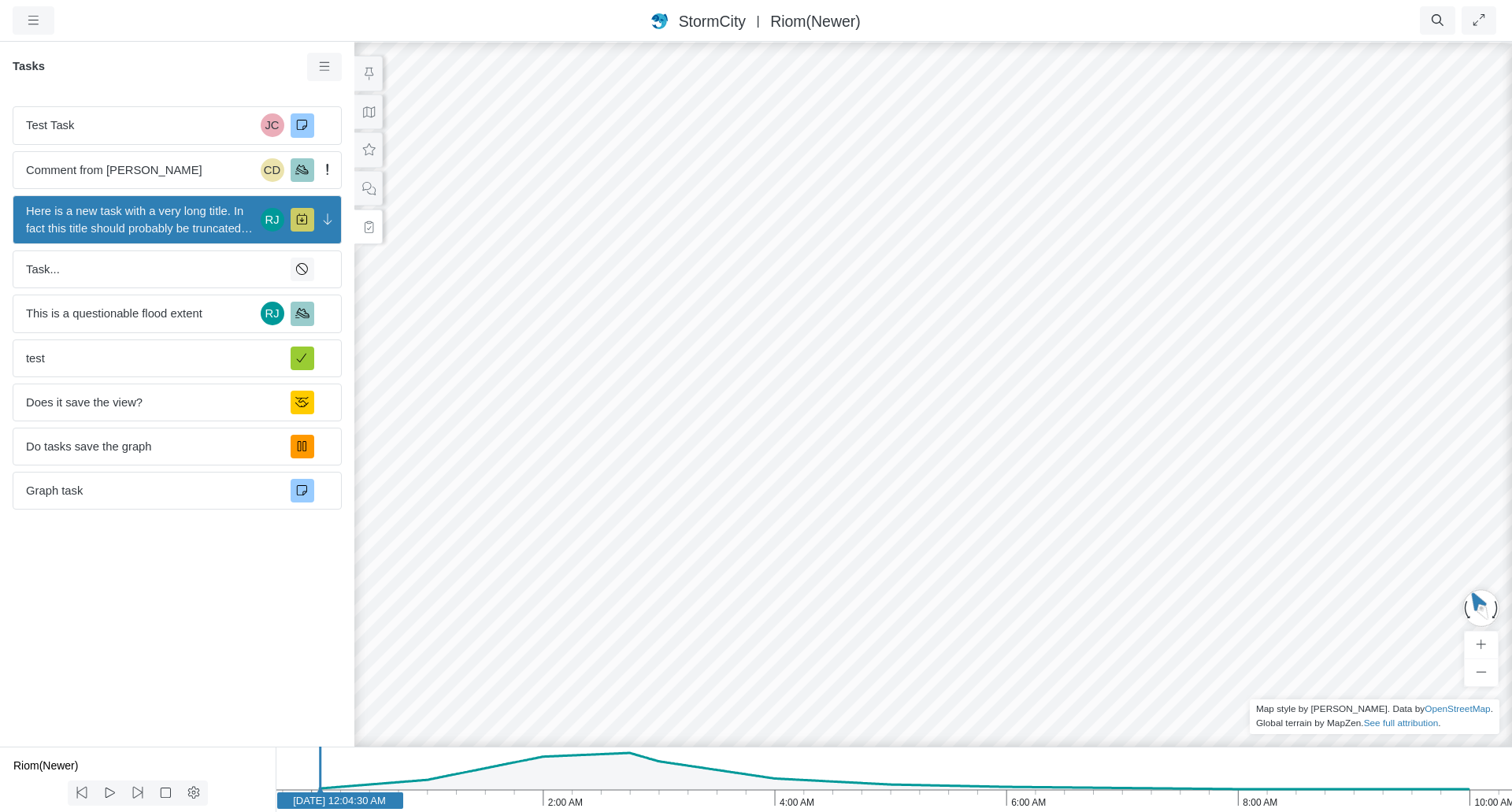
click at [209, 218] on span "Here is a new task with a very long title. In fact this title should probably b…" at bounding box center [140, 220] width 228 height 35
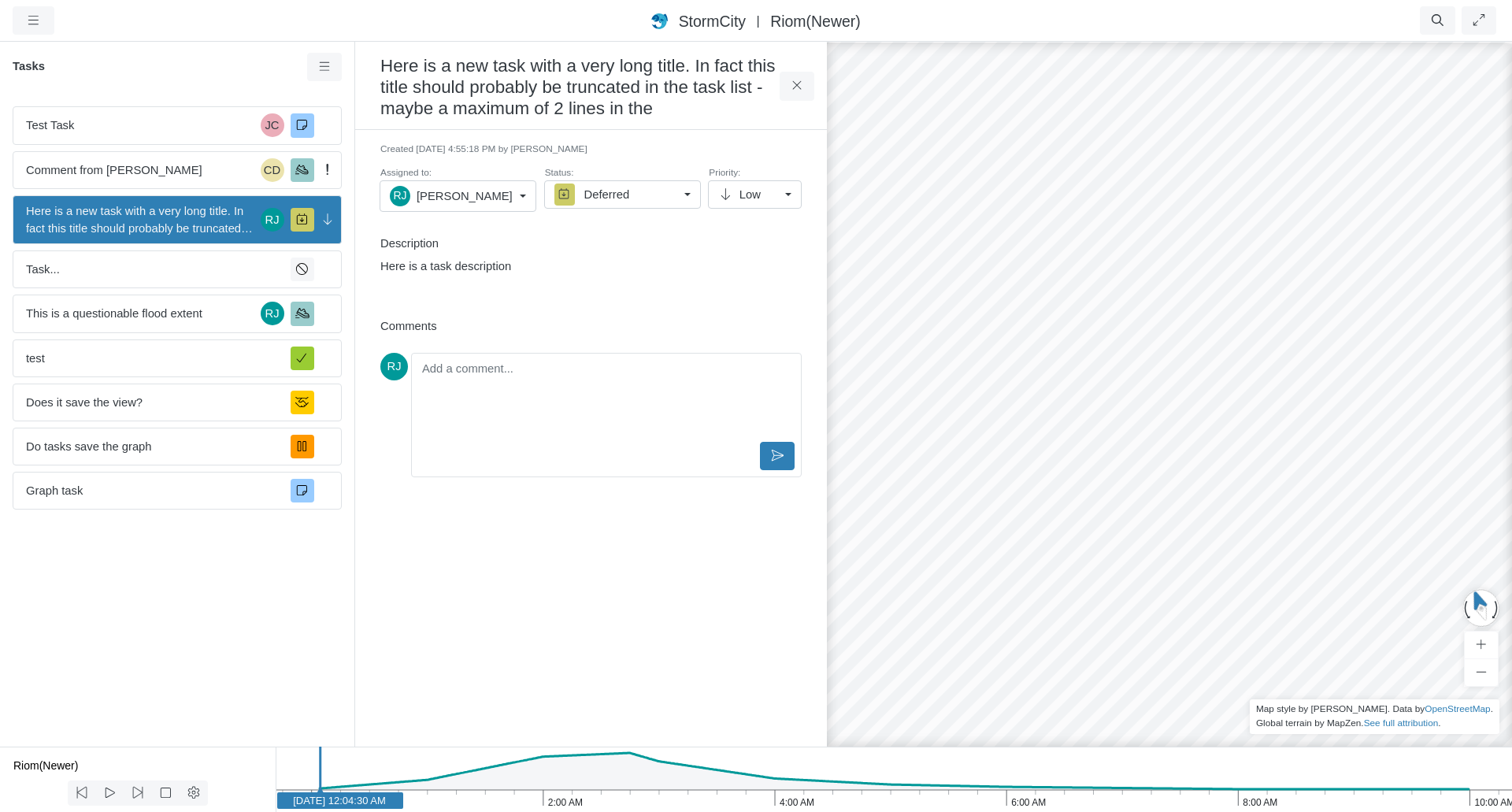
click at [588, 68] on h3 "Here is a new task with a very long title. In fact this title should probably b…" at bounding box center [580, 86] width 399 height 67
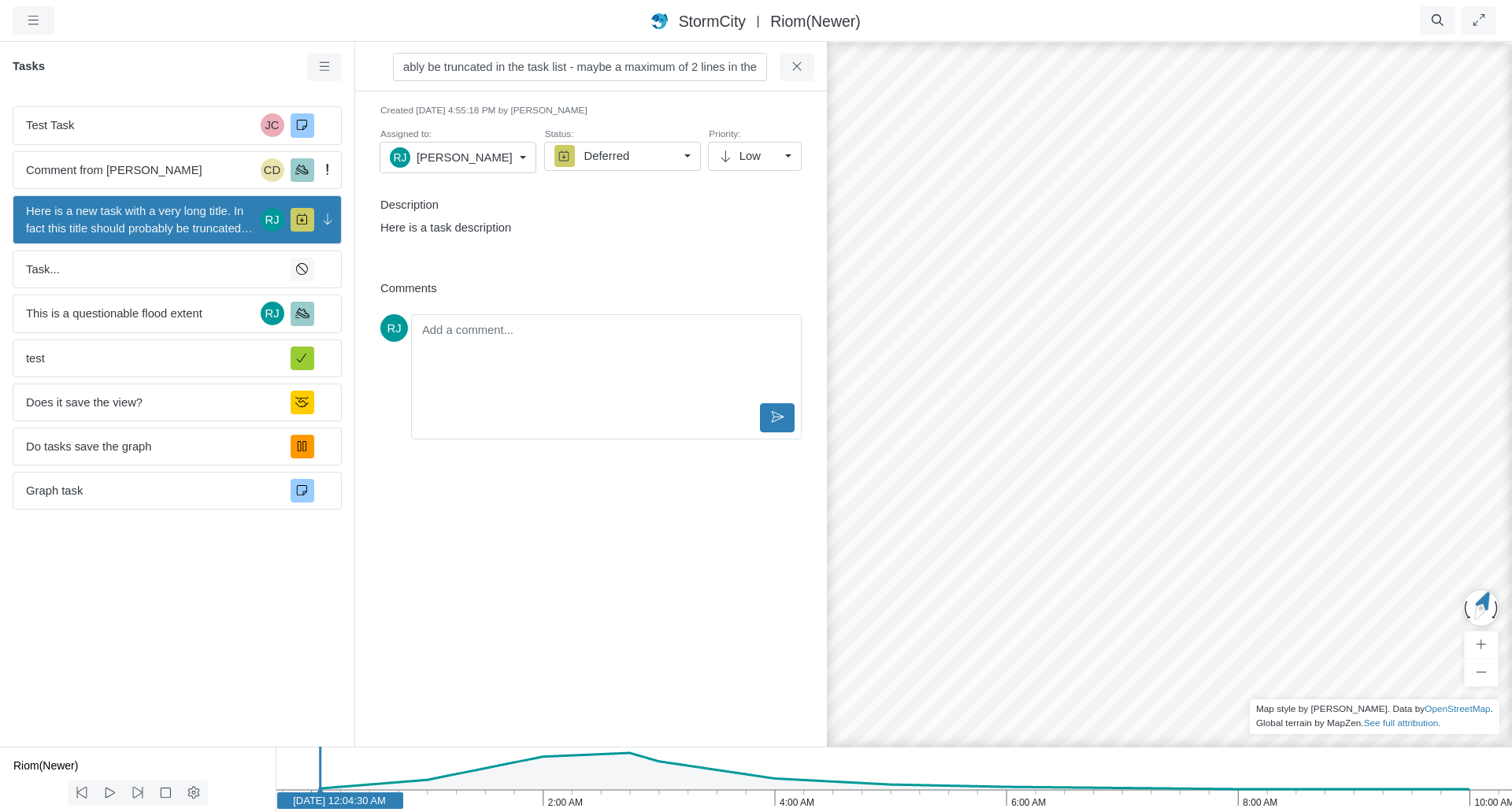
click at [605, 64] on input "Here is a new task with a very long title. In fact this title should probably b…" at bounding box center [580, 67] width 374 height 29
click at [612, 217] on div "Created [DATE] 4:55:18 PM by [PERSON_NAME] Assigned to: [PERSON_NAME] U Unassig…" at bounding box center [590, 189] width 446 height 171
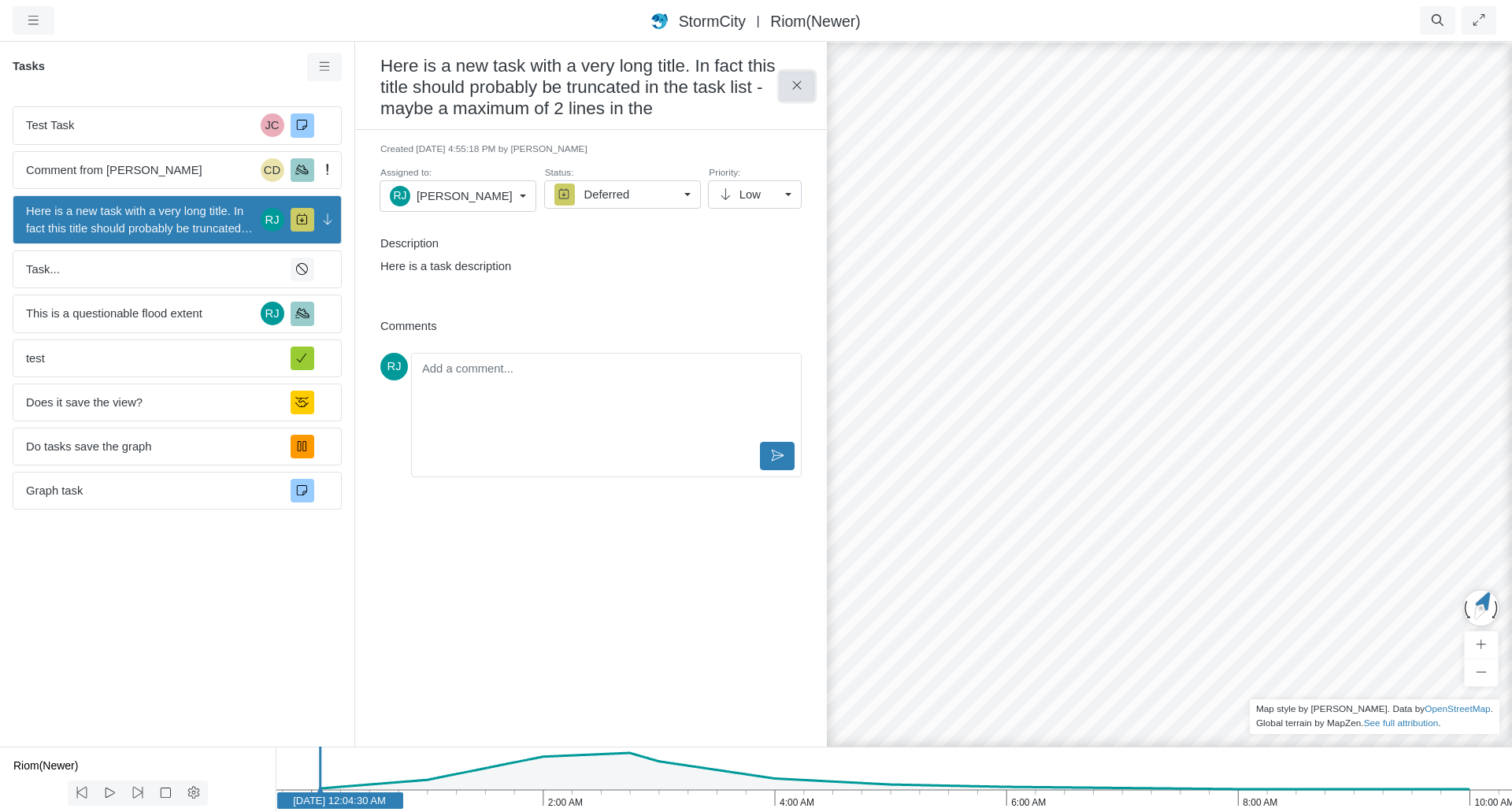
click at [807, 87] on button at bounding box center [797, 86] width 36 height 29
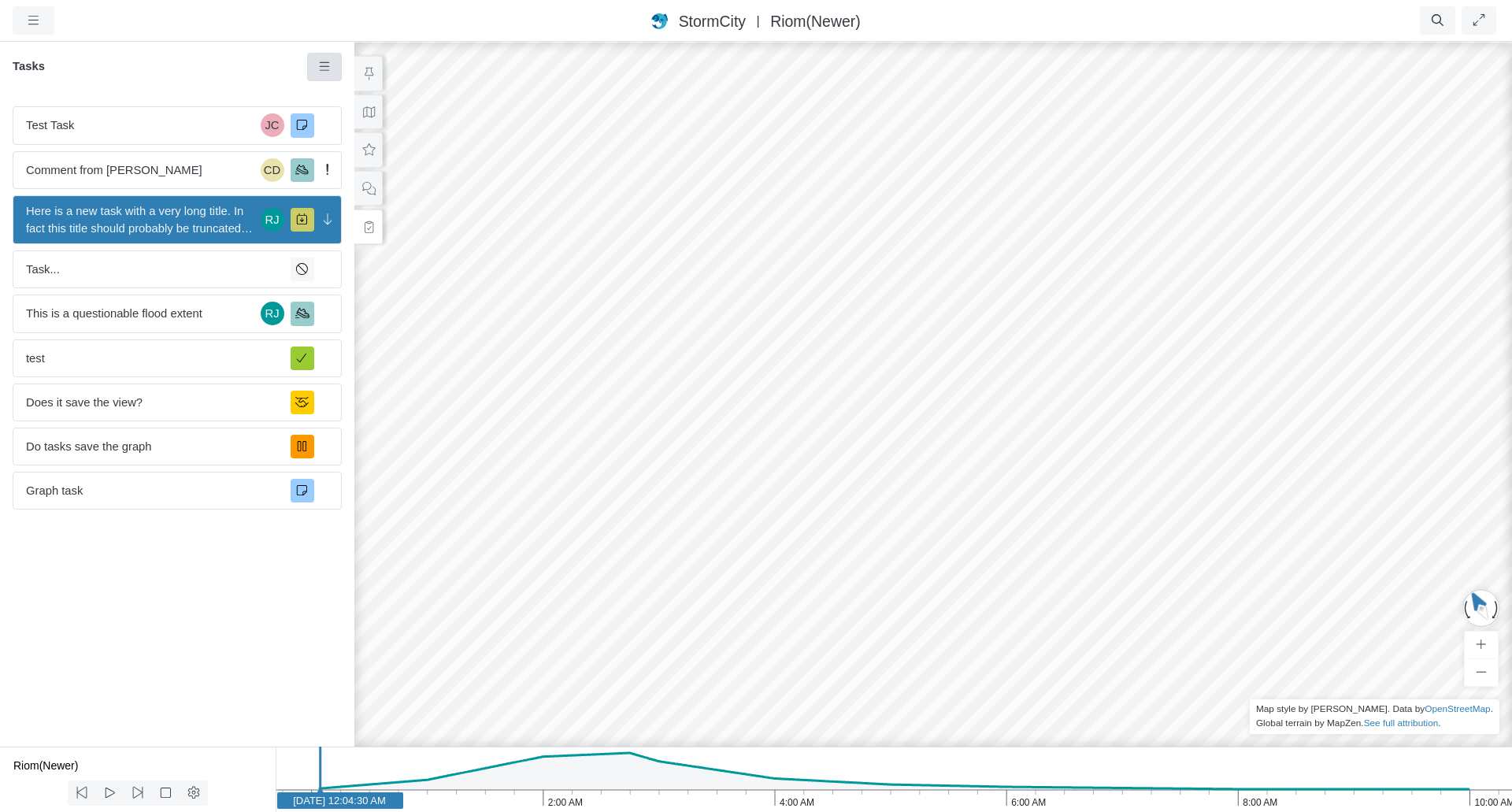
click at [330, 68] on icon at bounding box center [325, 66] width 15 height 12
click at [363, 92] on span "New Task" at bounding box center [366, 96] width 50 height 12
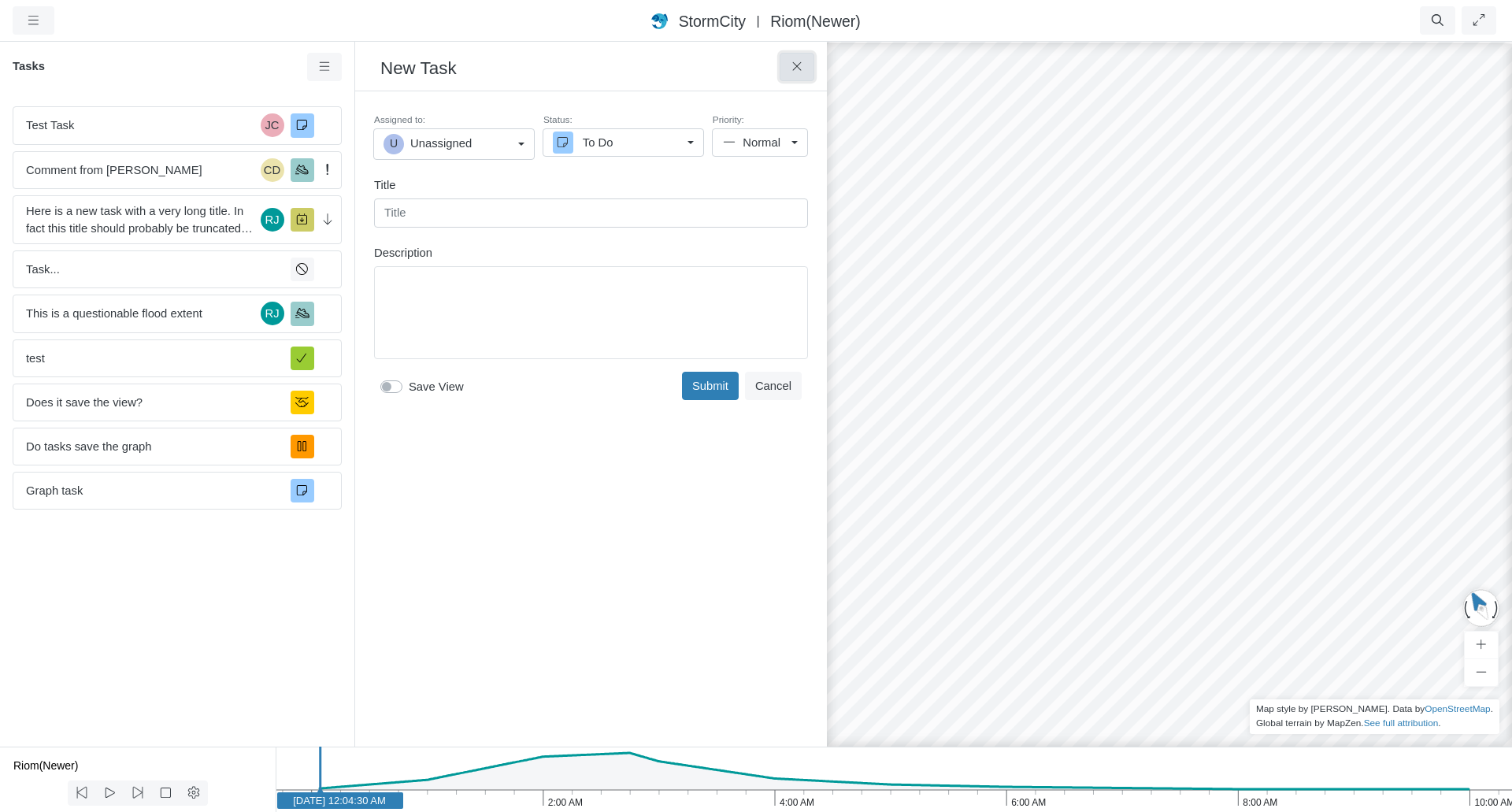
click at [793, 63] on icon at bounding box center [798, 66] width 15 height 12
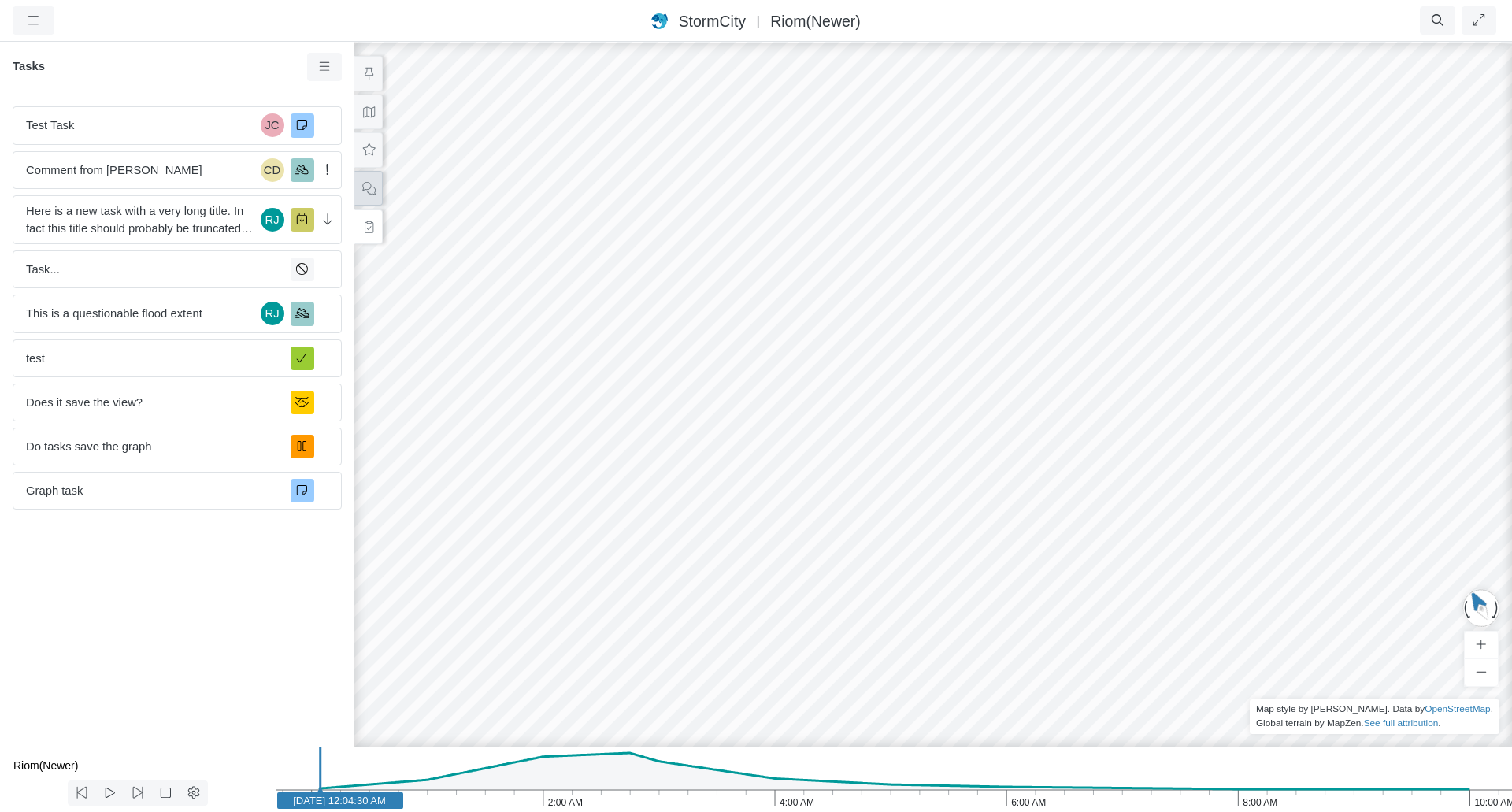
click at [380, 191] on button at bounding box center [369, 188] width 29 height 36
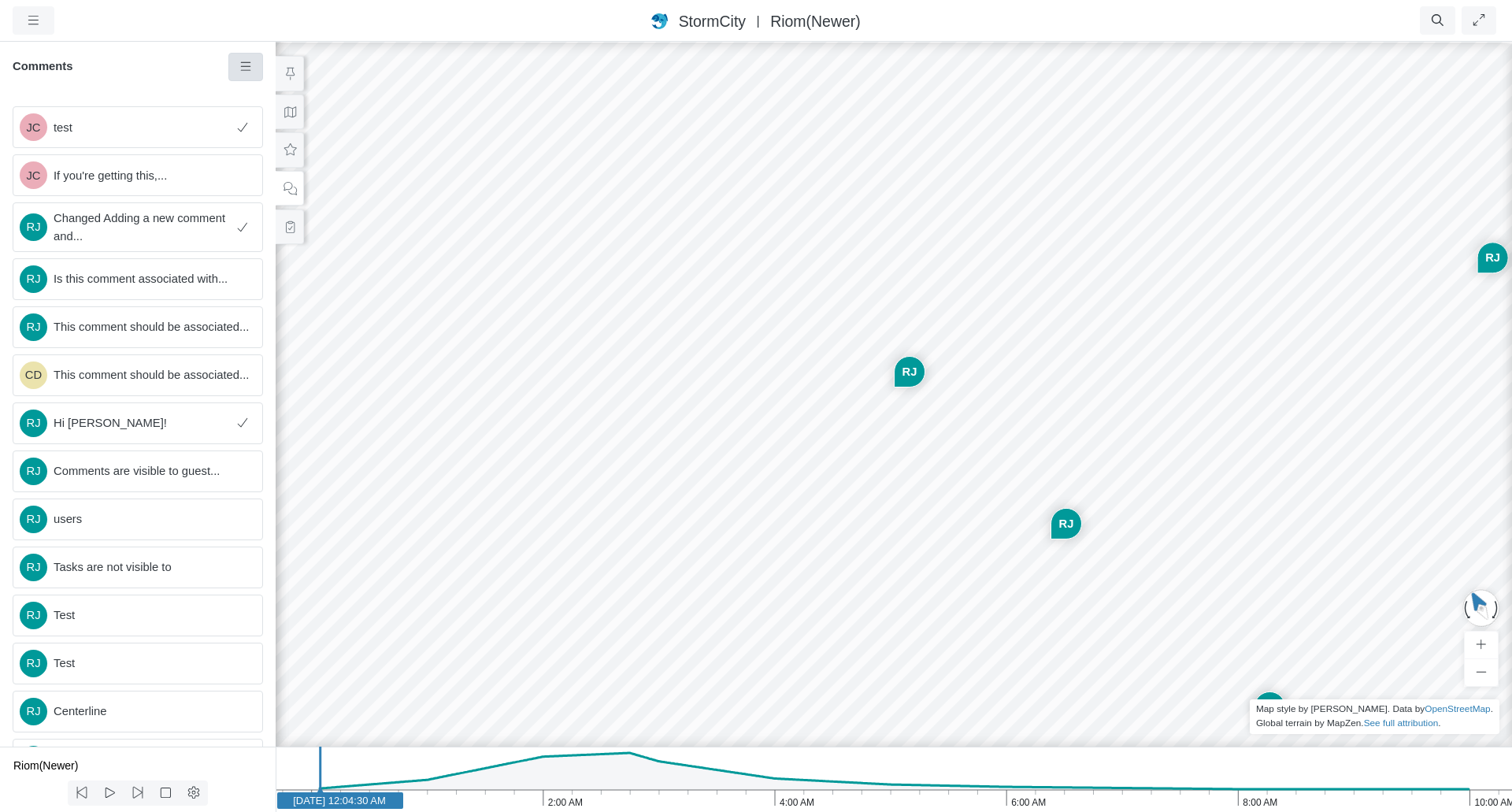
click at [249, 71] on icon at bounding box center [247, 66] width 15 height 12
click at [251, 66] on icon at bounding box center [247, 66] width 15 height 12
click at [186, 66] on h6 "Comments" at bounding box center [120, 66] width 216 height 14
click at [659, 327] on div "JC [GEOGRAPHIC_DATA] [GEOGRAPHIC_DATA] CD [GEOGRAPHIC_DATA] [GEOGRAPHIC_DATA] […" at bounding box center [894, 426] width 1512 height 772
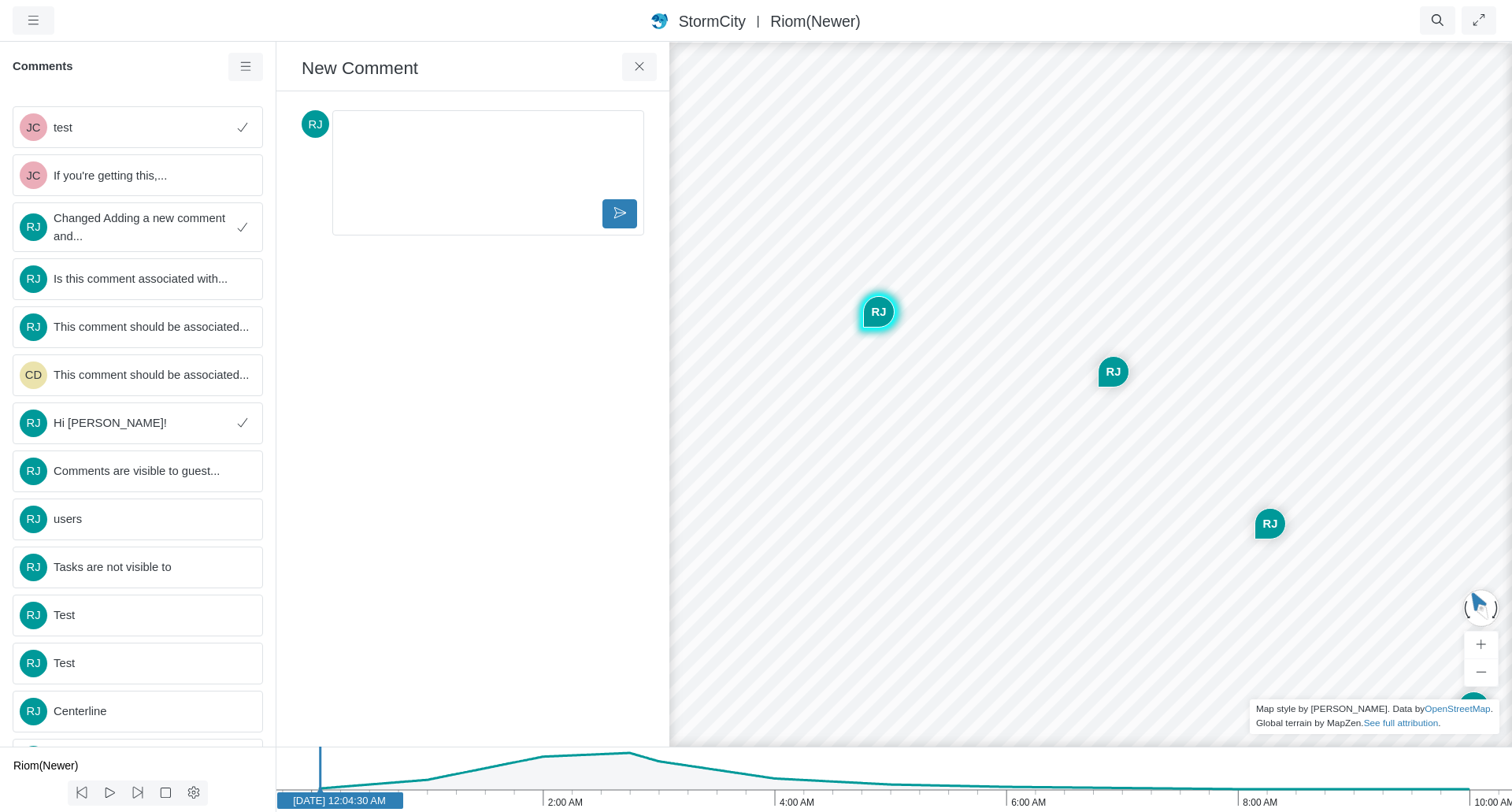
click at [471, 163] on div "Editor editing area: main" at bounding box center [488, 156] width 298 height 79
click at [642, 72] on icon at bounding box center [640, 66] width 15 height 12
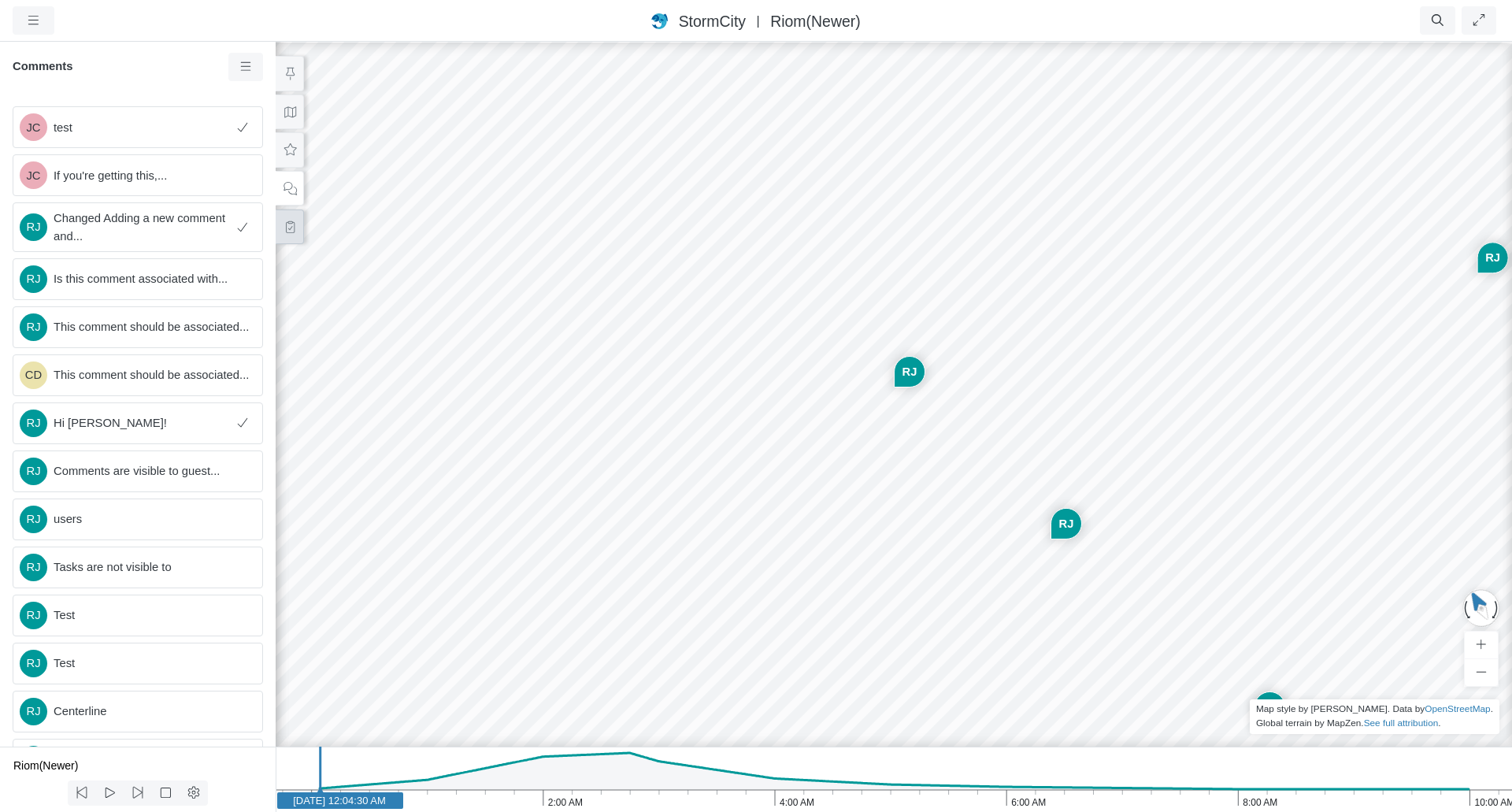
click at [285, 219] on button at bounding box center [290, 227] width 29 height 36
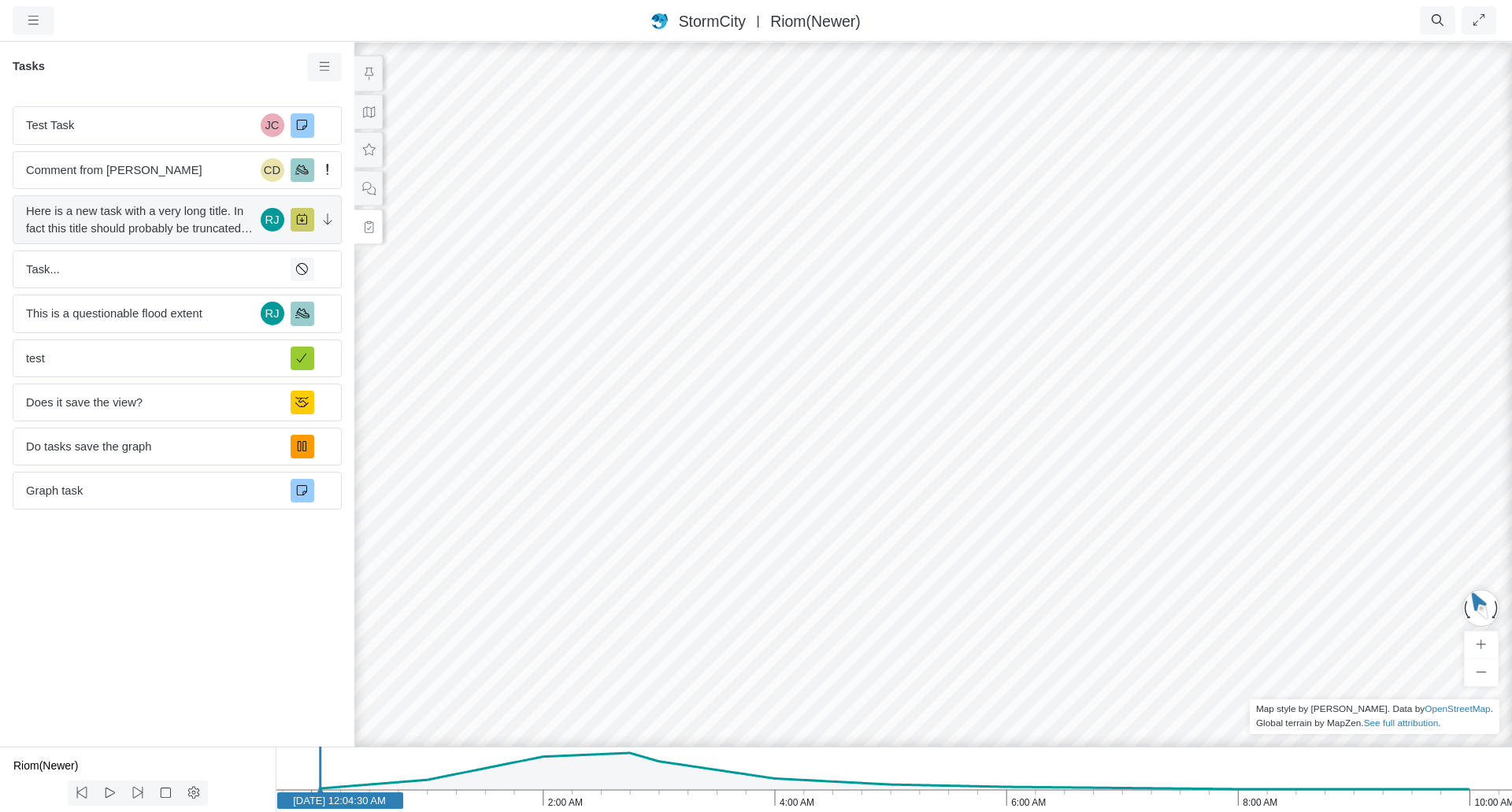
click at [133, 221] on span "Here is a new task with a very long title. In fact this title should probably b…" at bounding box center [140, 220] width 228 height 35
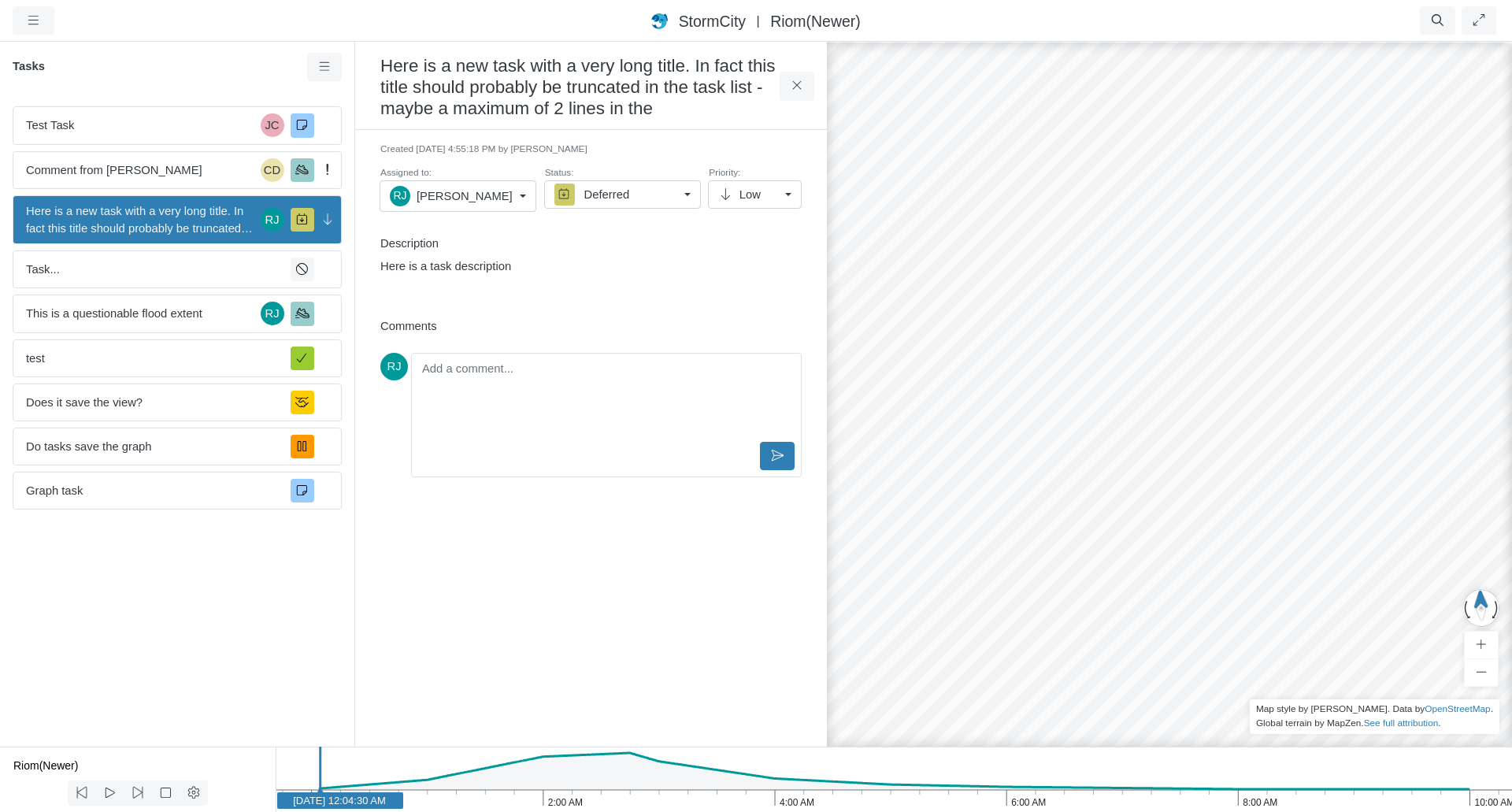
click at [592, 395] on div "Editor editing area: main" at bounding box center [607, 399] width 376 height 79
click at [614, 303] on div "Created [DATE] 4:55:18 PM by [PERSON_NAME] Assigned to: [PERSON_NAME] U Unassig…" at bounding box center [590, 227] width 446 height 171
click at [512, 267] on p "Here is a task description" at bounding box center [587, 266] width 414 height 17
click at [540, 594] on div "Created [DATE] 4:55:18 PM by [PERSON_NAME] Assigned to: [PERSON_NAME] U Unassig…" at bounding box center [590, 438] width 446 height 591
click at [324, 68] on icon at bounding box center [325, 66] width 15 height 12
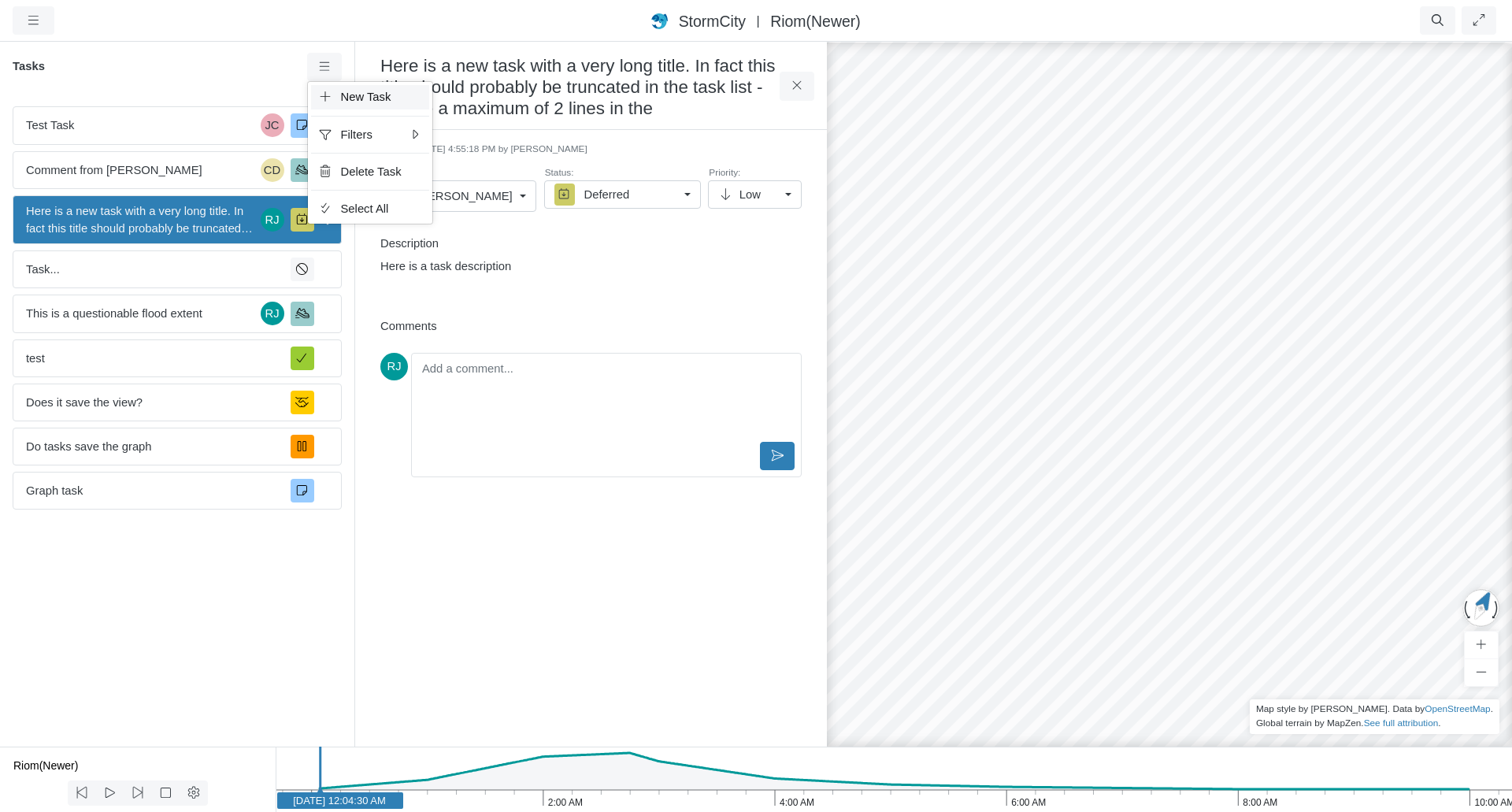
click at [332, 96] on icon at bounding box center [325, 96] width 15 height 12
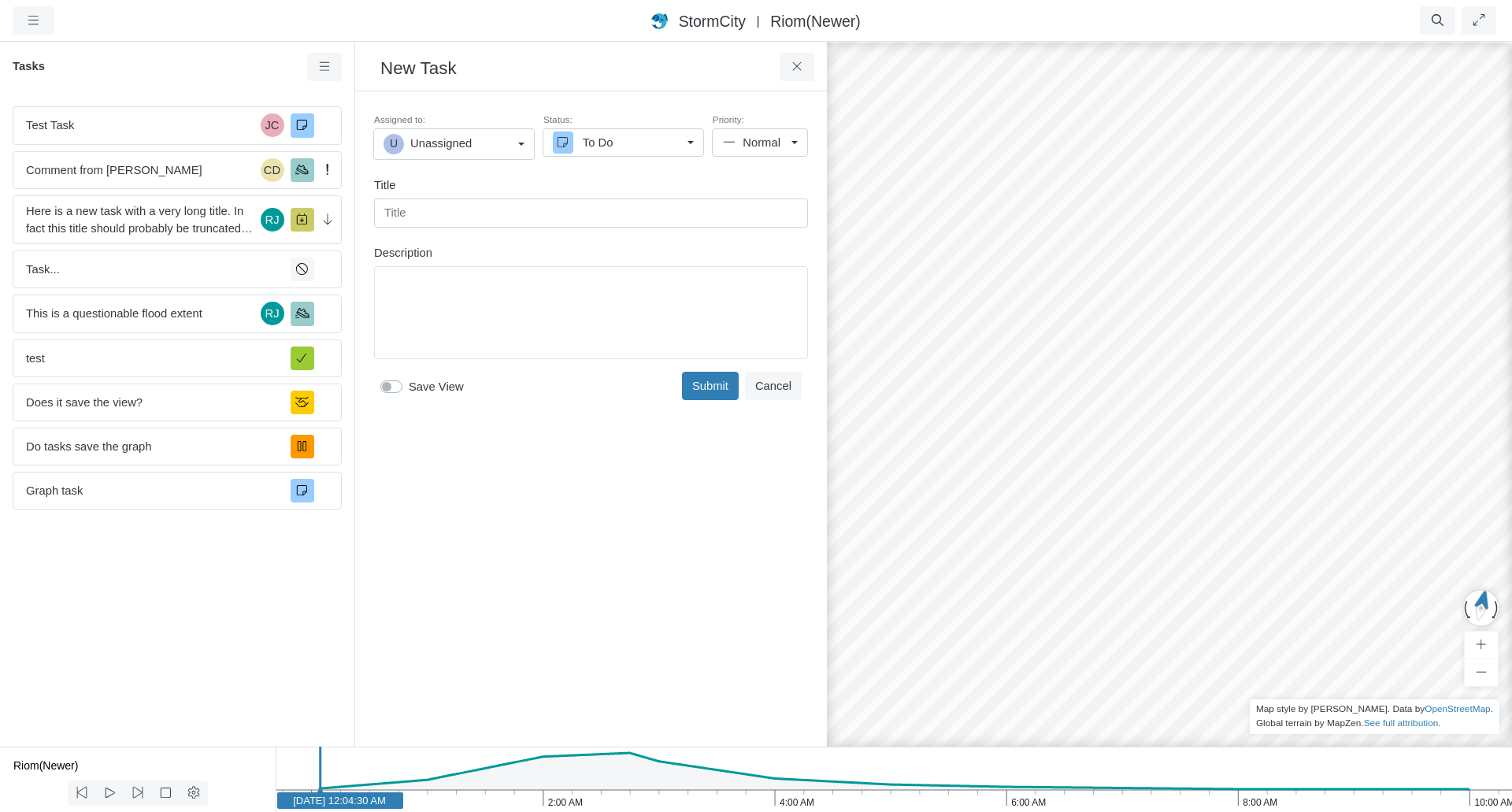
click at [468, 291] on div "Toggle Dropdown Toggle Dropdown" at bounding box center [591, 312] width 434 height 93
click at [471, 574] on div "Created [DATE] 4:55:18 PM by [PERSON_NAME] Assigned to: [PERSON_NAME] U Unassig…" at bounding box center [590, 418] width 446 height 630
click at [467, 295] on div "Toggle Dropdown Toggle Dropdown" at bounding box center [591, 312] width 434 height 93
click at [452, 492] on div "Created [DATE] 4:55:18 PM by [PERSON_NAME] Assigned to: [PERSON_NAME] U Unassig…" at bounding box center [590, 418] width 446 height 630
click at [217, 205] on span "Here is a new task with a very long title. In fact this title should probably b…" at bounding box center [140, 220] width 228 height 35
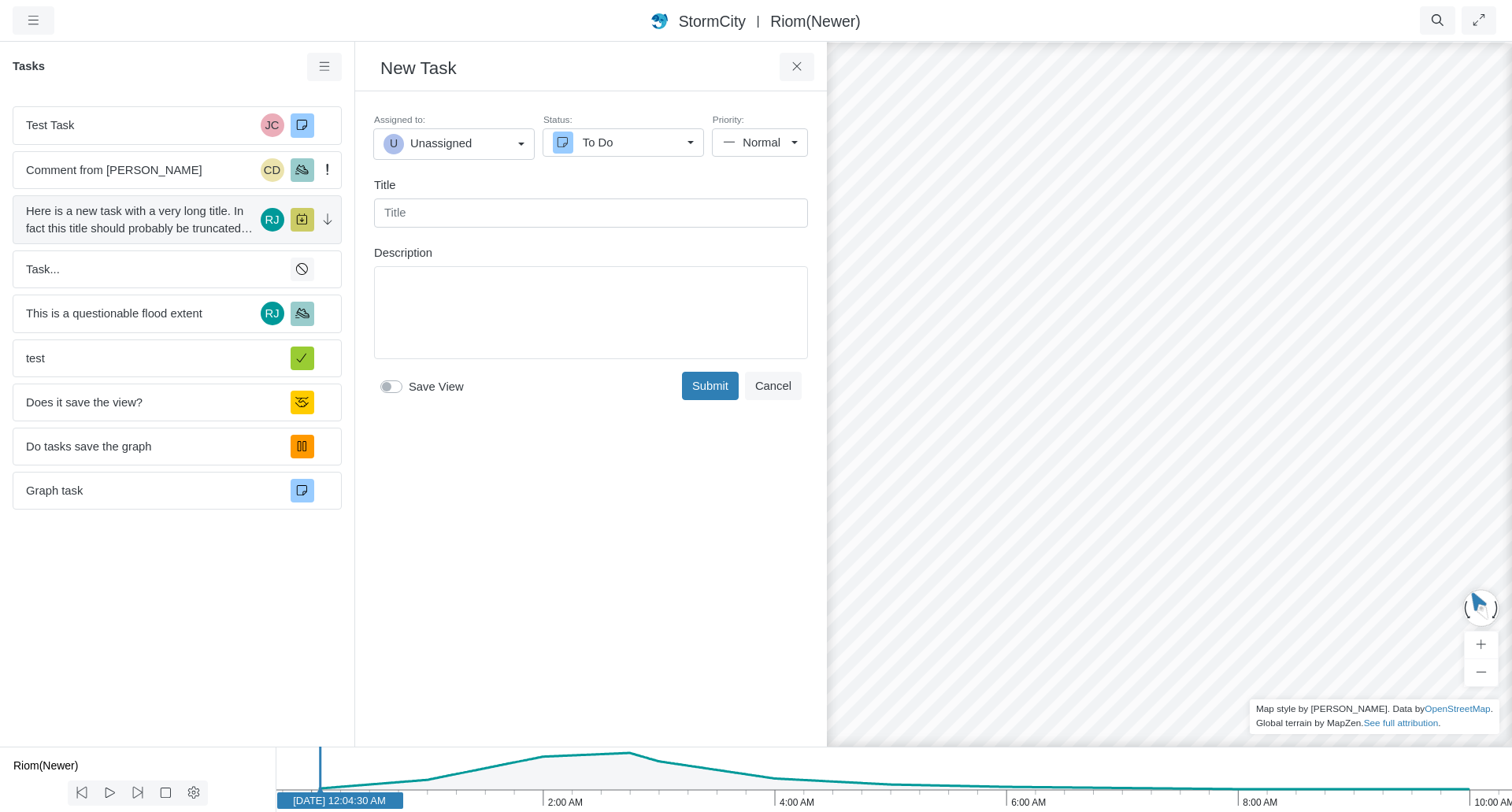
click at [209, 219] on span "Here is a new task with a very long title. In fact this title should probably b…" at bounding box center [140, 220] width 228 height 35
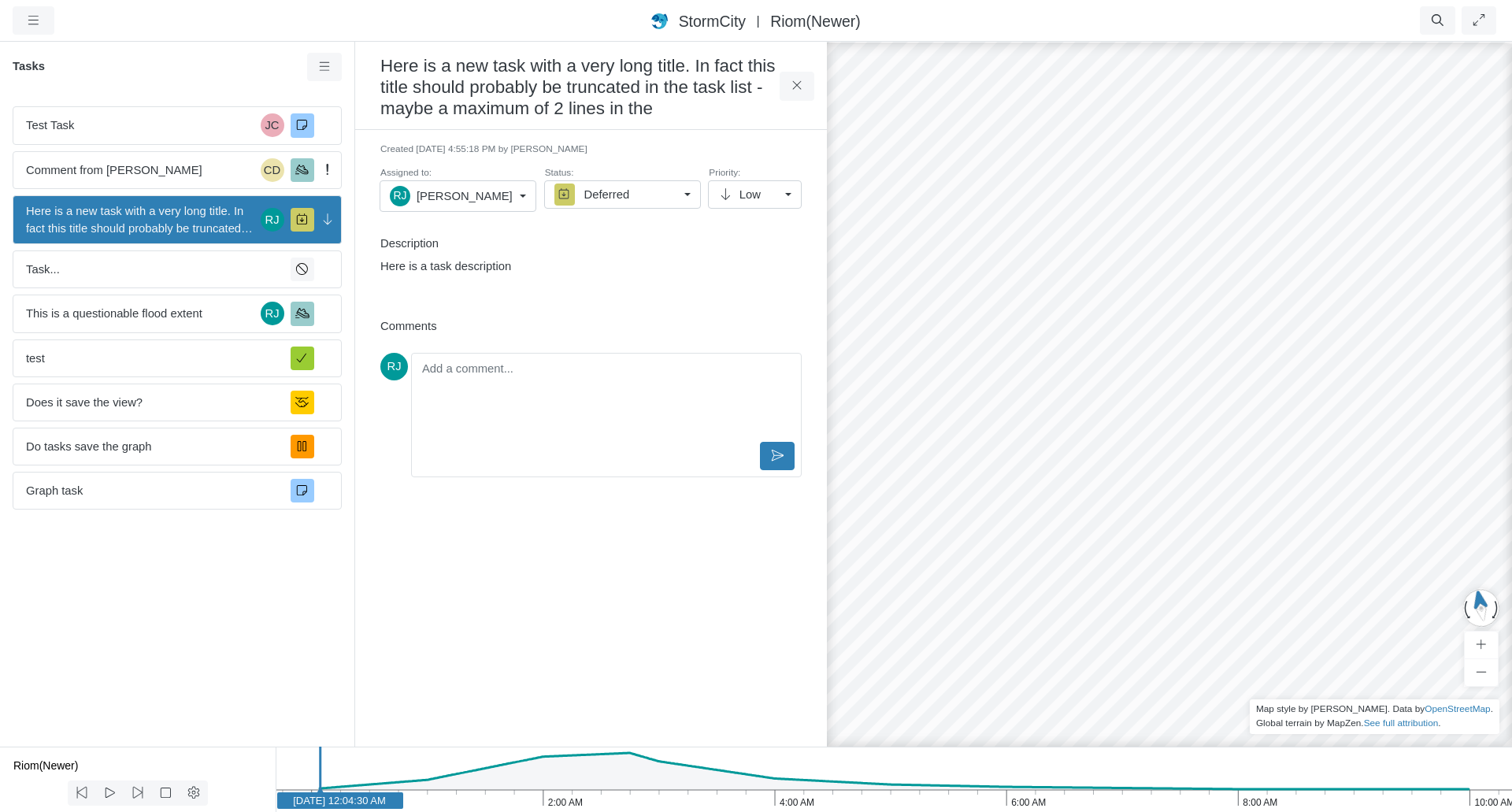
click at [514, 269] on p "Here is a task description" at bounding box center [587, 266] width 414 height 17
click at [444, 269] on p "Here is a task description" at bounding box center [587, 266] width 414 height 17
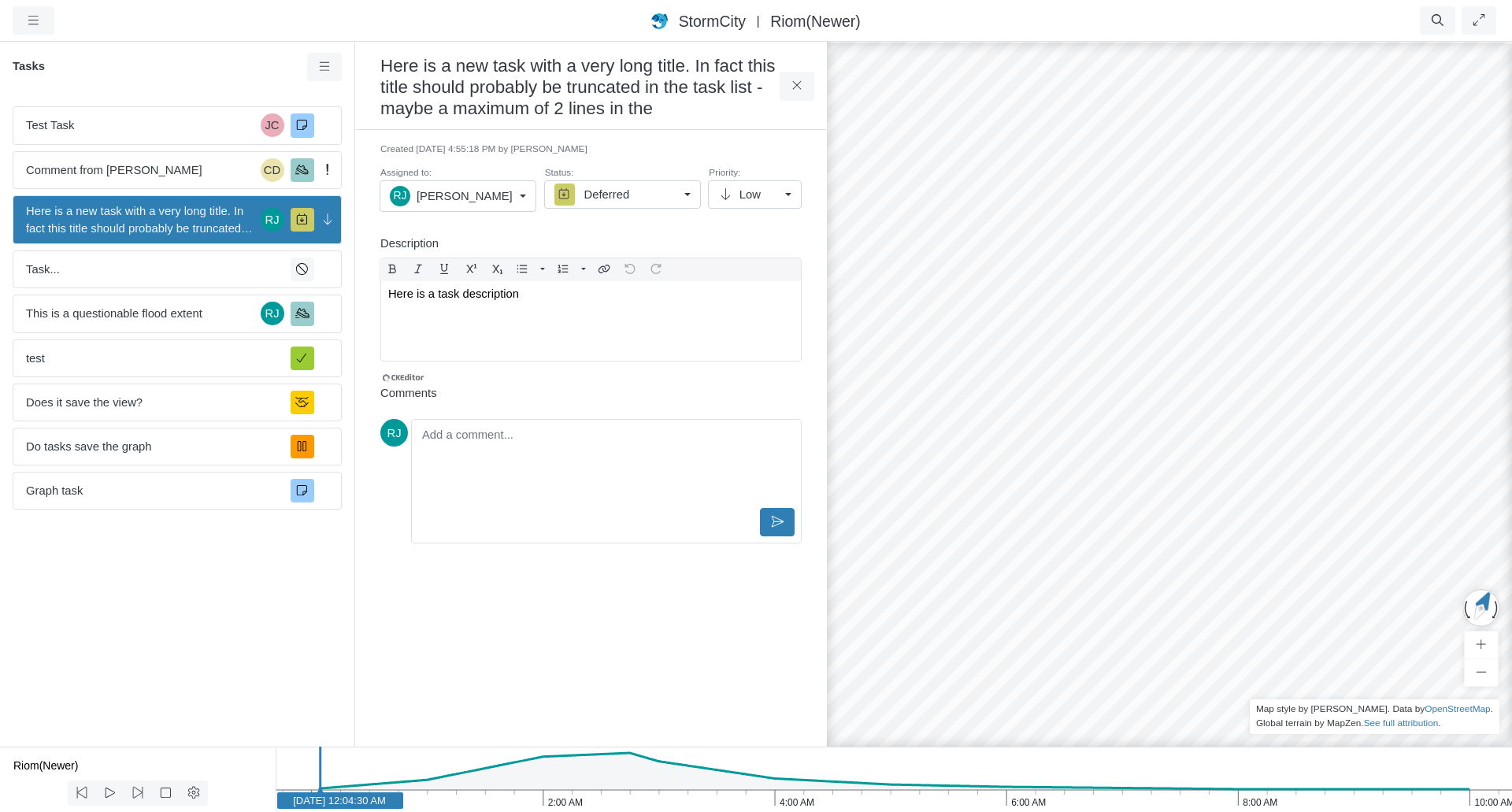
click at [444, 299] on p "Here is a task description" at bounding box center [590, 294] width 405 height 17
click at [491, 229] on div "Created [DATE] 4:55:18 PM by [PERSON_NAME] Assigned to: [PERSON_NAME] U Unassig…" at bounding box center [590, 261] width 446 height 238
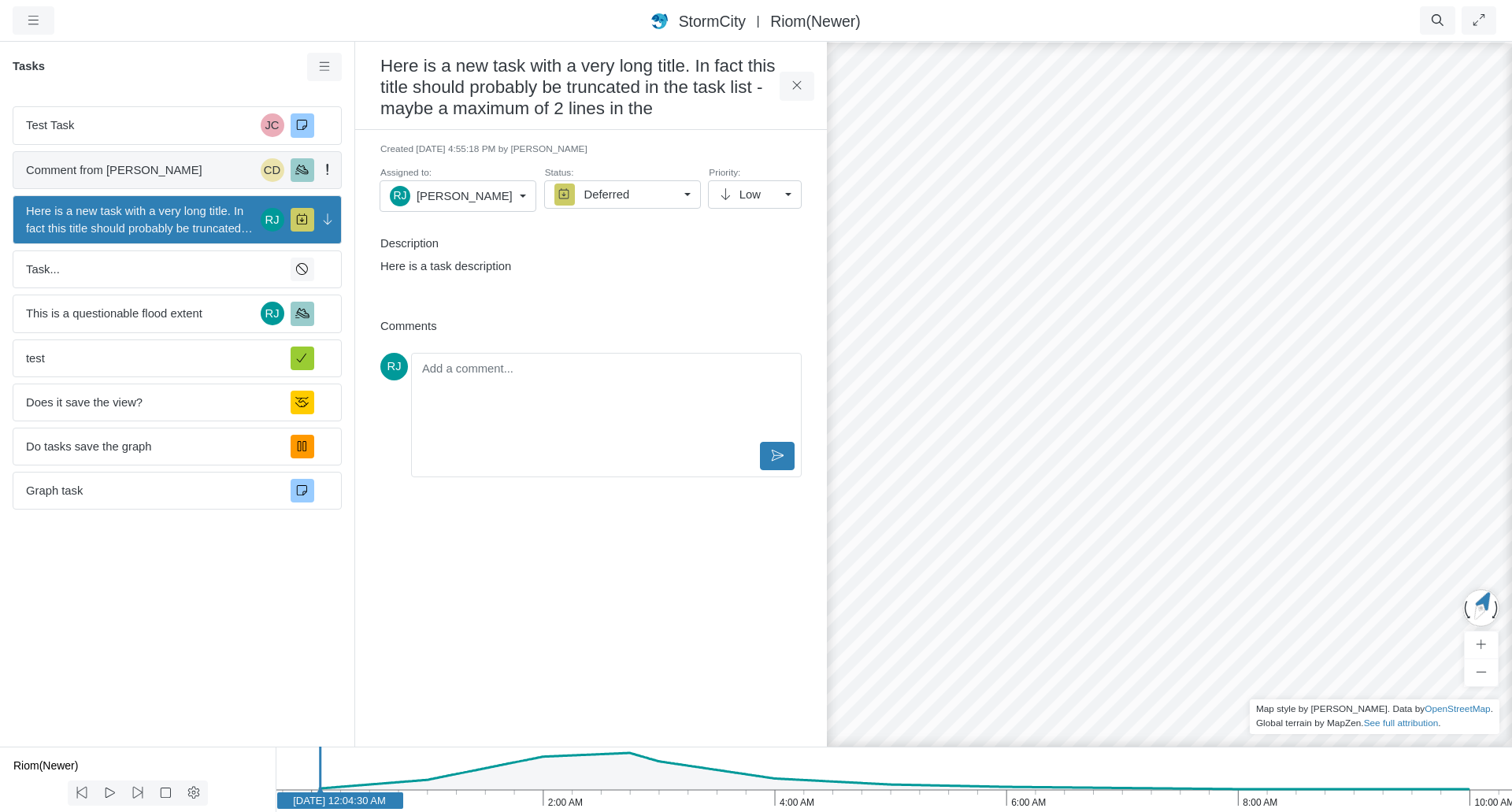
click at [147, 166] on span "Comment from [PERSON_NAME]" at bounding box center [140, 170] width 228 height 17
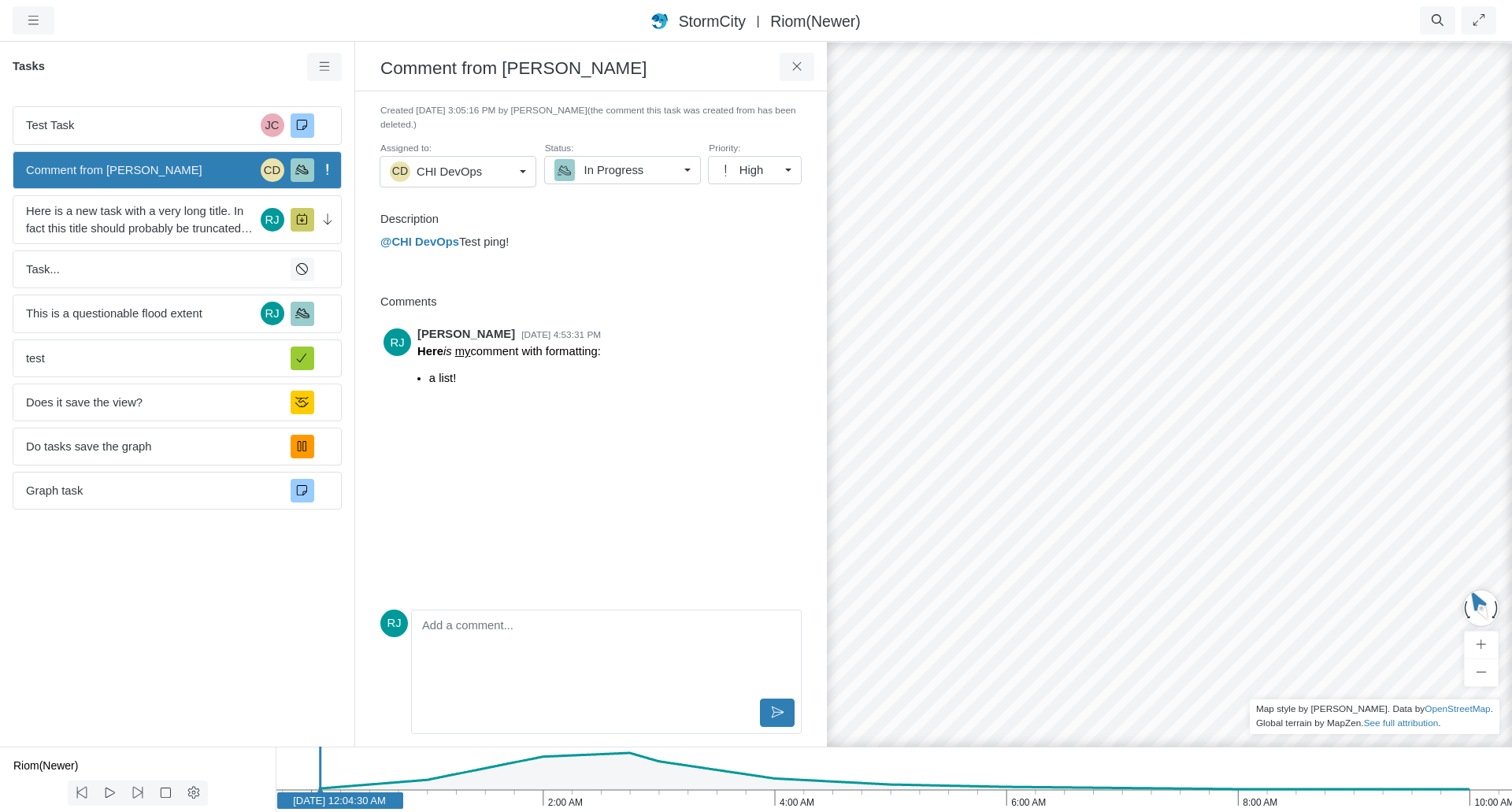
click at [475, 632] on p "Editor editing area: main" at bounding box center [606, 628] width 362 height 17
click at [609, 528] on div "[PERSON_NAME] [DATE] 4:53:31 PM Here is my comment with formatting: a list!" at bounding box center [590, 462] width 421 height 281
click at [508, 668] on div "Editor editing area: main" at bounding box center [607, 656] width 376 height 79
click at [558, 530] on div "[PERSON_NAME] [DATE] 4:53:31 PM Here is my comment with formatting: a list!" at bounding box center [590, 450] width 421 height 257
click at [511, 245] on p "@CHI DevOps Test ping!" at bounding box center [587, 242] width 414 height 17
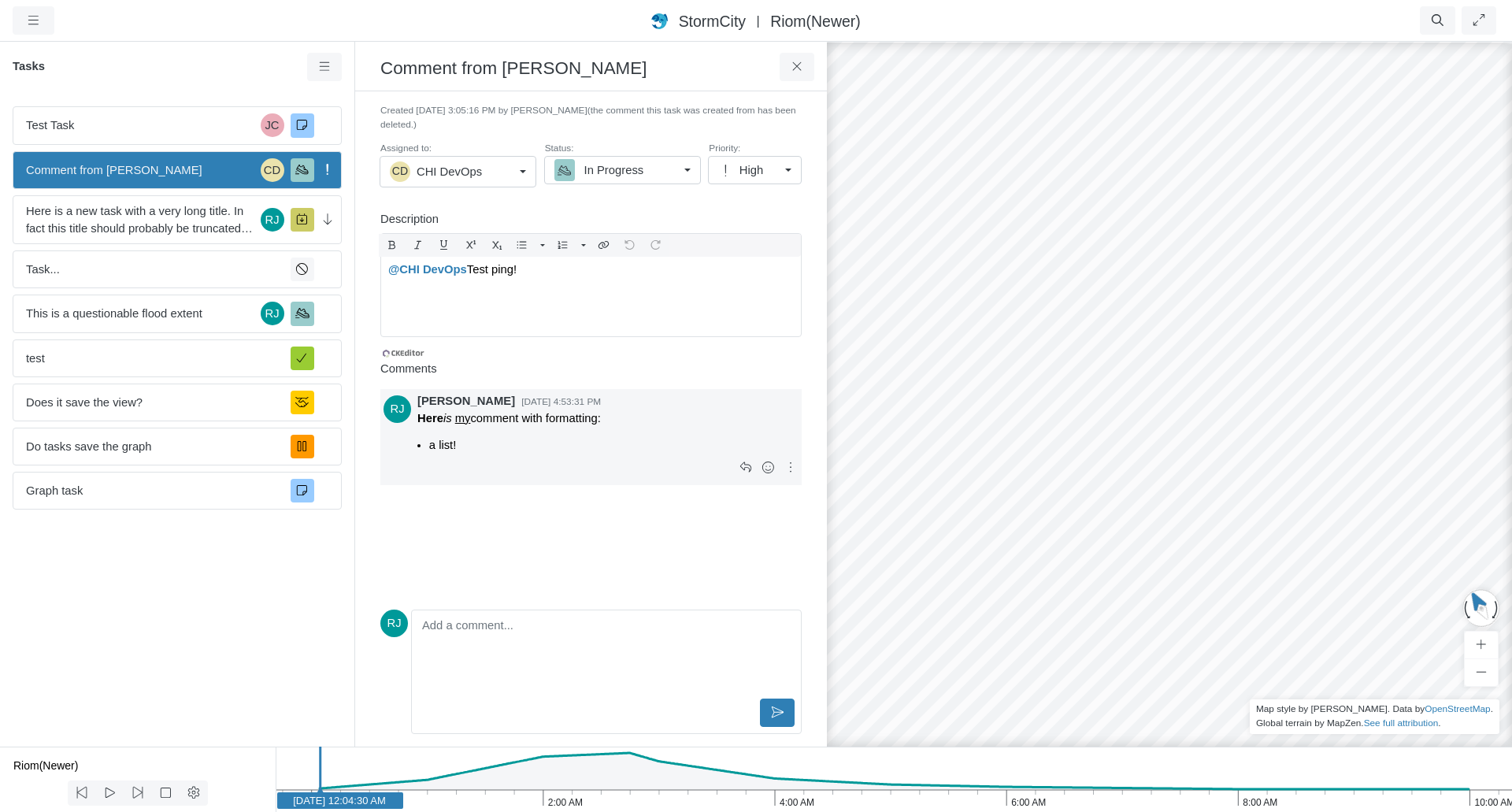
click at [552, 470] on div "[PERSON_NAME] [DATE] 4:53:31 PM Here is my comment with formatting: a list!" at bounding box center [590, 495] width 421 height 214
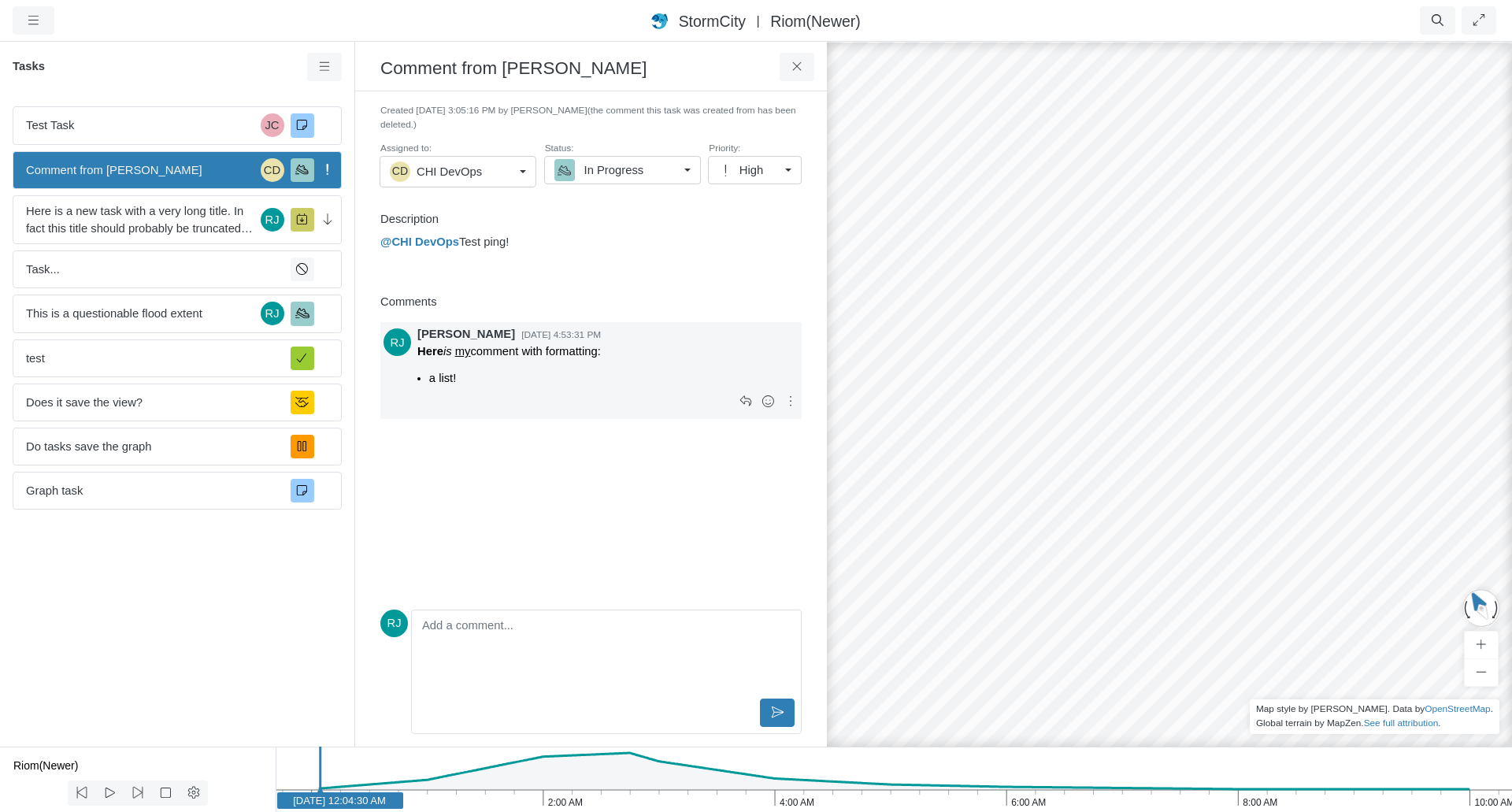
click at [558, 358] on p "Here is my comment with formatting:" at bounding box center [608, 351] width 381 height 17
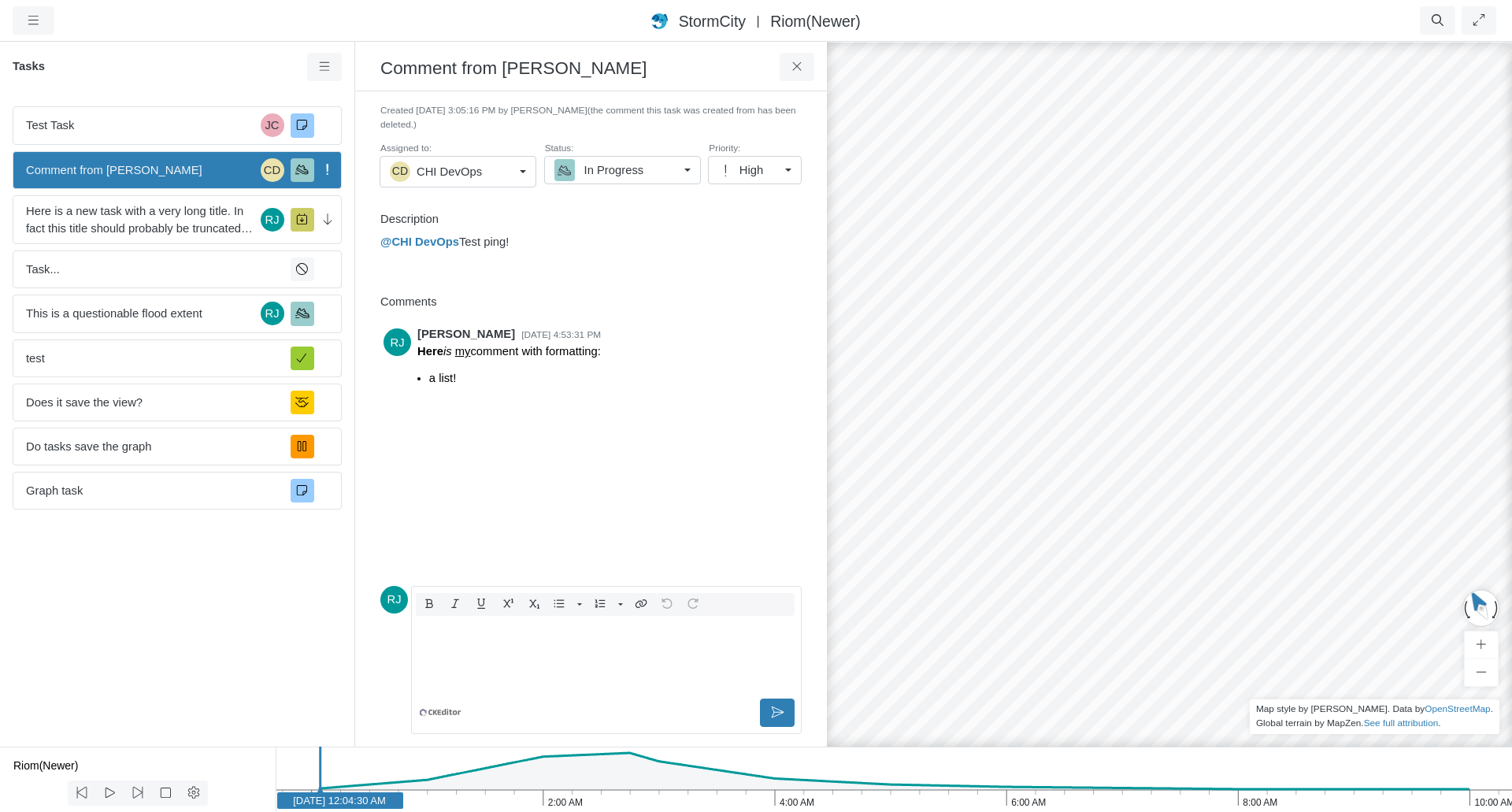
click at [515, 646] on div "Editor editing area: main" at bounding box center [607, 656] width 376 height 79
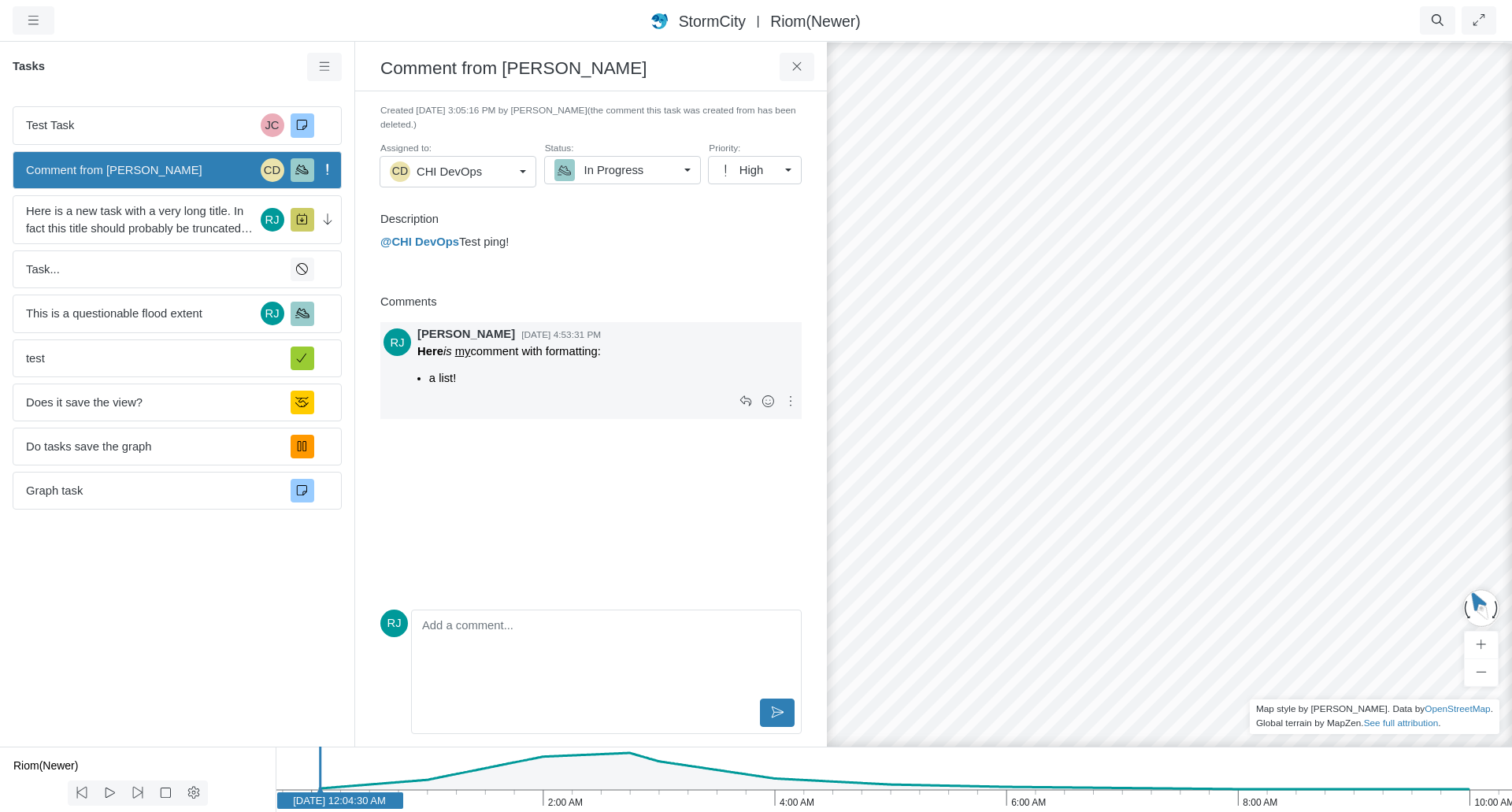
click at [720, 360] on p "Here is my comment with formatting:" at bounding box center [608, 351] width 381 height 17
click at [793, 408] on button at bounding box center [790, 402] width 16 height 29
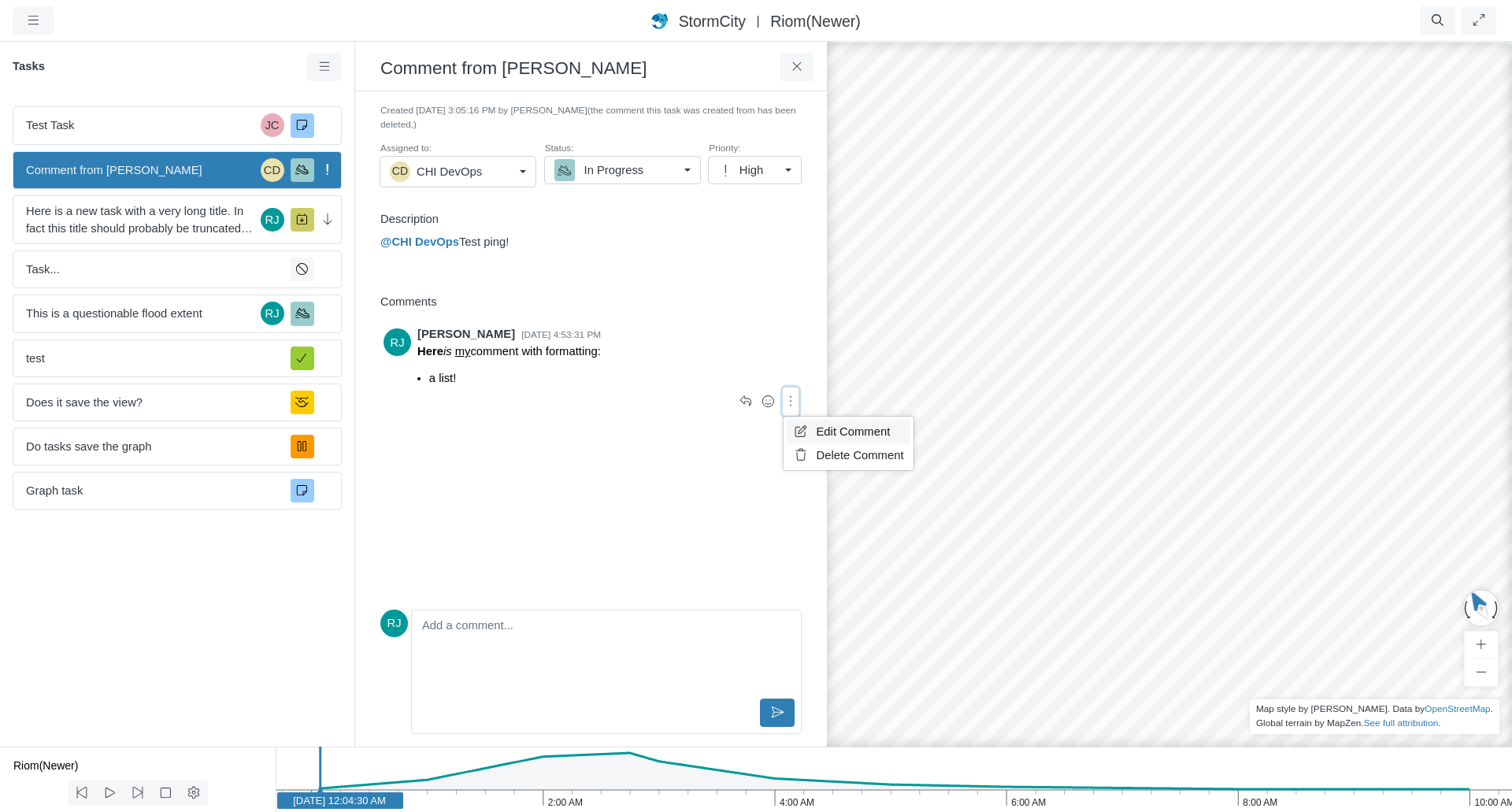
click at [828, 433] on span "Edit Comment" at bounding box center [852, 431] width 74 height 12
click at [561, 665] on div "Here is my comment with formatting: a list!" at bounding box center [607, 656] width 376 height 79
click at [584, 501] on div "[PERSON_NAME] [DATE] 4:53:31 PM Here is my comment with formatting: a list!" at bounding box center [590, 462] width 421 height 281
click at [791, 67] on icon at bounding box center [798, 66] width 15 height 12
